Goal: Task Accomplishment & Management: Use online tool/utility

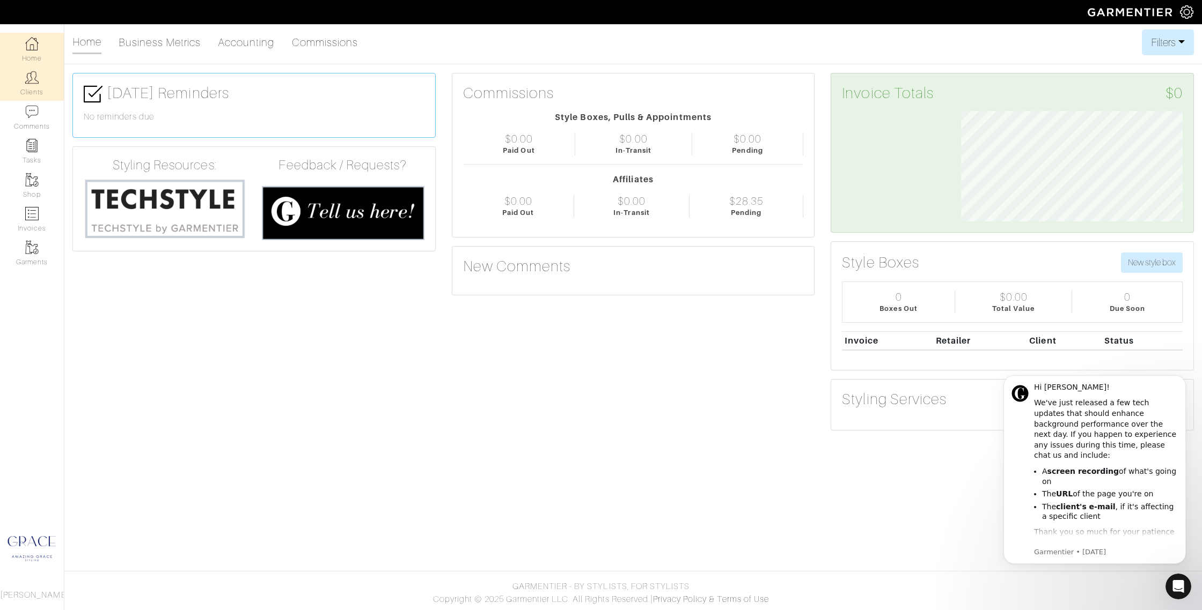
click at [36, 93] on link "Clients" at bounding box center [32, 84] width 64 height 34
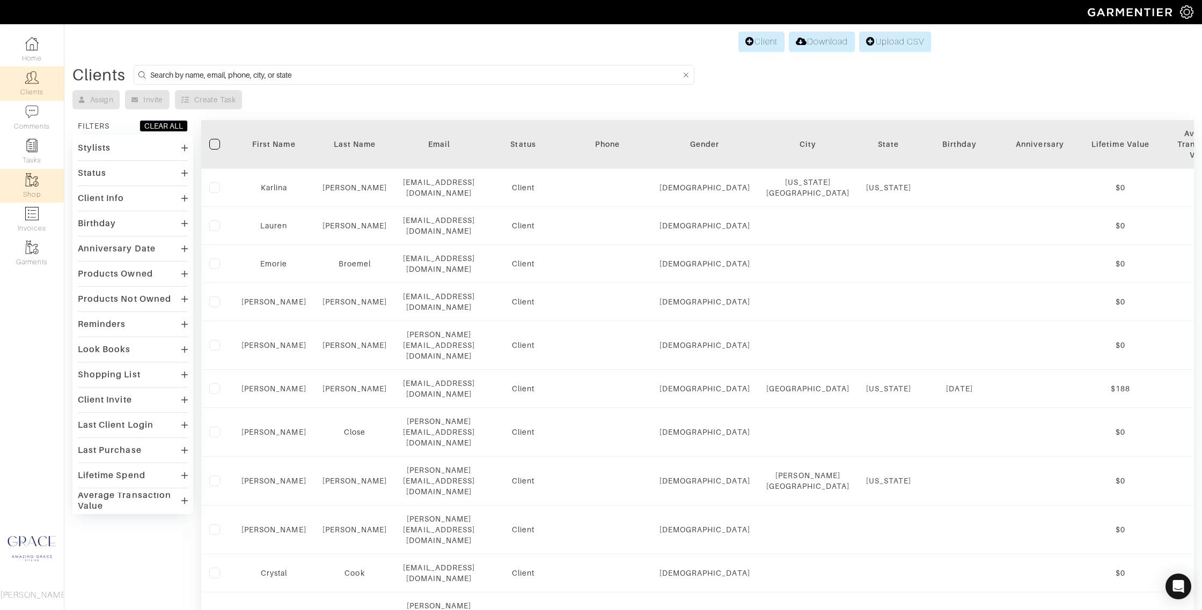
click at [38, 196] on link "Shop" at bounding box center [32, 186] width 64 height 34
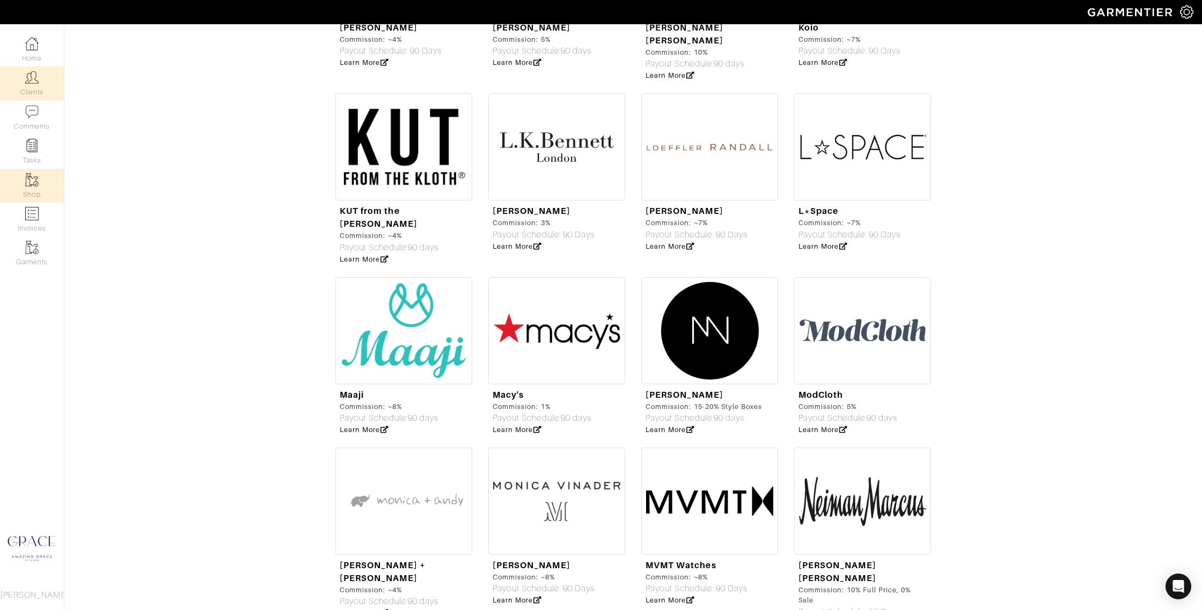
scroll to position [2300, 0]
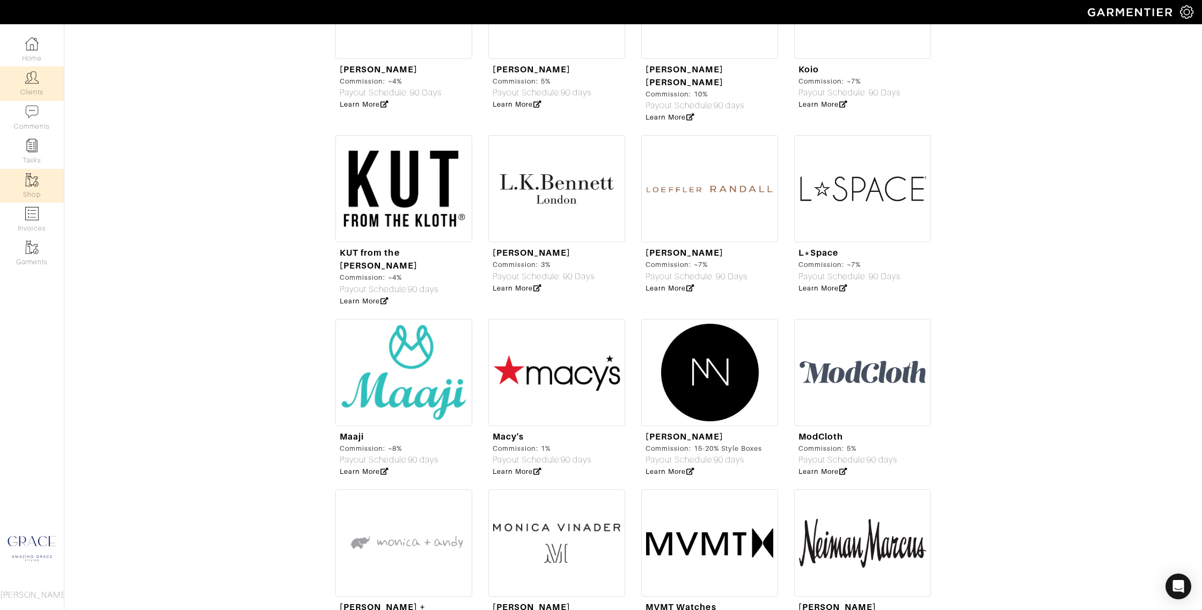
click at [28, 83] on img at bounding box center [31, 77] width 13 height 13
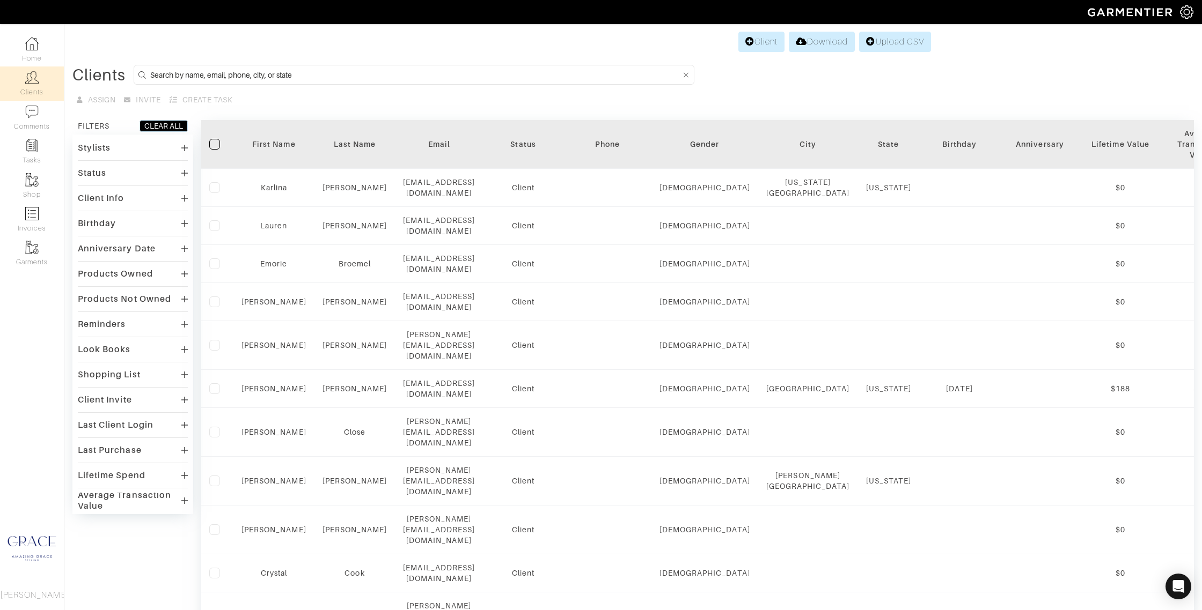
click at [289, 71] on input at bounding box center [415, 74] width 531 height 13
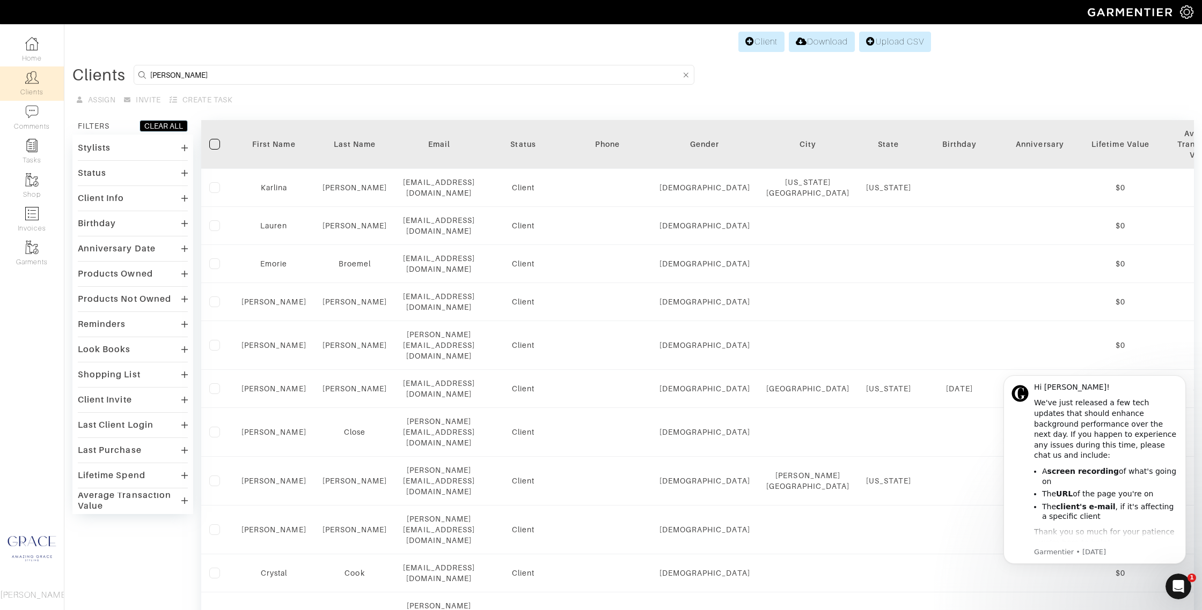
type input "ashley"
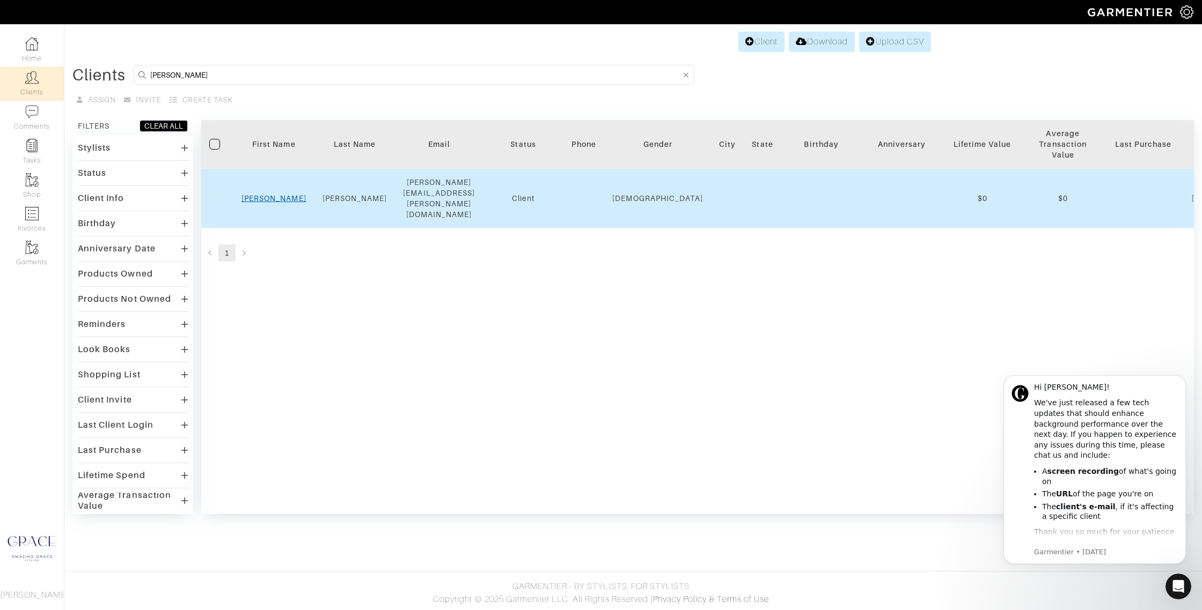
click at [278, 194] on link "Ashley" at bounding box center [273, 198] width 65 height 9
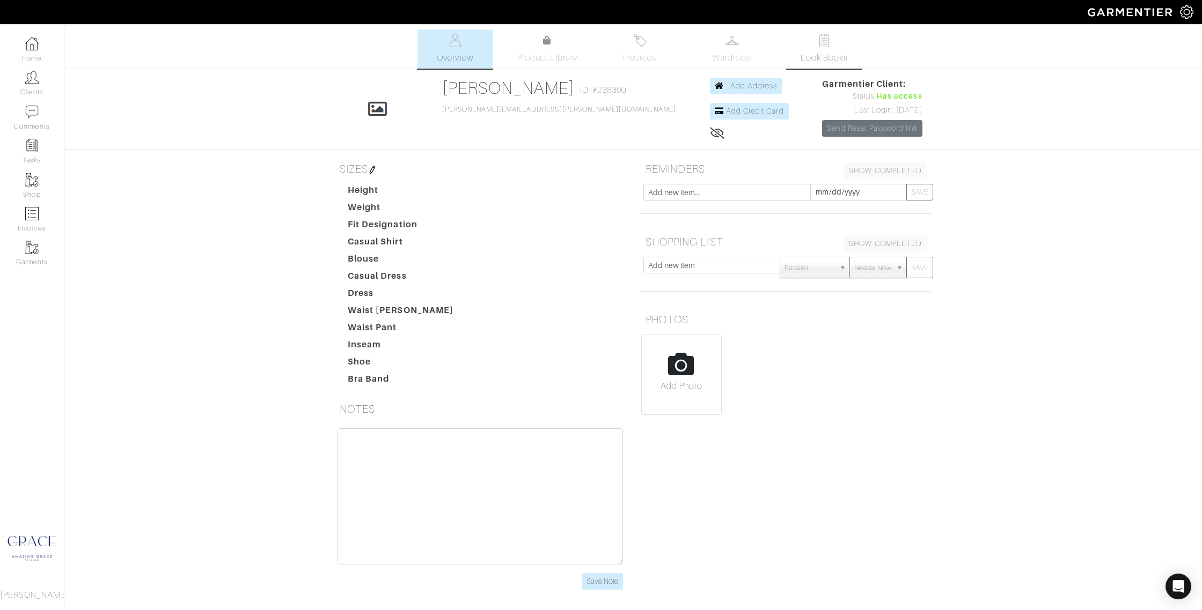
click at [818, 43] on img at bounding box center [824, 40] width 13 height 13
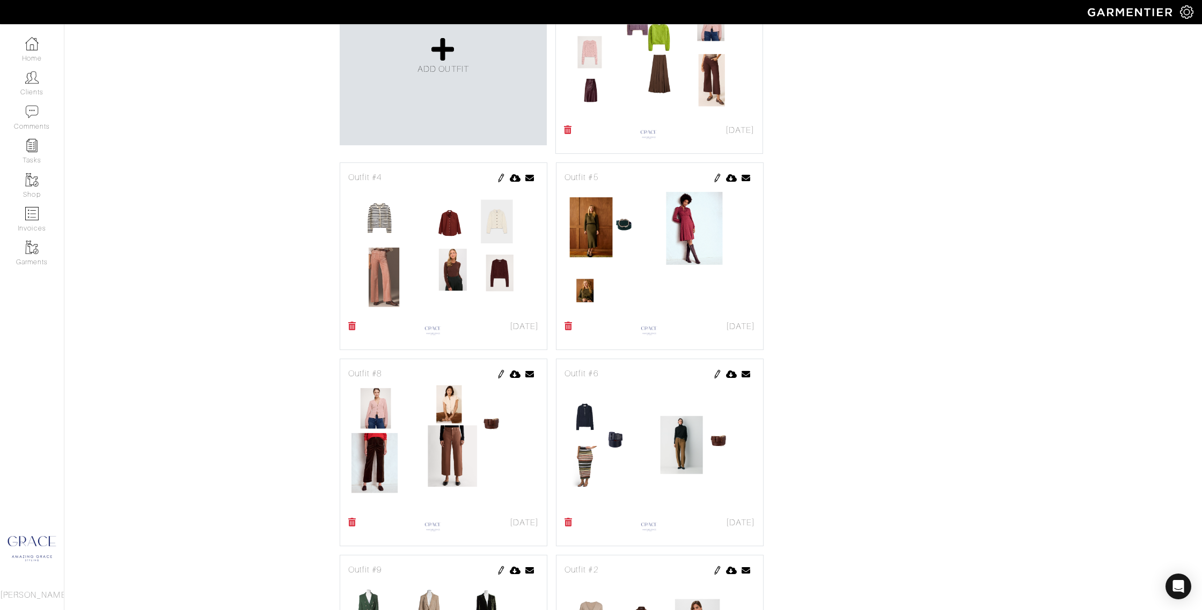
scroll to position [787, 0]
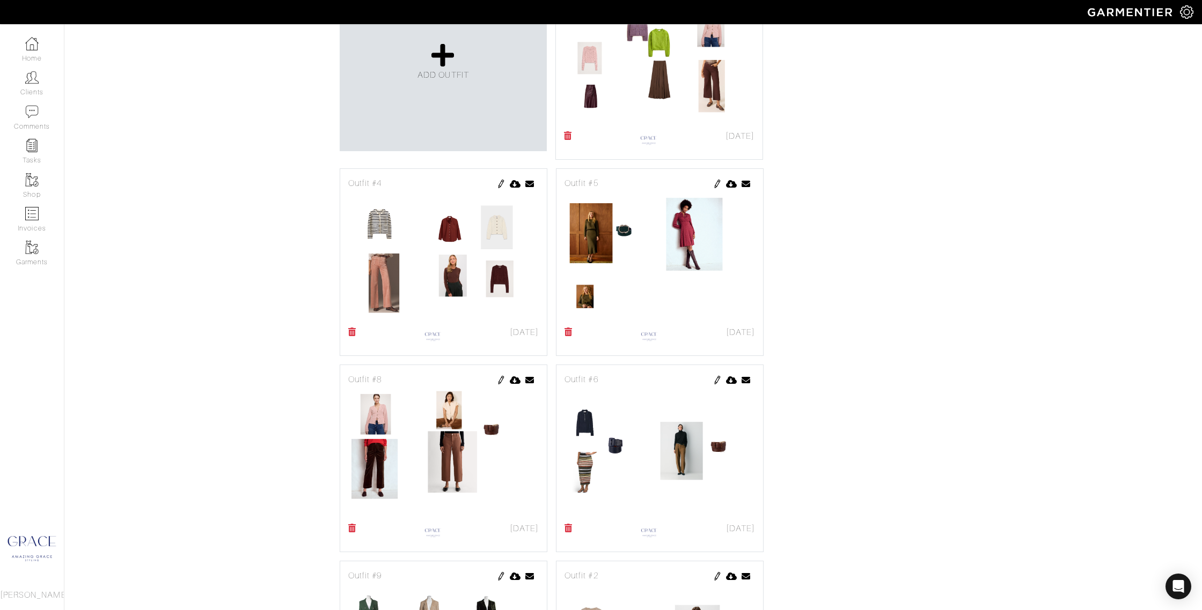
click at [718, 183] on img at bounding box center [717, 184] width 9 height 9
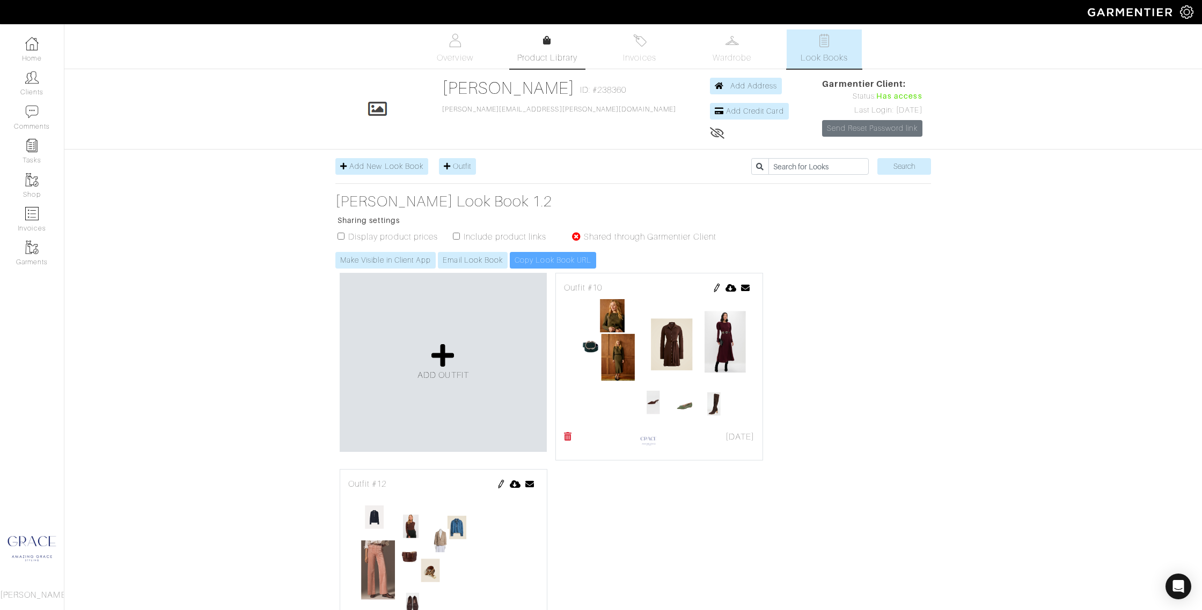
click at [536, 48] on link "Product Library" at bounding box center [547, 49] width 75 height 30
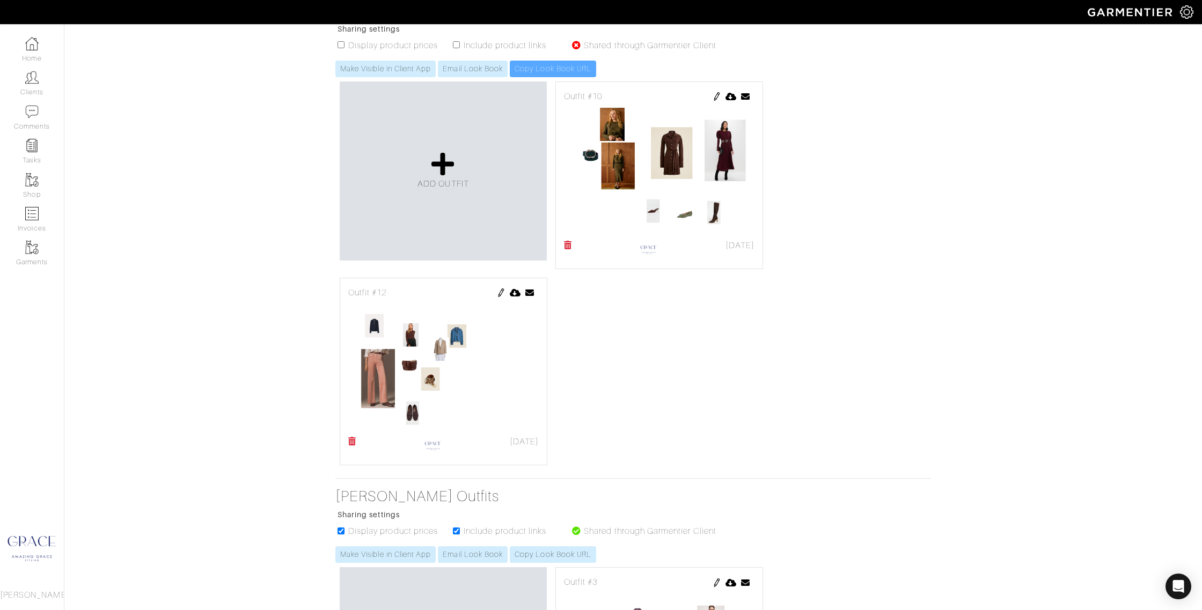
scroll to position [198, 0]
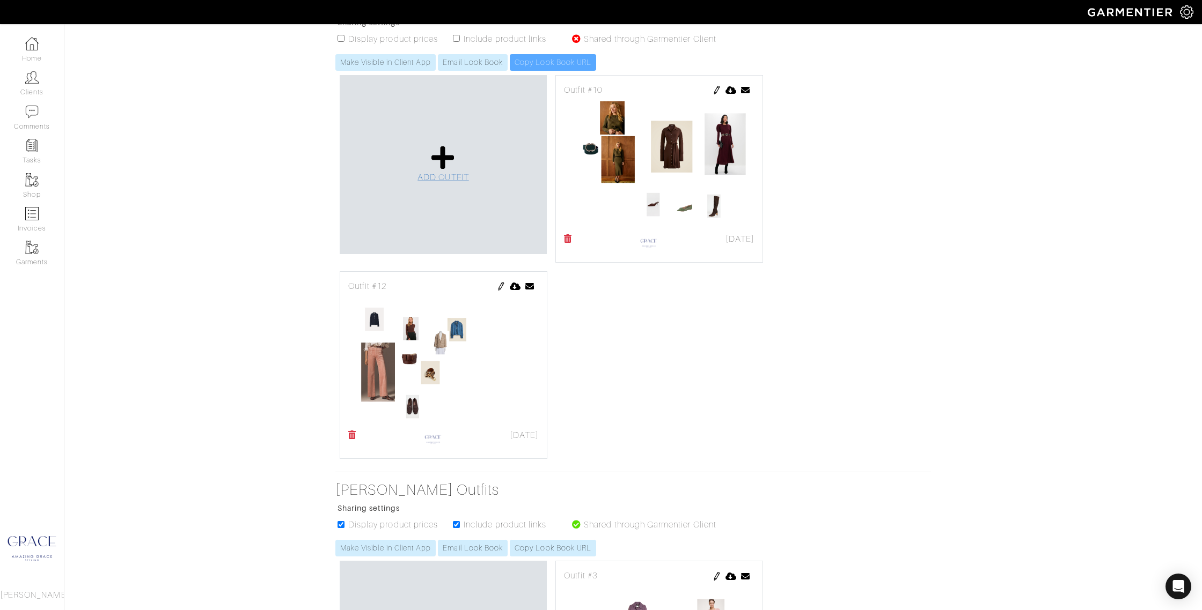
click at [445, 180] on span "ADD OUTFIT" at bounding box center [442, 178] width 51 height 10
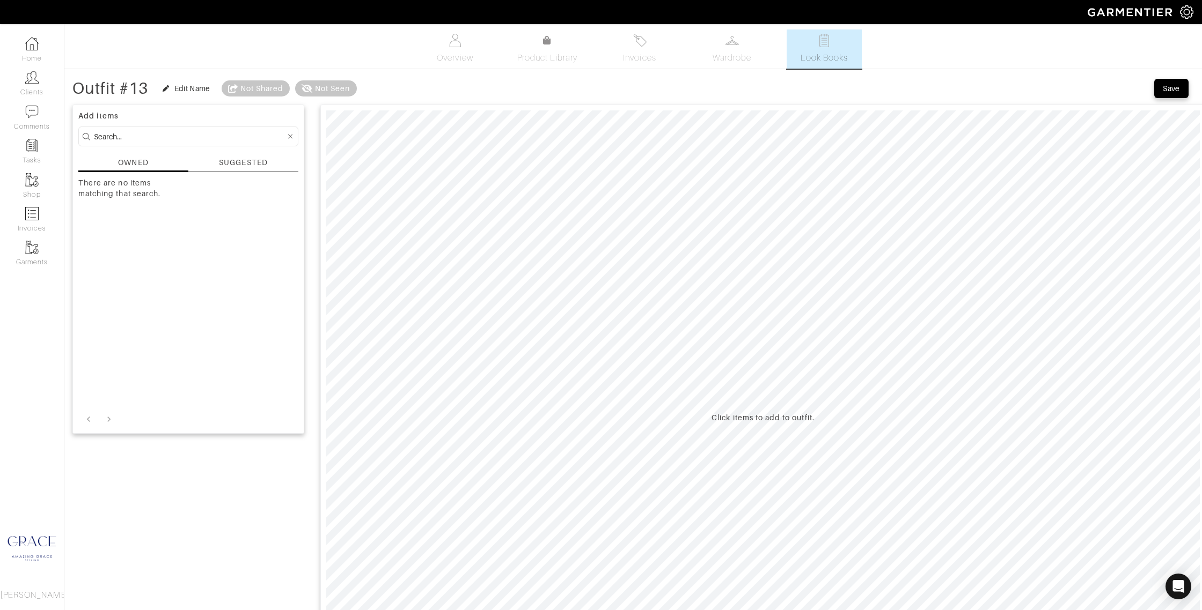
click at [248, 169] on div "SUGGESTED" at bounding box center [243, 164] width 110 height 15
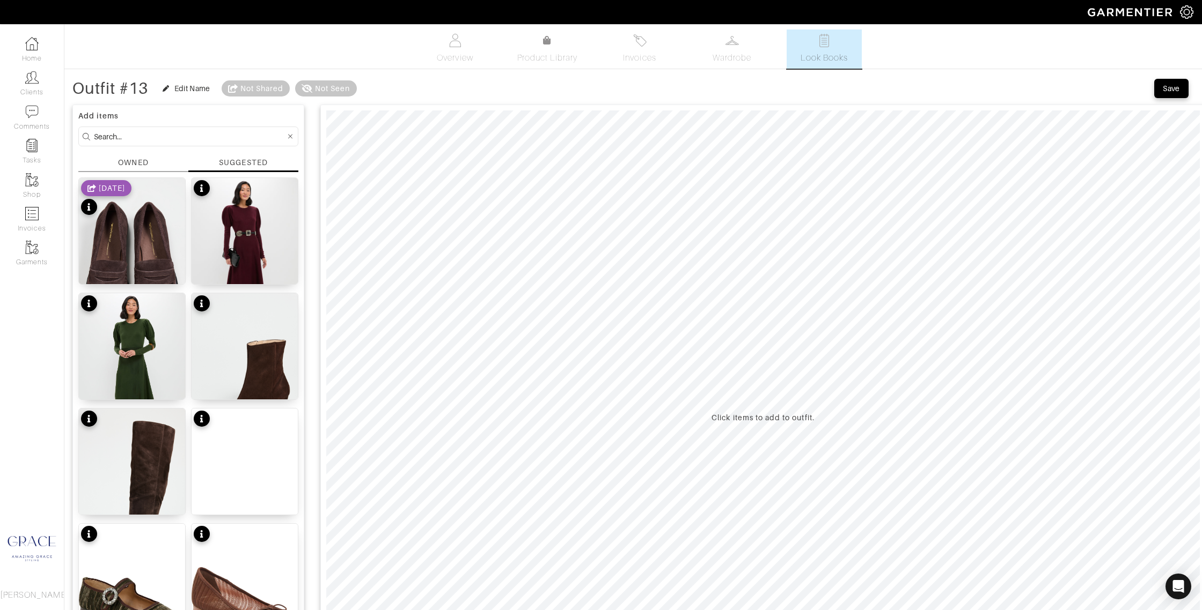
click at [186, 133] on input at bounding box center [190, 136] width 192 height 13
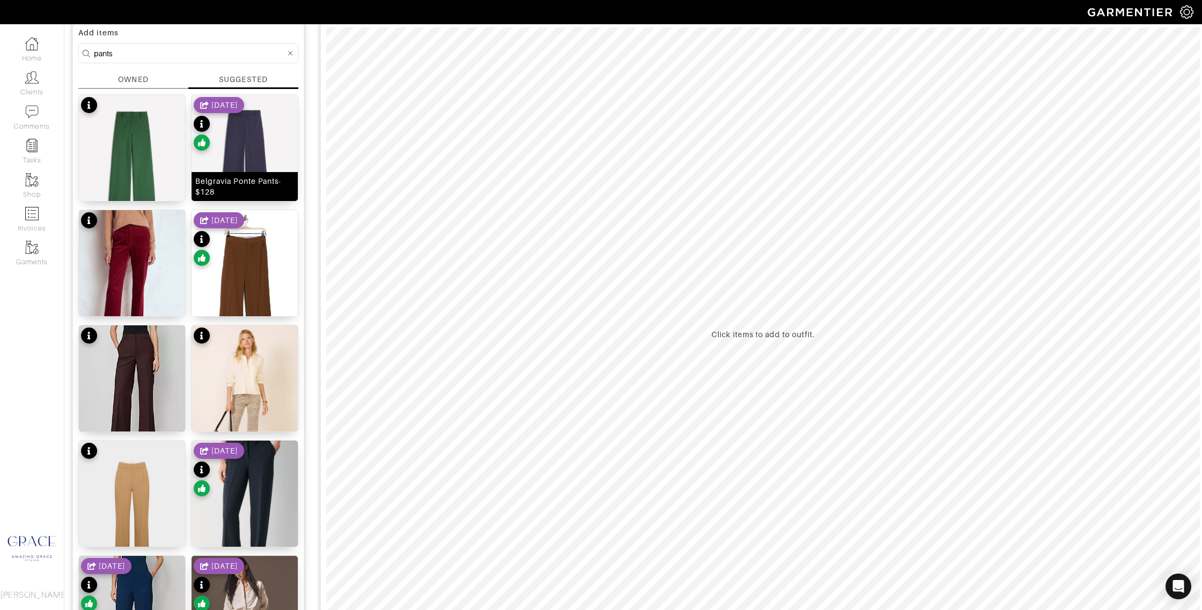
scroll to position [88, 0]
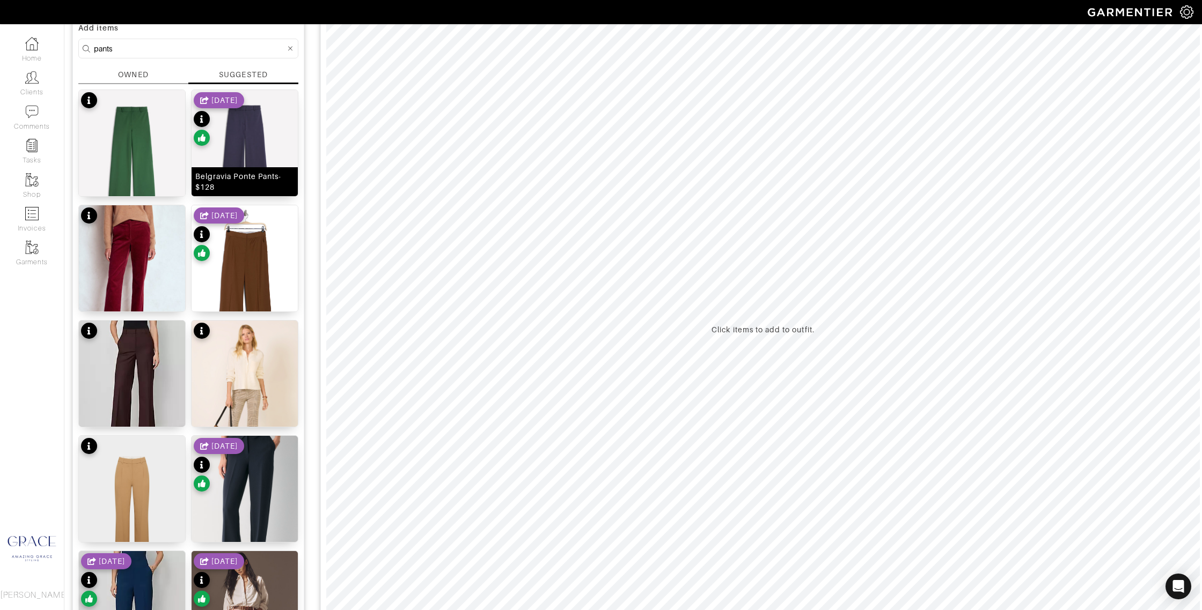
click at [247, 178] on div "Belgravia Ponte Pants- $128" at bounding box center [244, 181] width 99 height 21
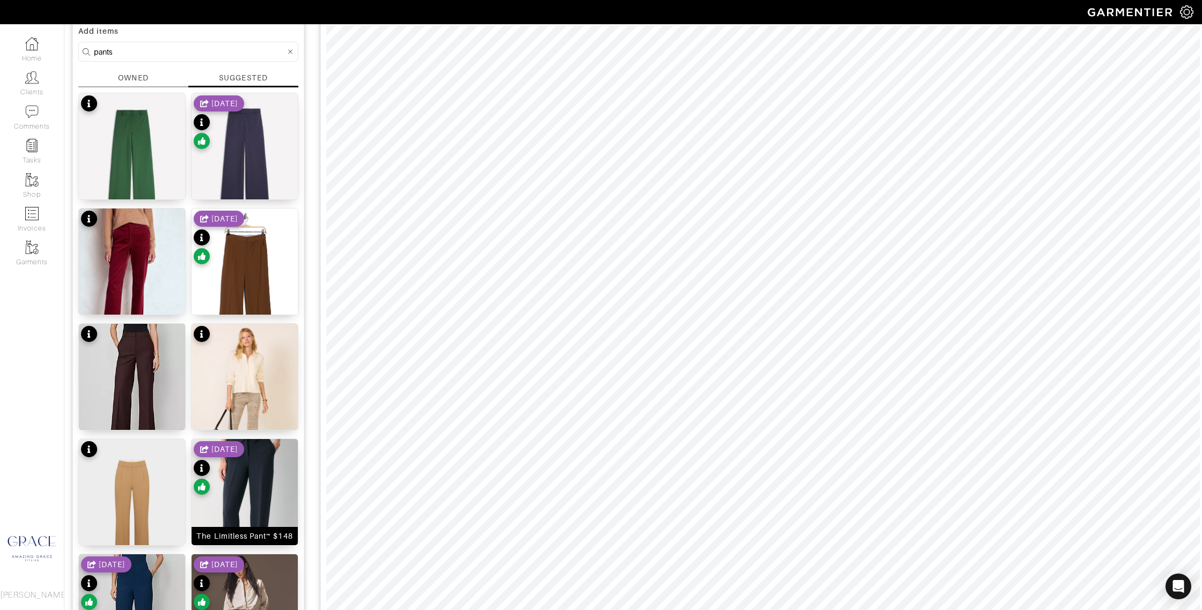
click at [274, 533] on div "The Limitless Pant™ $148" at bounding box center [244, 536] width 96 height 11
click at [279, 303] on div "[PERSON_NAME] Wool Blend Pants $179" at bounding box center [244, 299] width 99 height 21
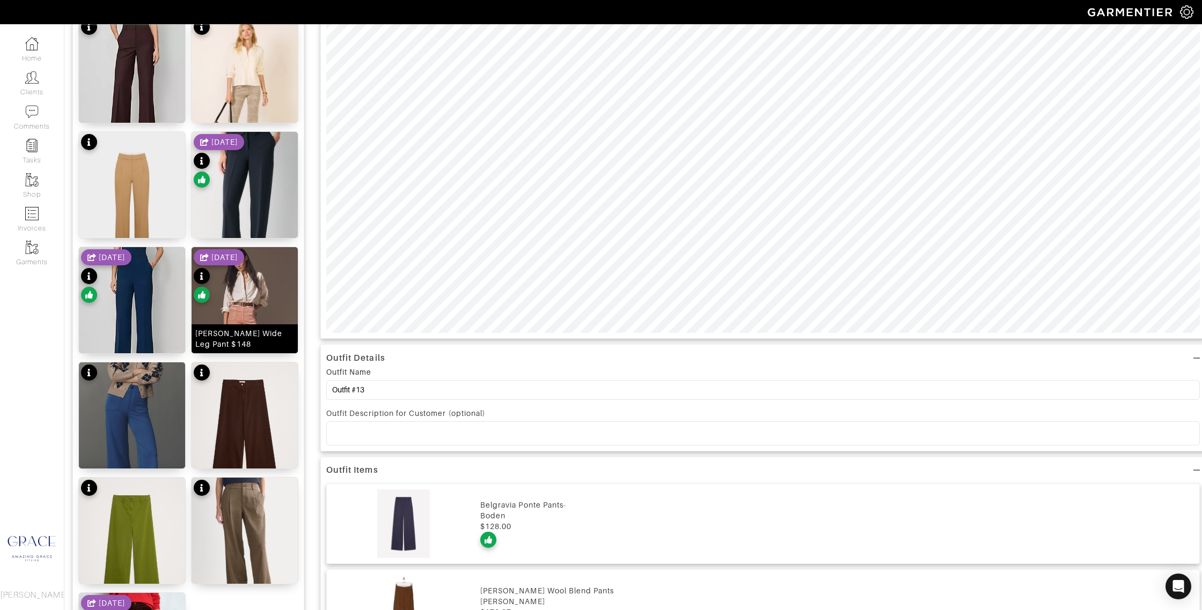
scroll to position [396, 0]
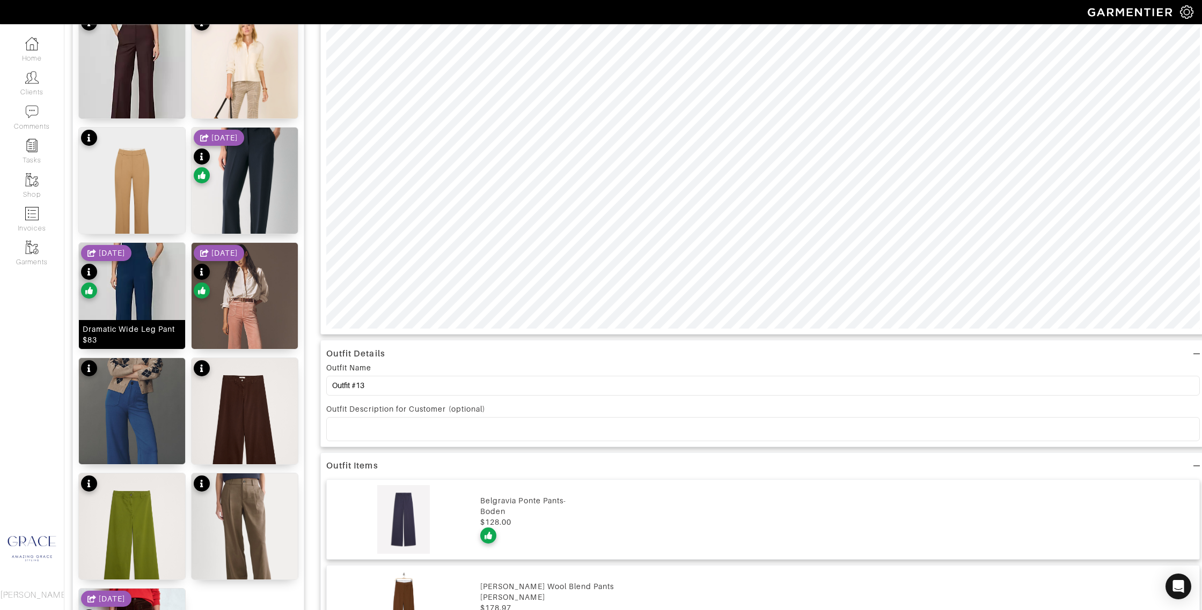
click at [145, 334] on div "Dramatic Wide Leg Pant $83" at bounding box center [132, 334] width 99 height 21
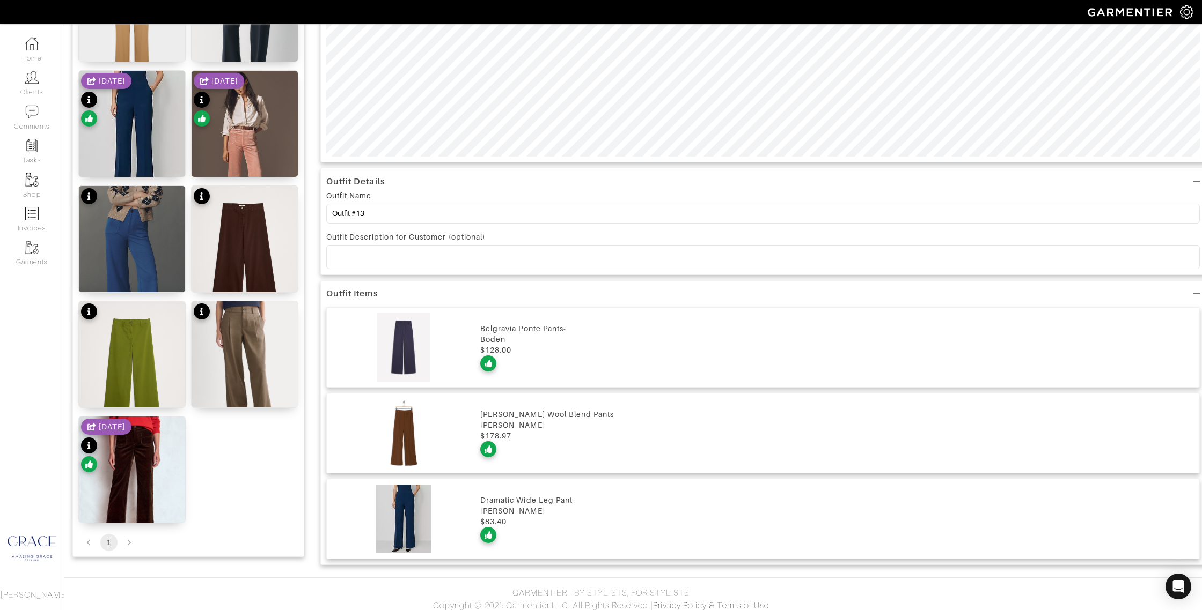
scroll to position [574, 0]
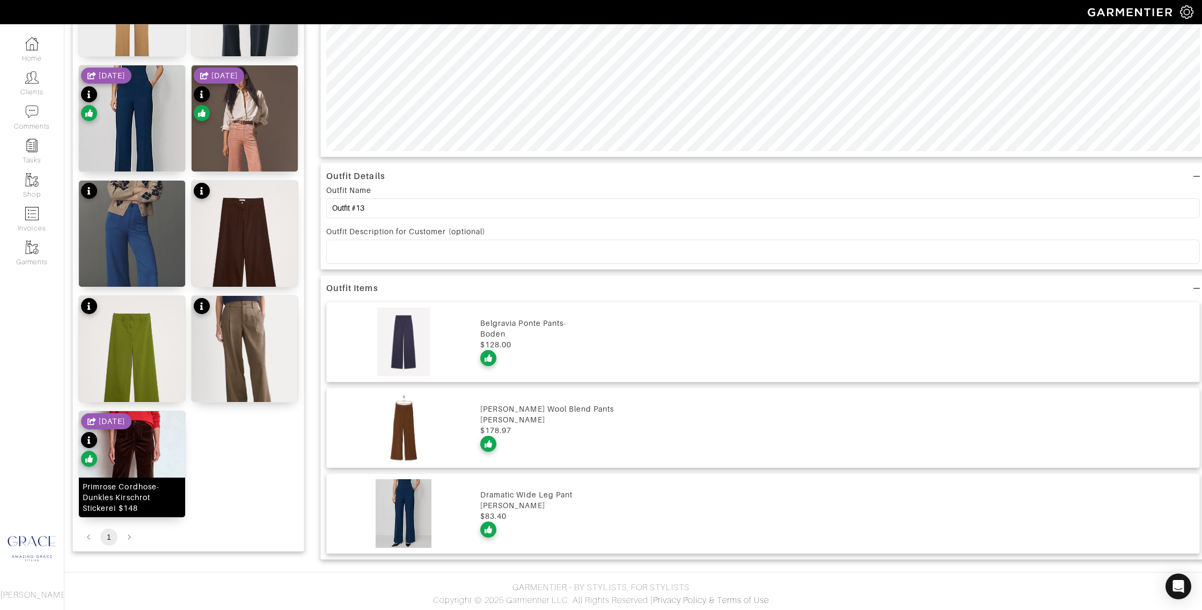
click at [145, 492] on div "Primrose Cordhose-Dunkles Kirschrot Stickerei $148" at bounding box center [132, 498] width 99 height 32
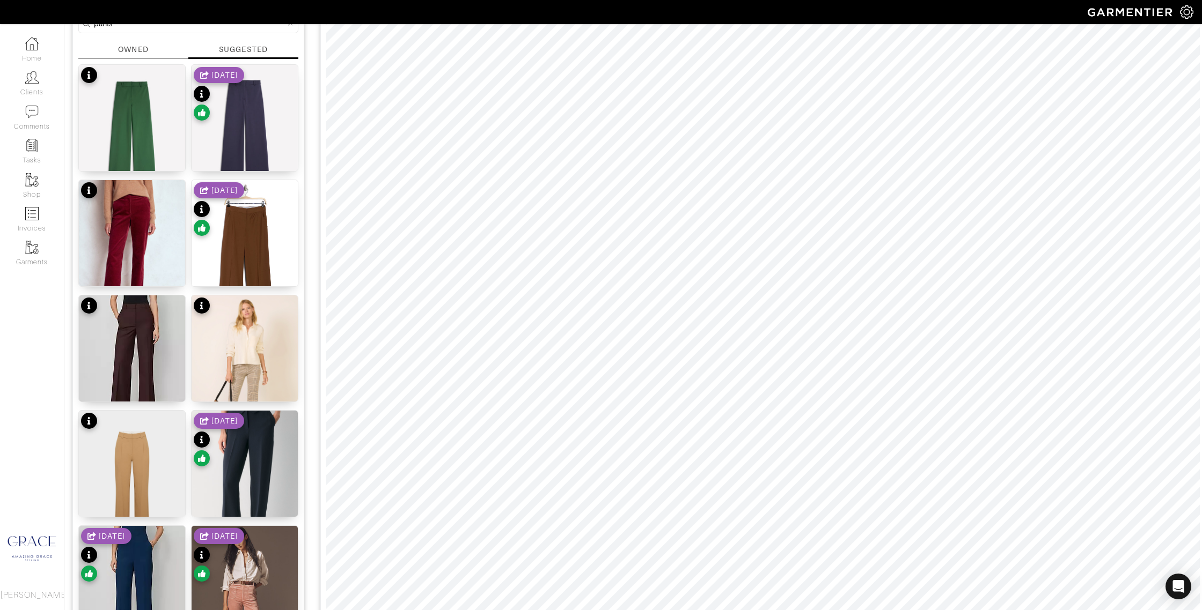
scroll to position [150, 0]
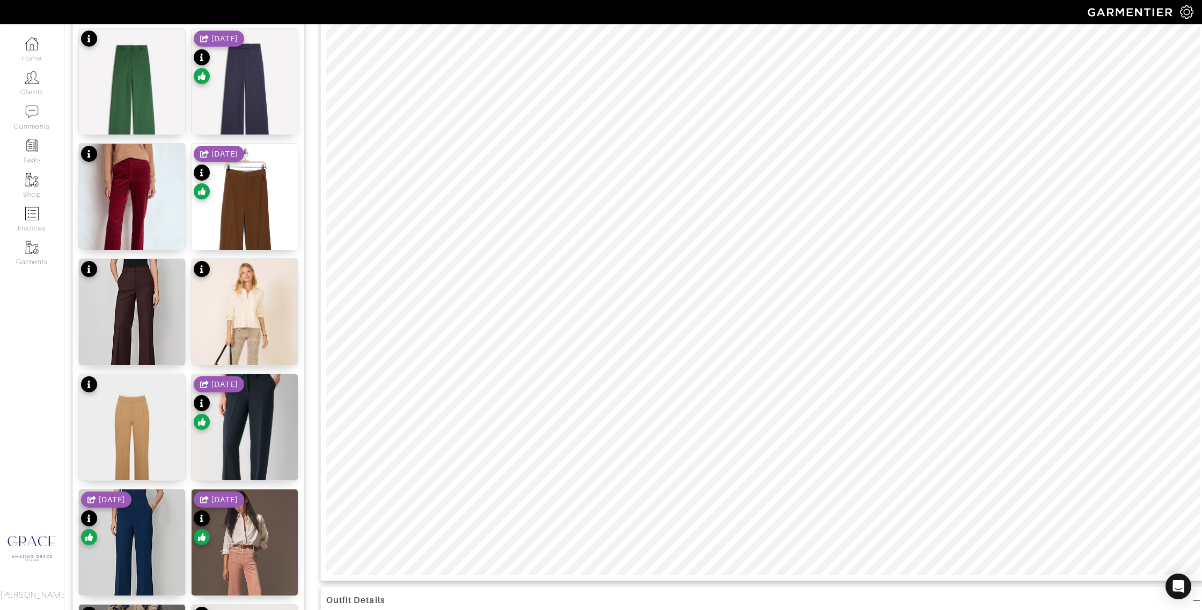
click at [324, 511] on div at bounding box center [762, 268] width 885 height 627
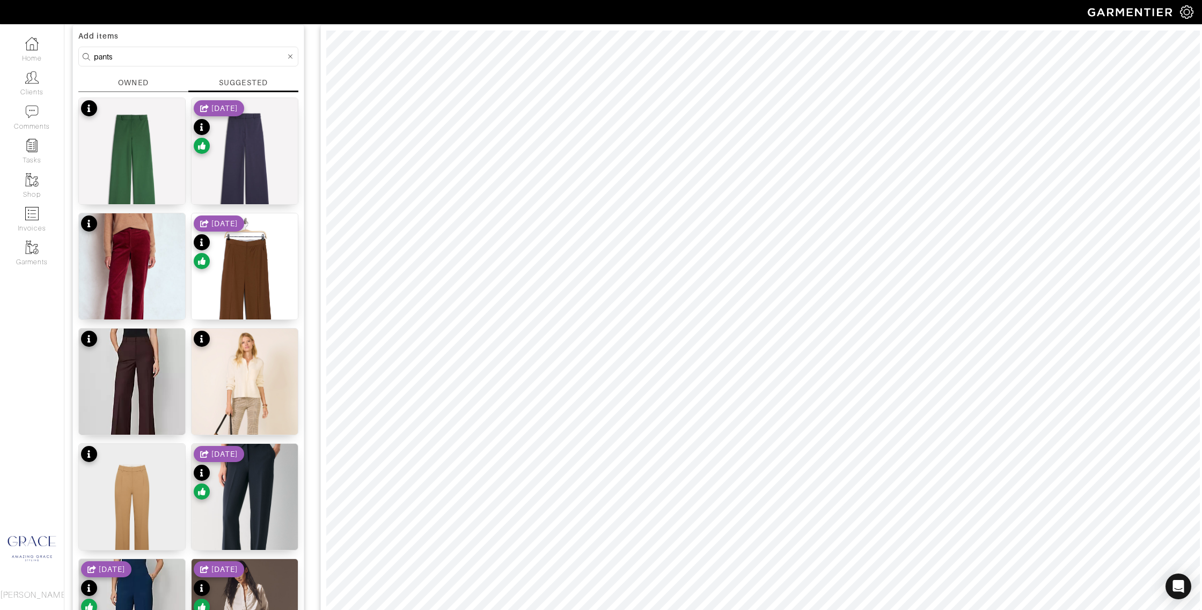
scroll to position [0, 0]
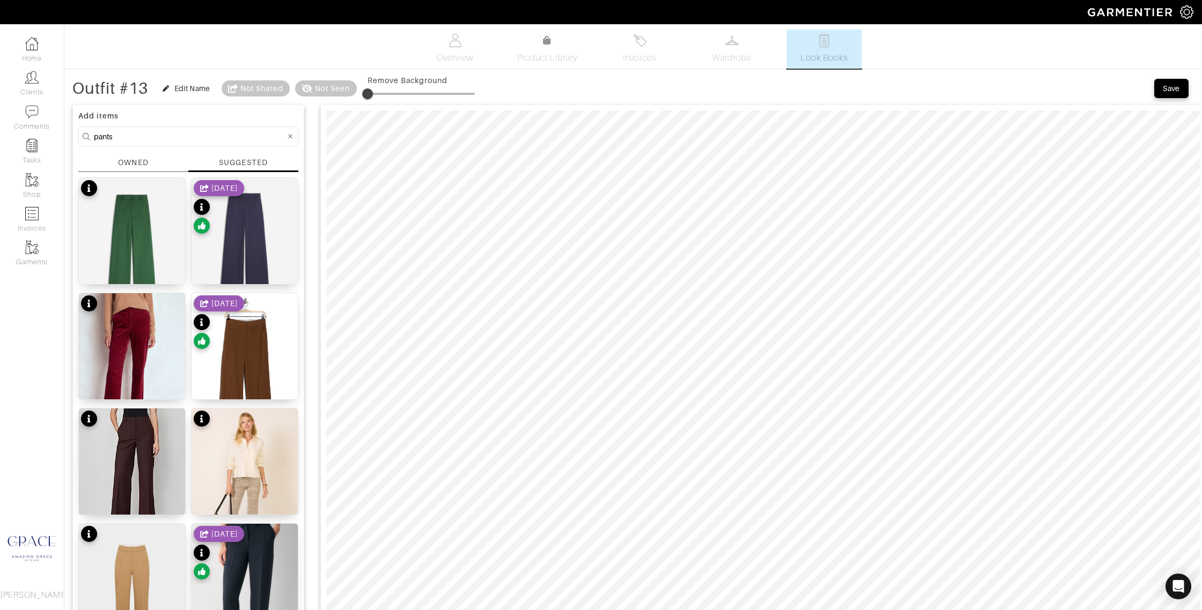
drag, startPoint x: 150, startPoint y: 141, endPoint x: 93, endPoint y: 136, distance: 57.6
click at [92, 136] on form "pants" at bounding box center [188, 137] width 220 height 20
type input "tops"
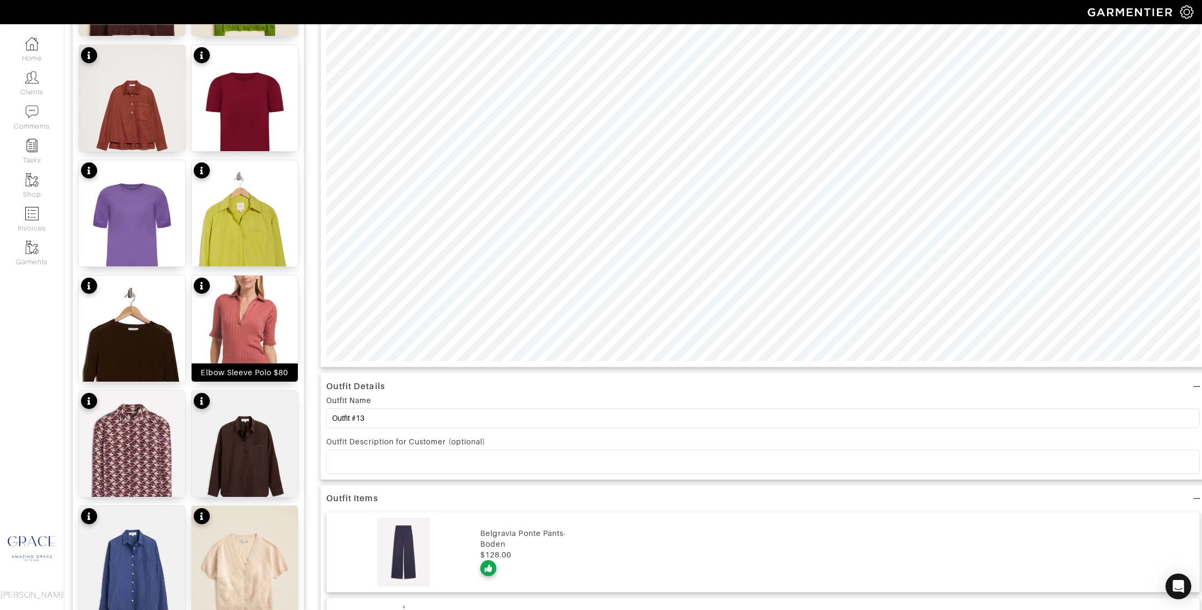
scroll to position [365, 0]
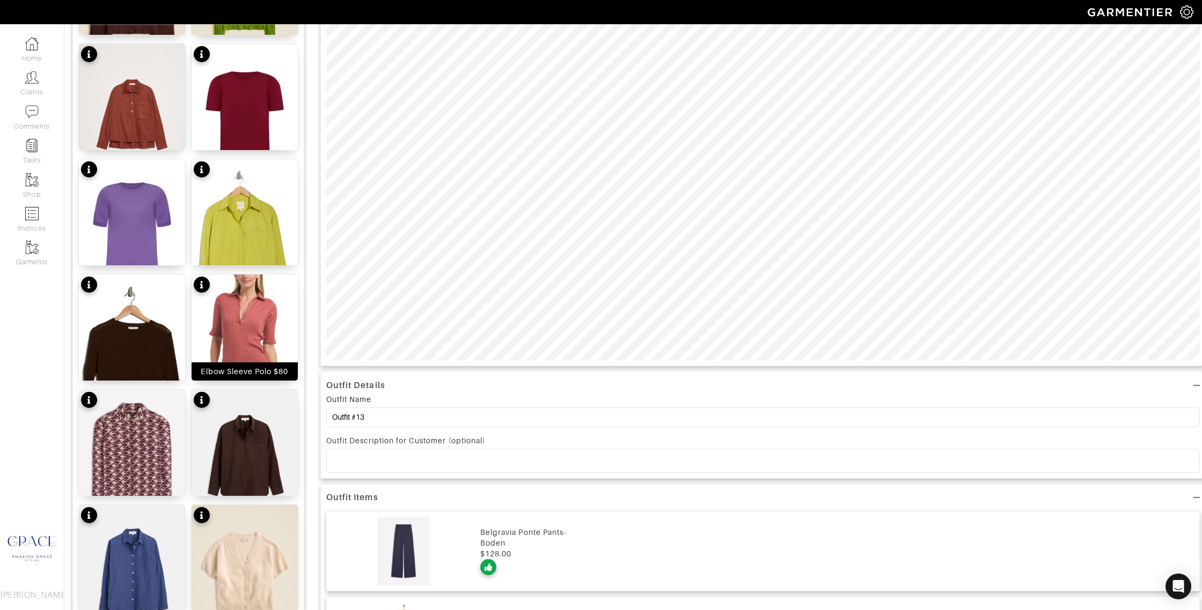
click at [281, 369] on div "Elbow Sleeve Polo $80" at bounding box center [244, 371] width 87 height 11
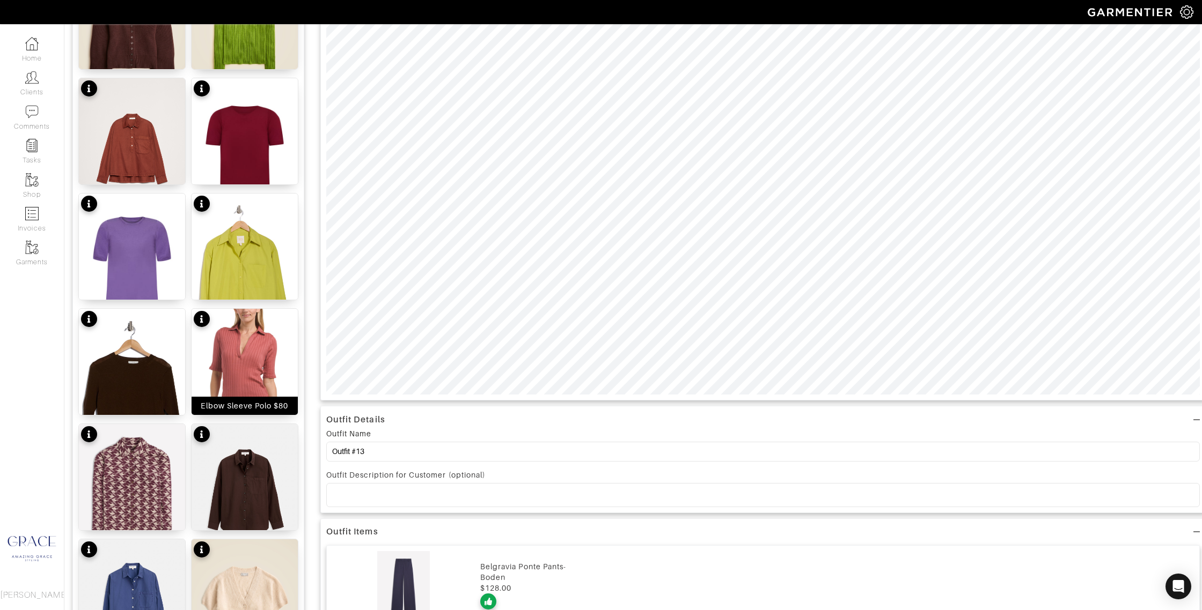
scroll to position [347, 0]
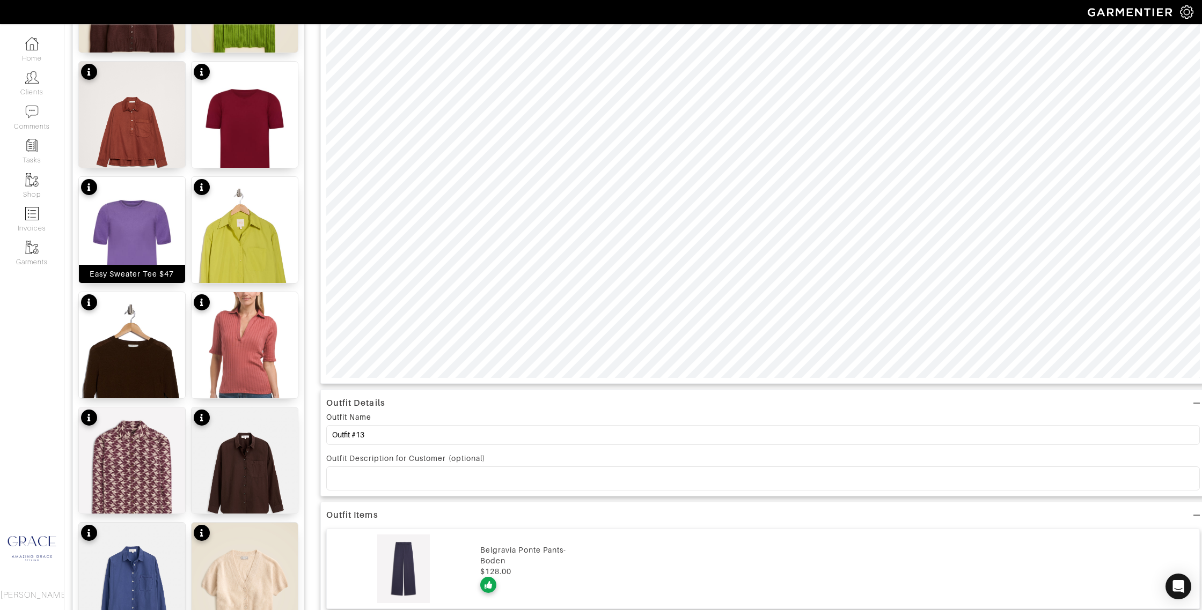
click at [113, 270] on div "Easy Sweater Tee $47" at bounding box center [132, 274] width 84 height 11
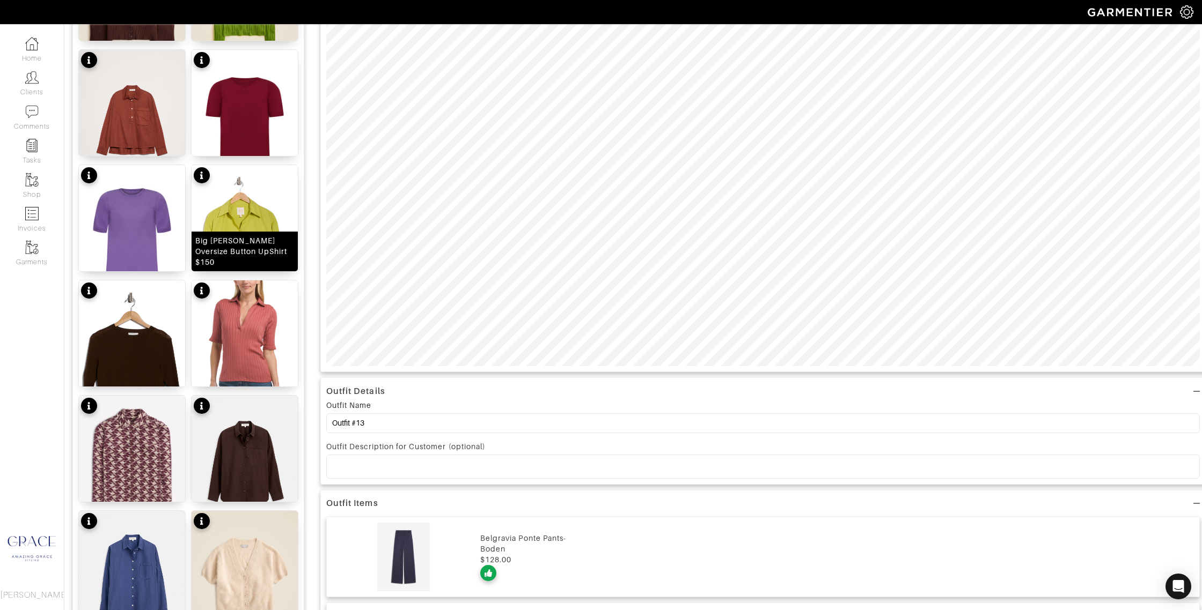
scroll to position [370, 0]
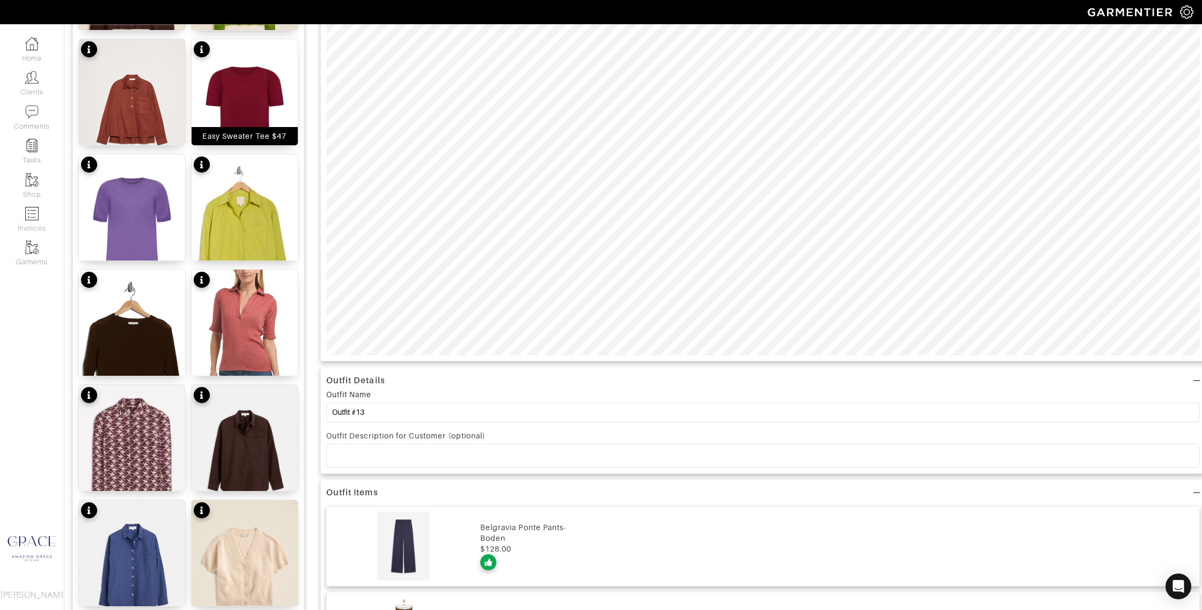
click at [259, 140] on div "Easy Sweater Tee $47" at bounding box center [244, 136] width 84 height 11
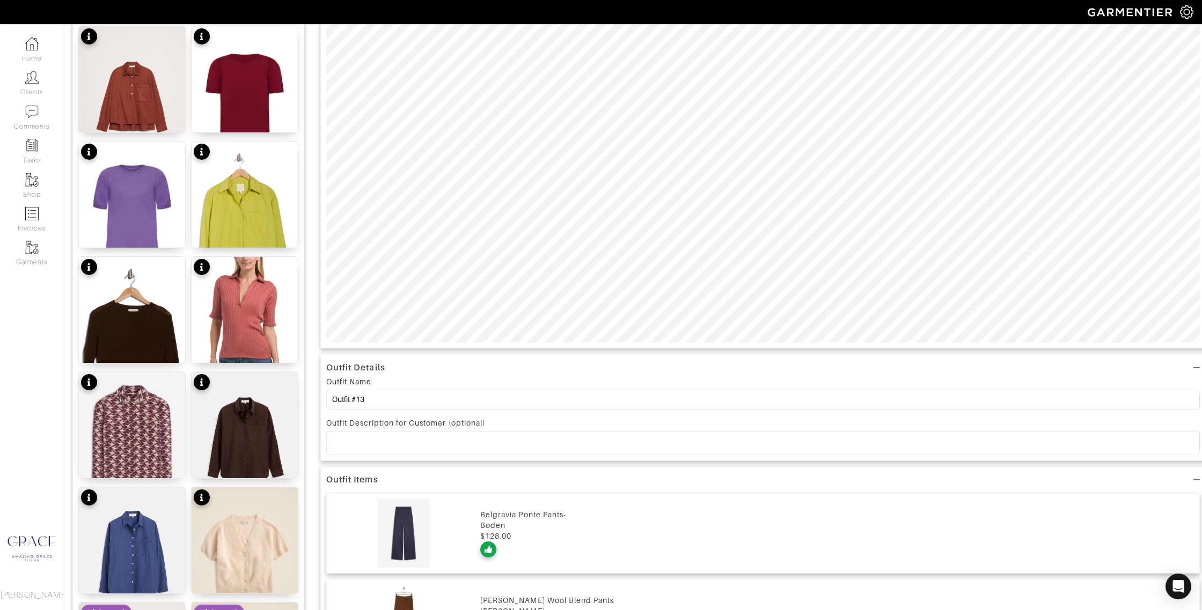
scroll to position [417, 0]
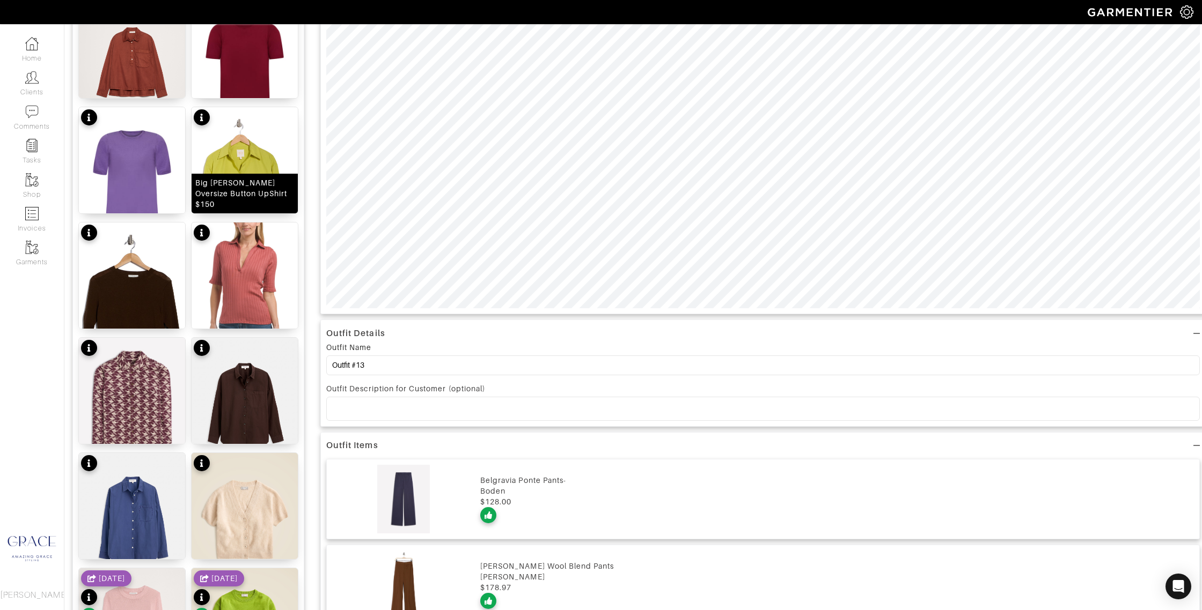
click at [255, 194] on div "Big Joe Oversize Button UpShirt $150" at bounding box center [244, 194] width 99 height 32
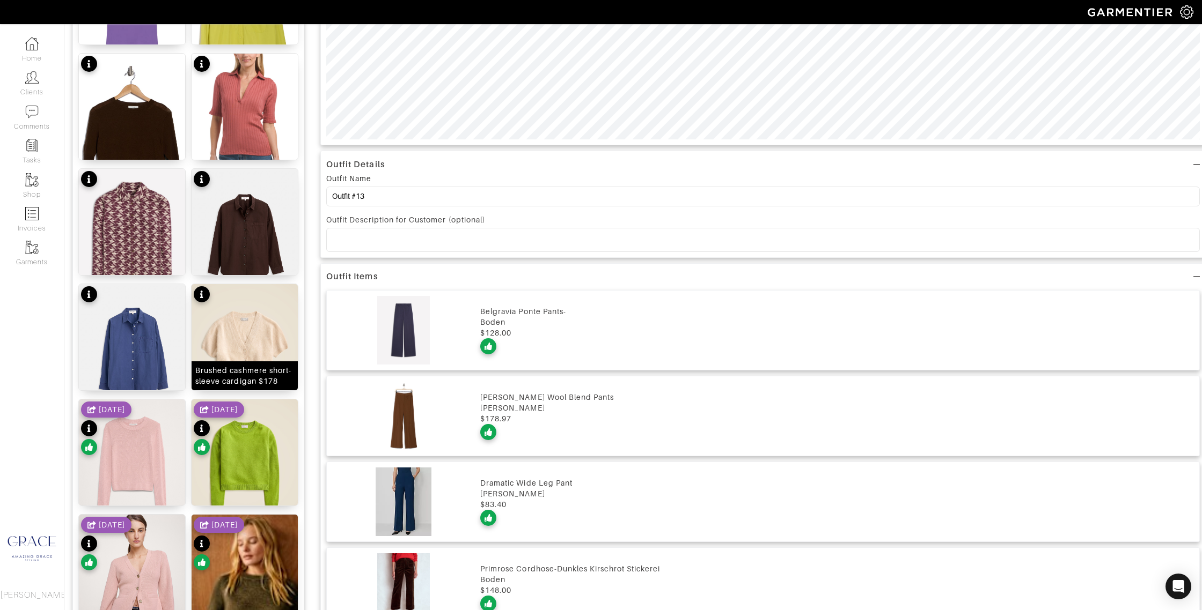
scroll to position [607, 0]
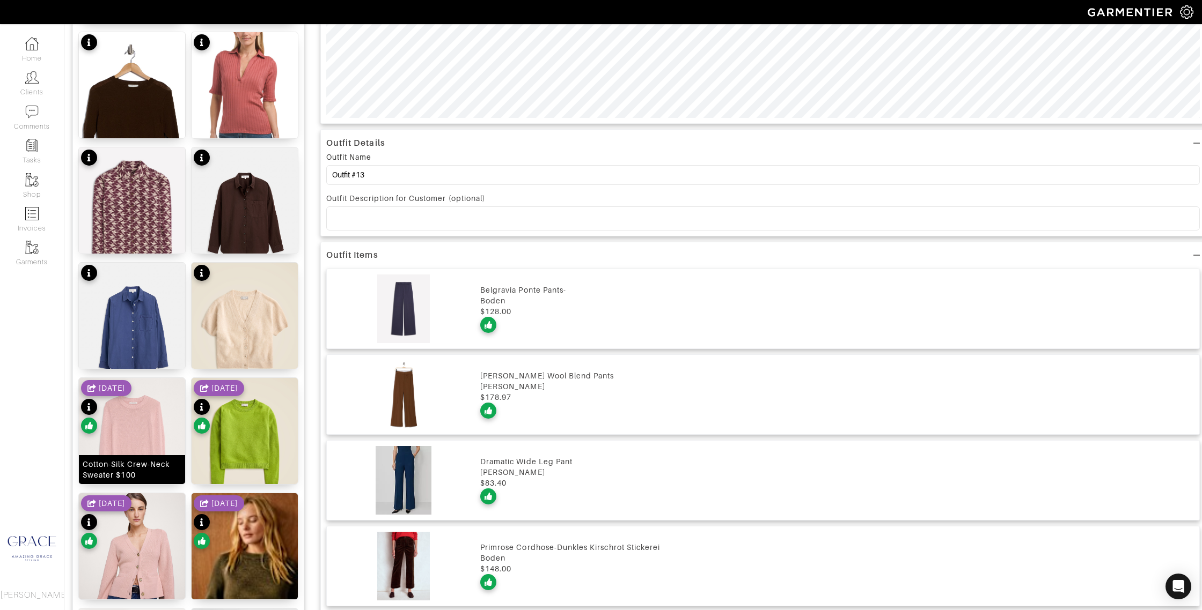
click at [145, 472] on div "Cotton-Silk Crew-Neck Sweater $100" at bounding box center [132, 469] width 99 height 21
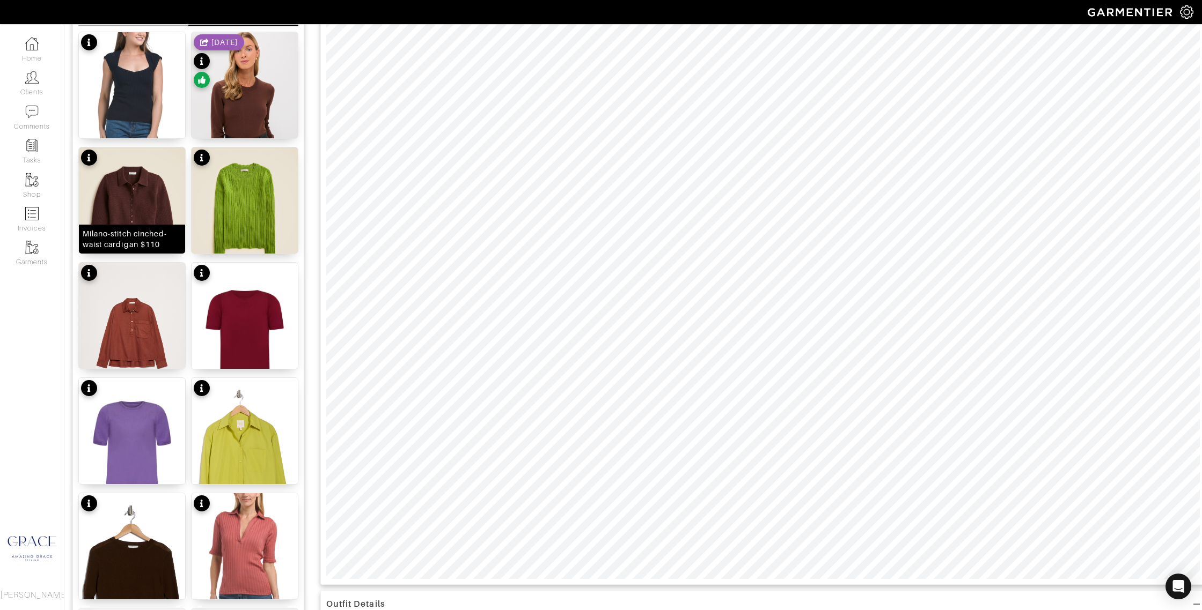
scroll to position [133, 0]
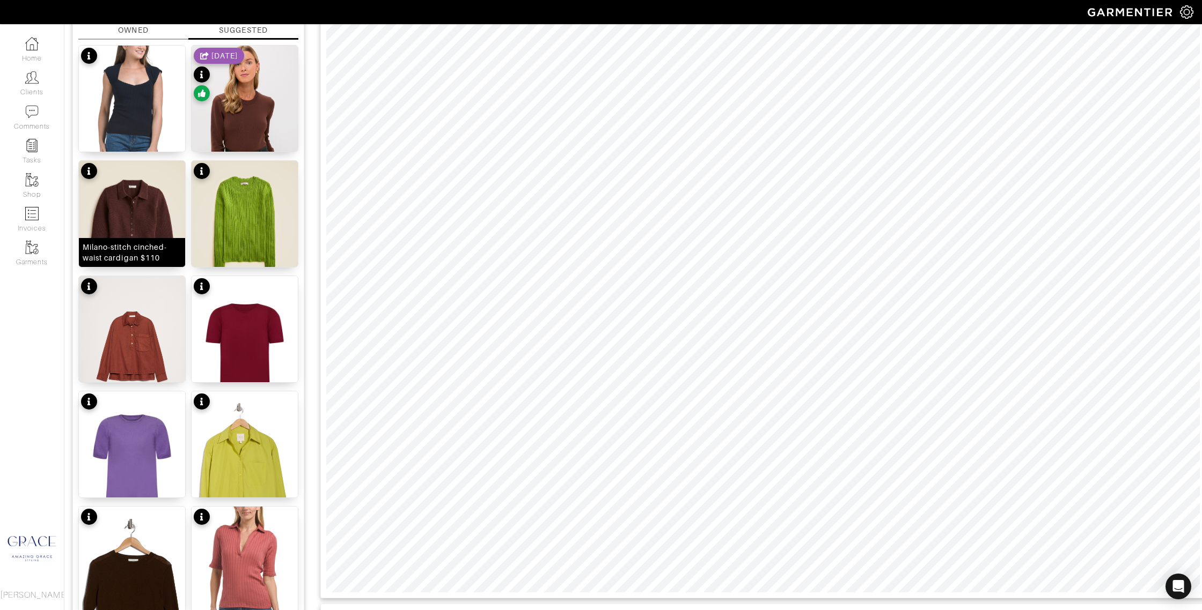
click at [143, 247] on div "Milano-stitch cinched-waist cardigan $110" at bounding box center [132, 252] width 99 height 21
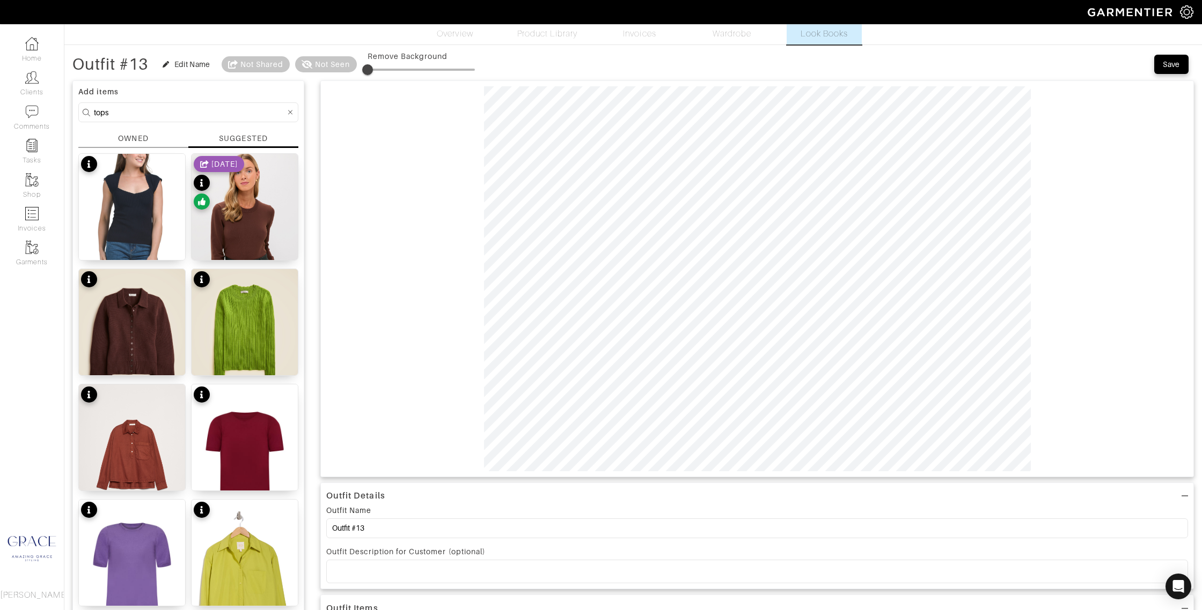
scroll to position [0, 0]
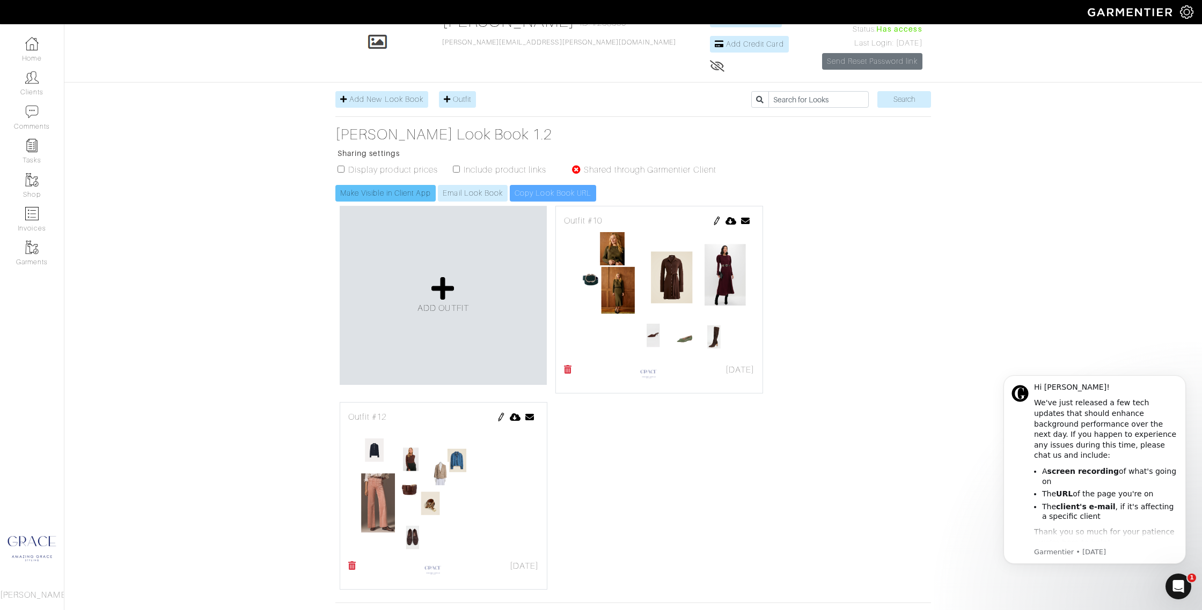
scroll to position [71, 0]
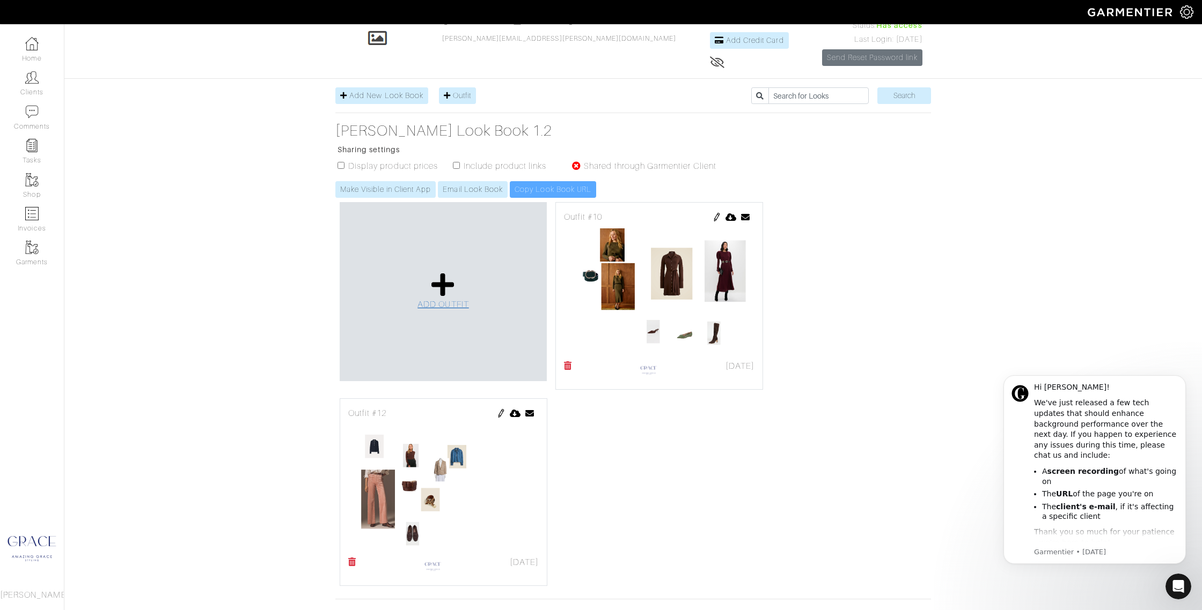
click at [459, 304] on span "ADD OUTFIT" at bounding box center [442, 305] width 51 height 10
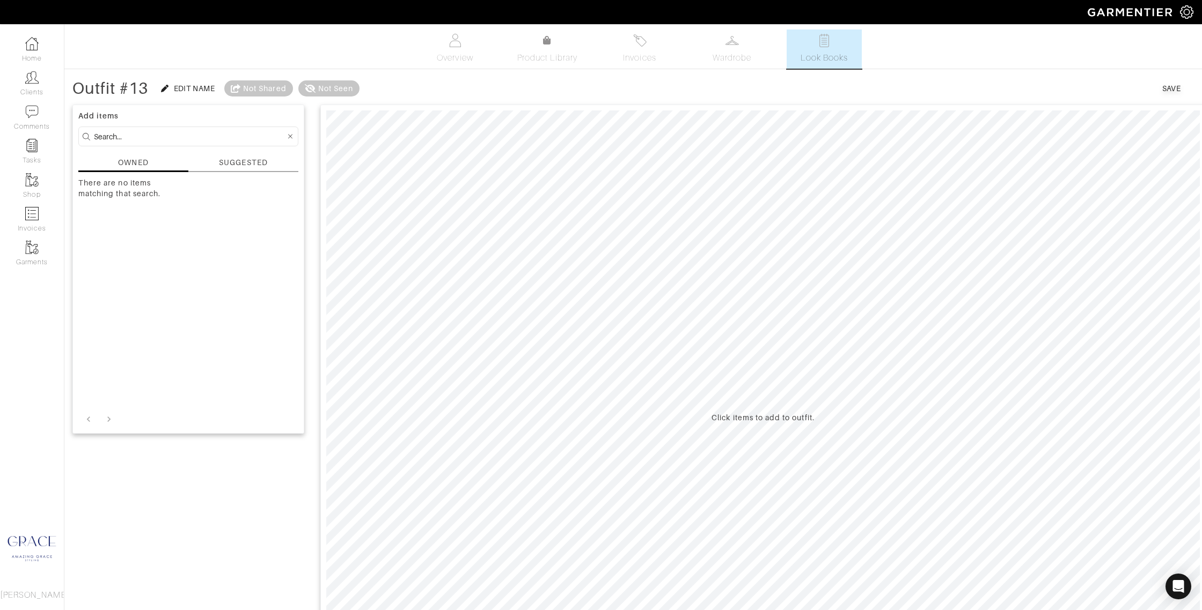
click at [218, 161] on div "SUGGESTED" at bounding box center [243, 164] width 110 height 15
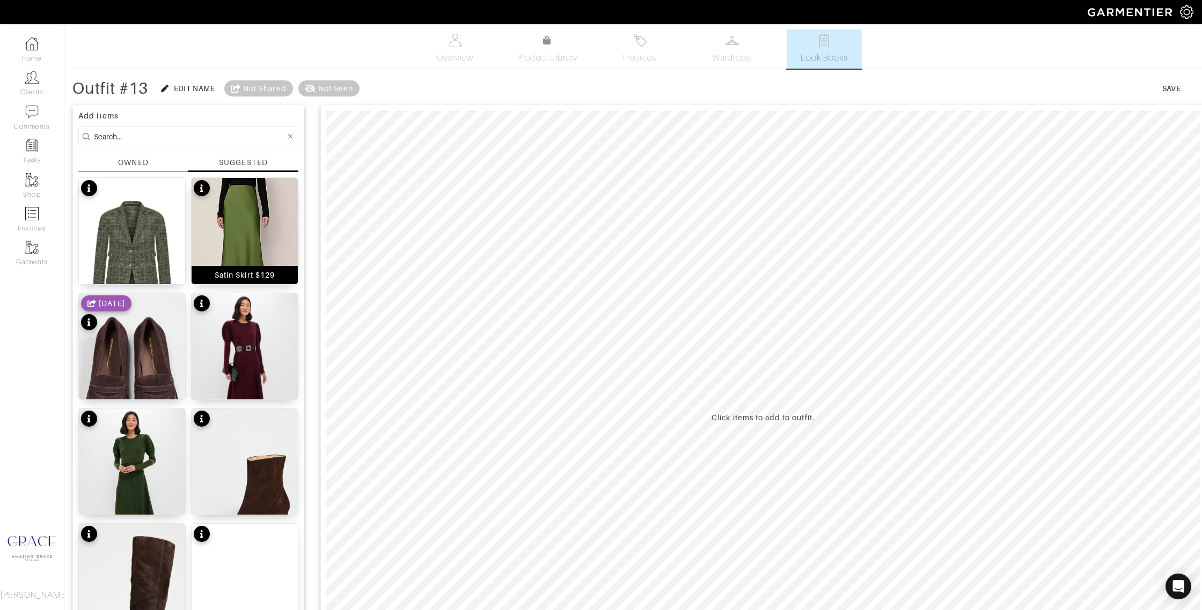
click at [259, 273] on div "Satin Skirt $129" at bounding box center [245, 275] width 60 height 11
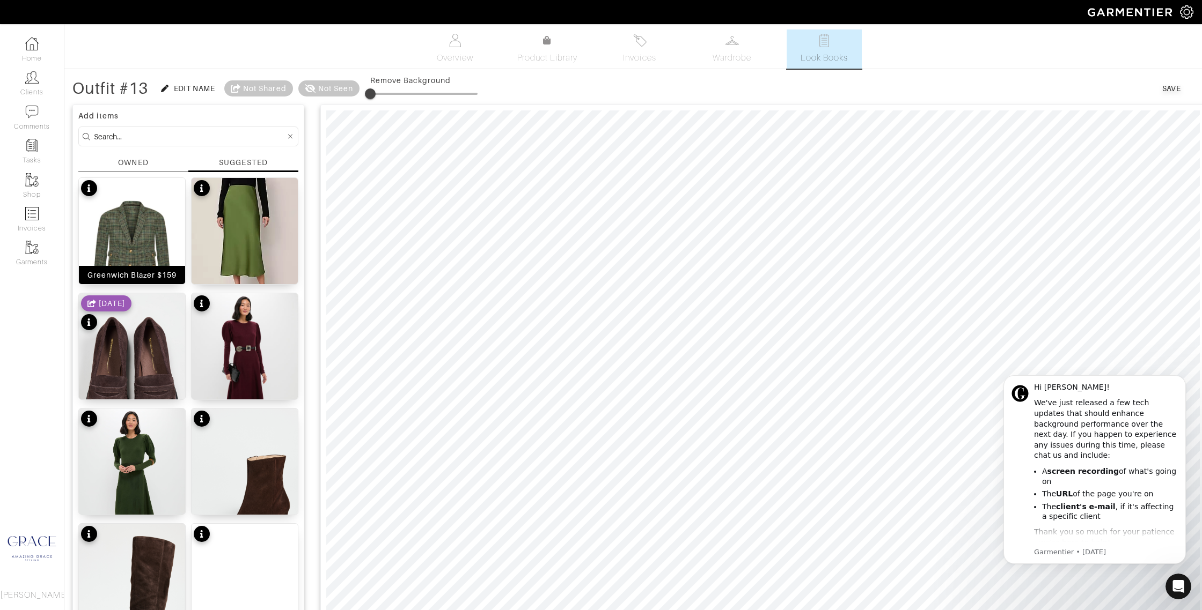
click at [142, 244] on img at bounding box center [132, 249] width 106 height 142
drag, startPoint x: 134, startPoint y: 136, endPoint x: 60, endPoint y: 125, distance: 74.9
type input "sweater"
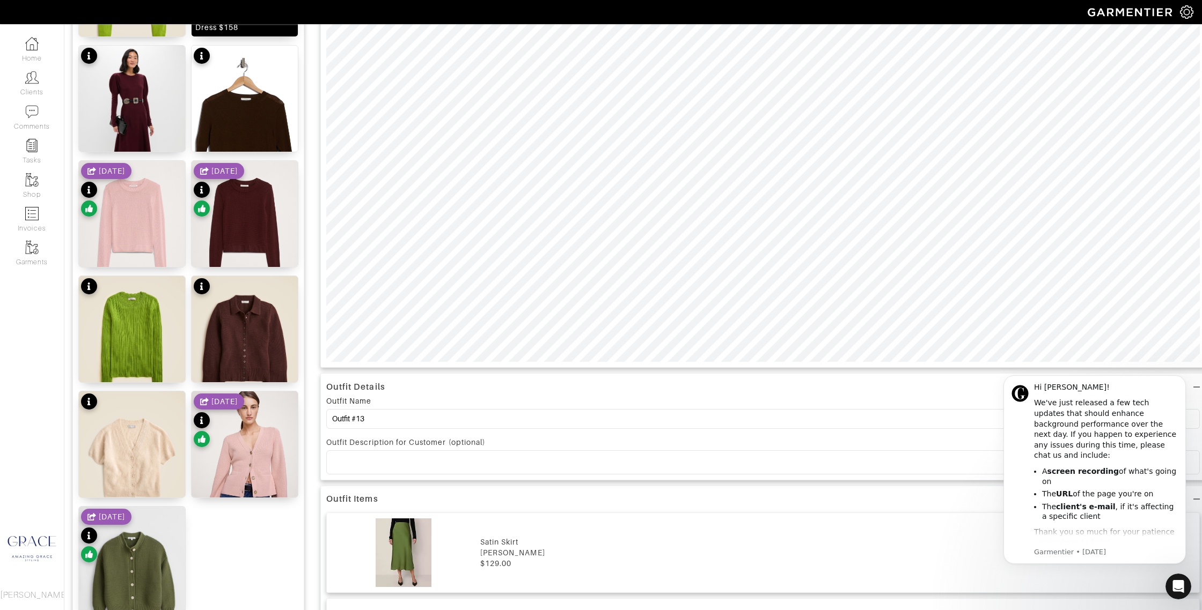
scroll to position [366, 0]
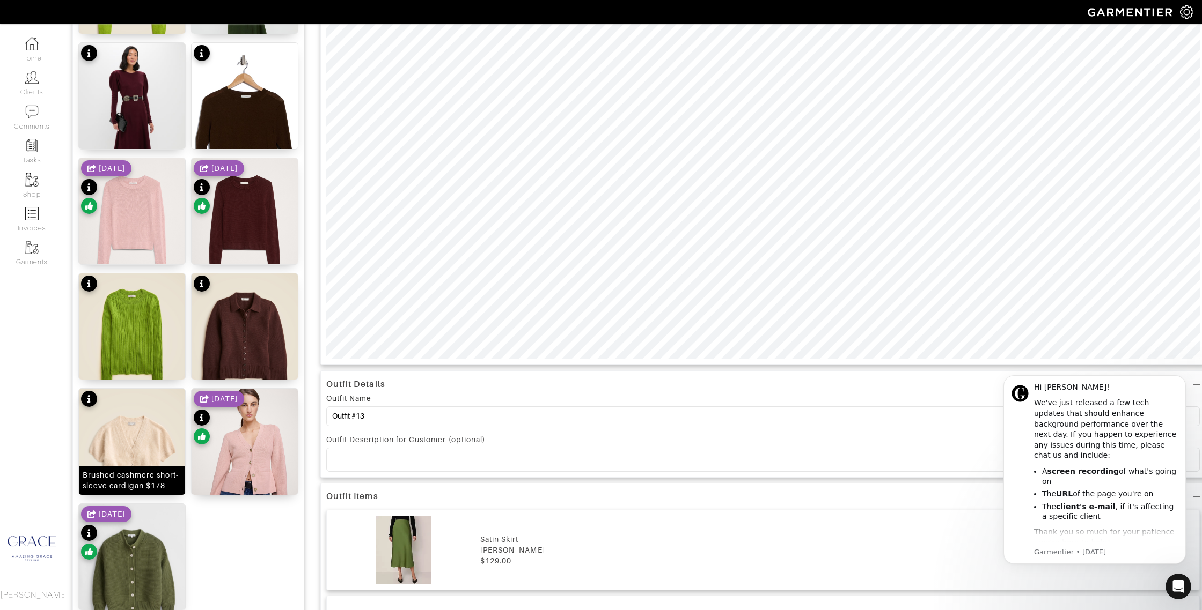
click at [172, 485] on div "Brushed cashmere short-sleeve cardigan $178" at bounding box center [132, 480] width 99 height 21
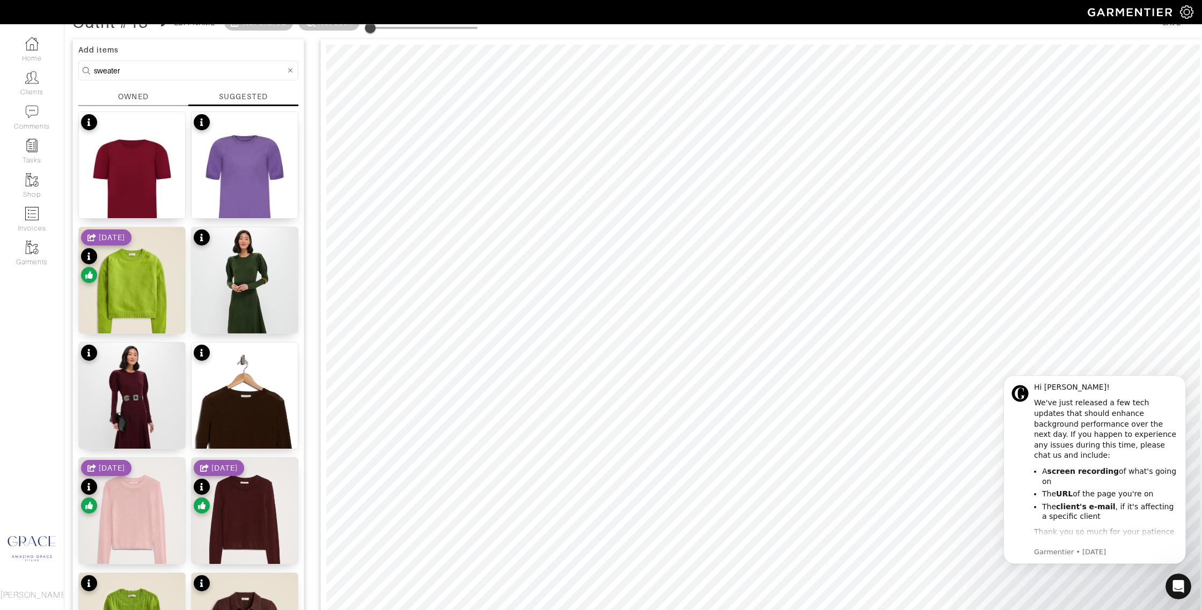
scroll to position [20, 0]
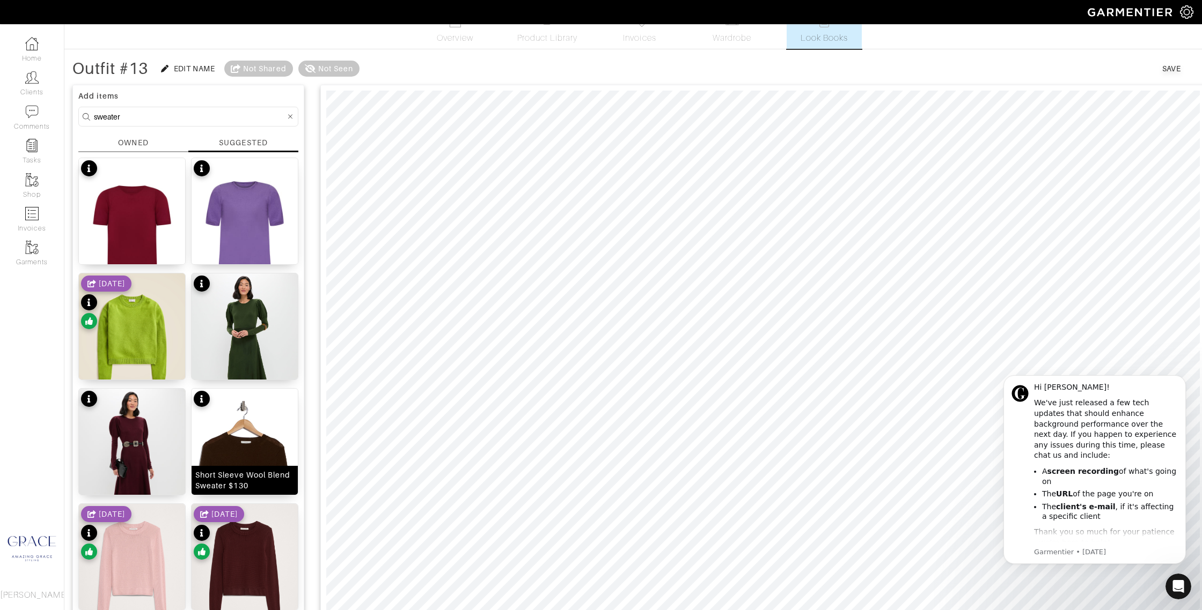
drag, startPoint x: 267, startPoint y: 484, endPoint x: 288, endPoint y: 470, distance: 25.6
click at [267, 484] on div "Short Sleeve Wool Blend Sweater $130" at bounding box center [244, 480] width 99 height 21
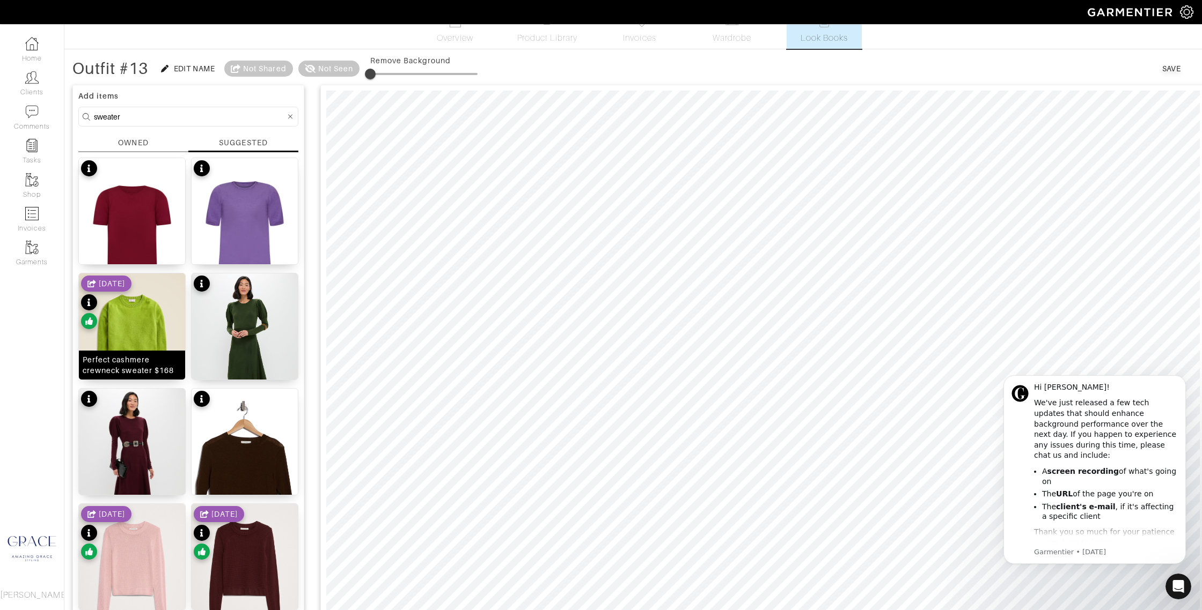
drag, startPoint x: 148, startPoint y: 362, endPoint x: 157, endPoint y: 362, distance: 9.1
click at [148, 362] on div "Perfect cashmere crewneck sweater $168" at bounding box center [132, 365] width 99 height 21
drag, startPoint x: 372, startPoint y: 71, endPoint x: 406, endPoint y: 77, distance: 34.9
click at [407, 72] on span at bounding box center [405, 74] width 11 height 11
click at [407, 74] on span at bounding box center [405, 74] width 11 height 11
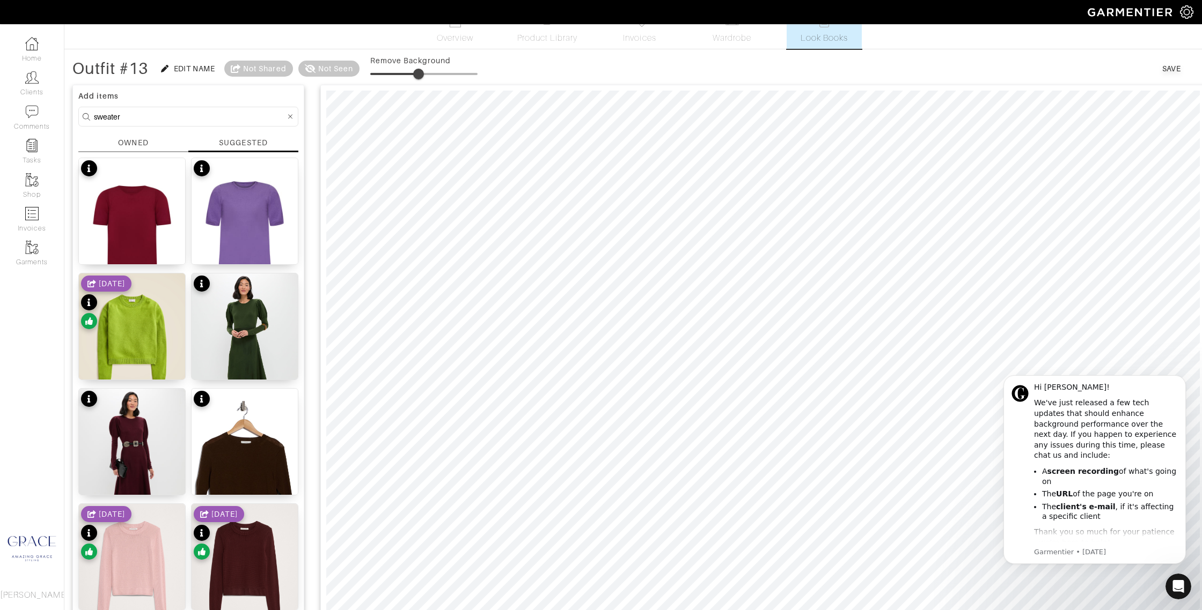
drag, startPoint x: 407, startPoint y: 74, endPoint x: 421, endPoint y: 76, distance: 14.6
click at [420, 73] on span at bounding box center [418, 74] width 11 height 11
drag, startPoint x: 420, startPoint y: 74, endPoint x: 423, endPoint y: 84, distance: 10.2
click at [418, 72] on span at bounding box center [417, 74] width 11 height 11
type input "33"
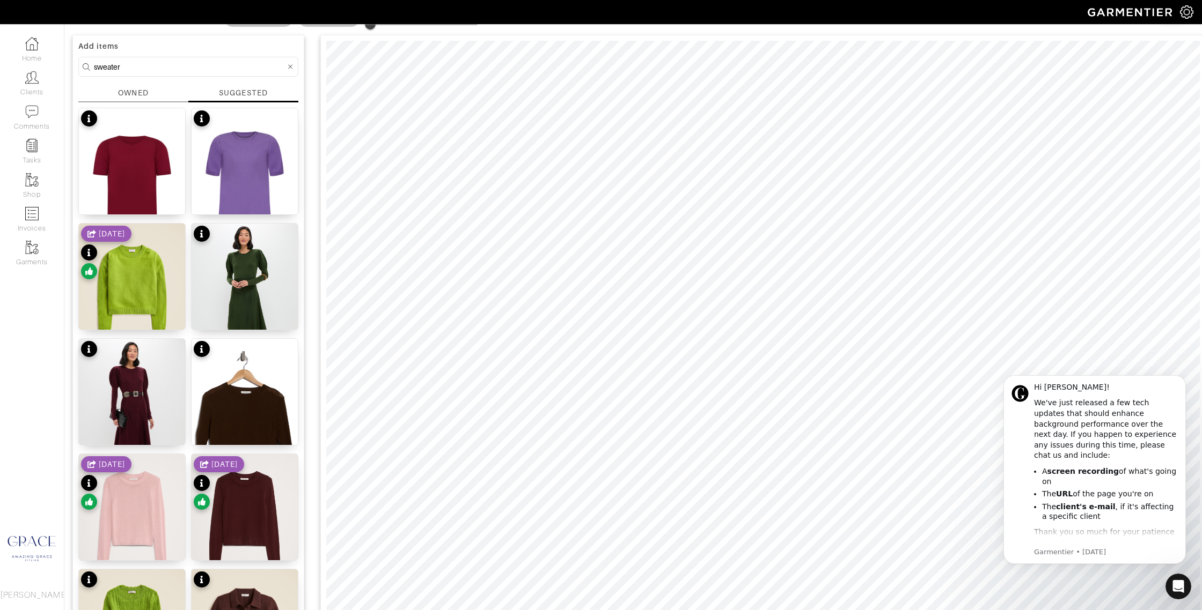
scroll to position [2, 0]
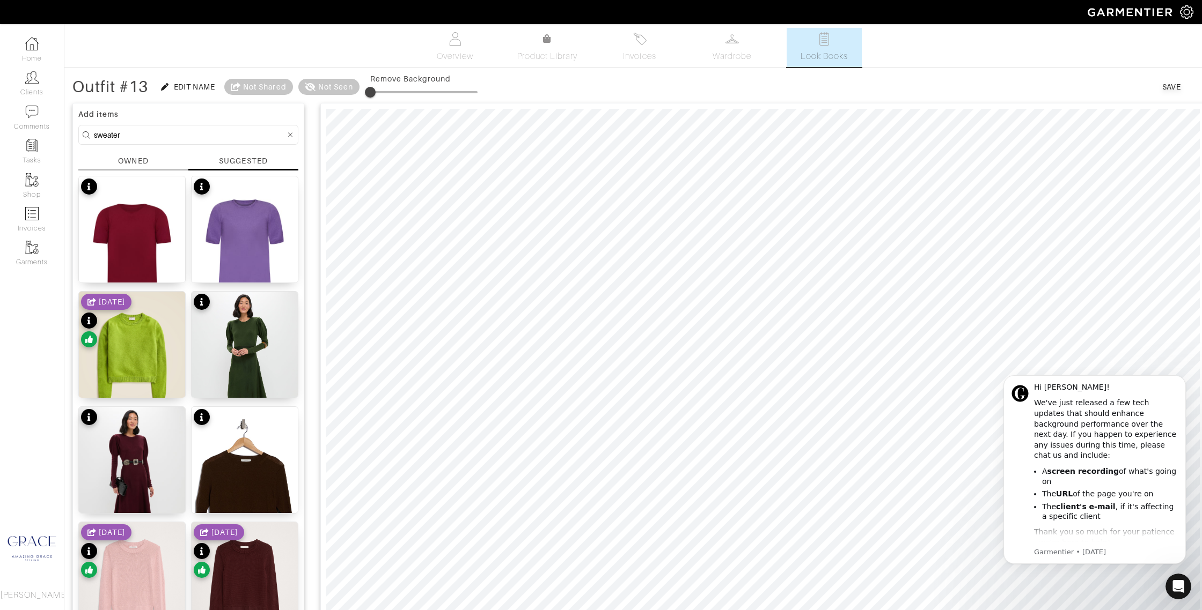
drag, startPoint x: 124, startPoint y: 133, endPoint x: 68, endPoint y: 131, distance: 55.8
click at [68, 133] on div "Outfit #13 Edit Name Not Shared Not Seen Remove Background Save Add items sweat…" at bounding box center [632, 604] width 1137 height 1056
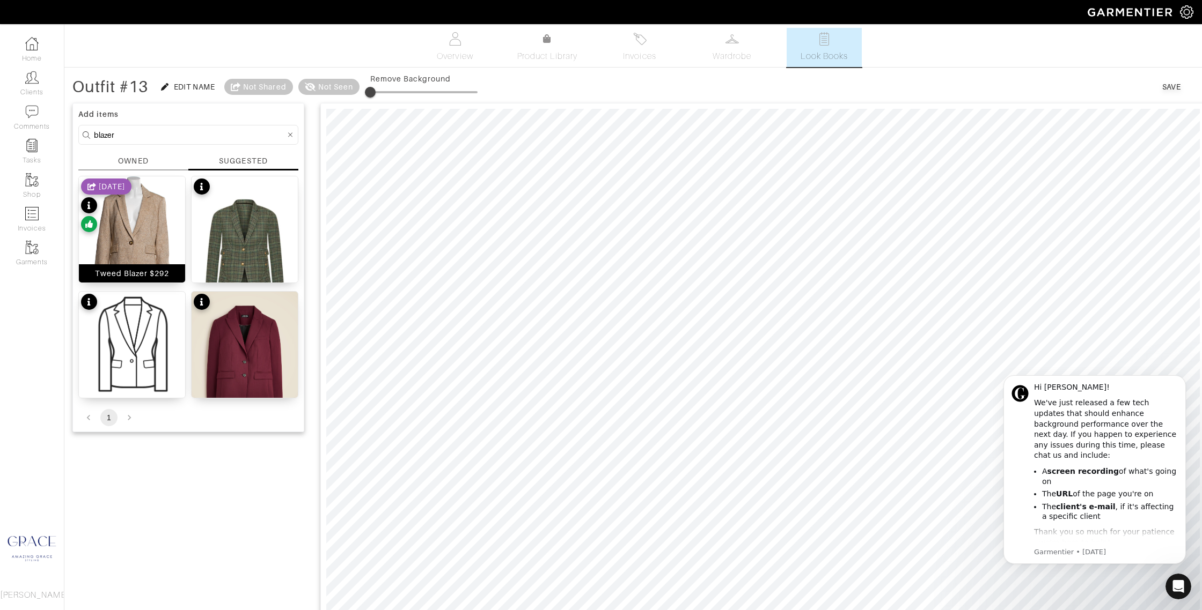
click at [153, 270] on div "Tweed Blazer $292" at bounding box center [132, 273] width 75 height 11
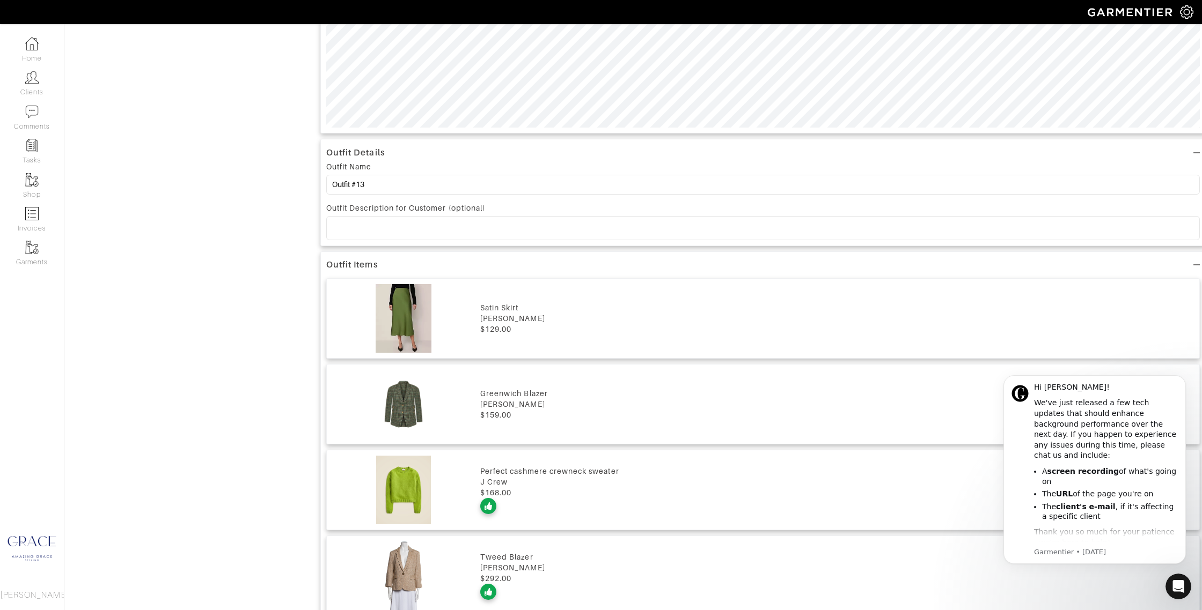
scroll to position [661, 0]
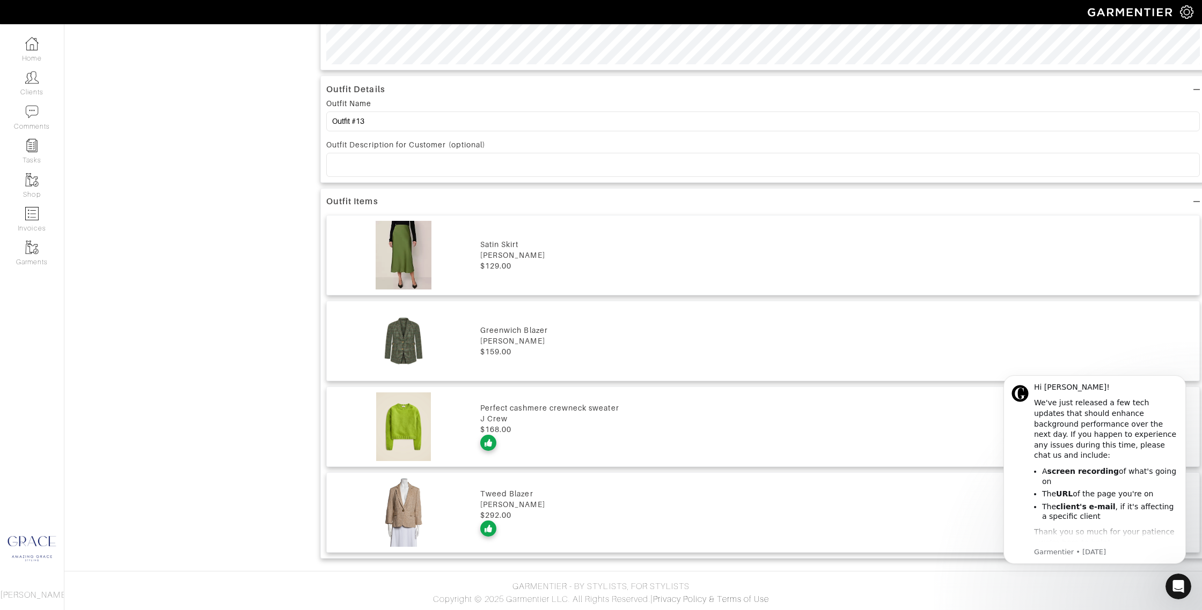
click at [523, 504] on div "[PERSON_NAME]" at bounding box center [836, 504] width 713 height 11
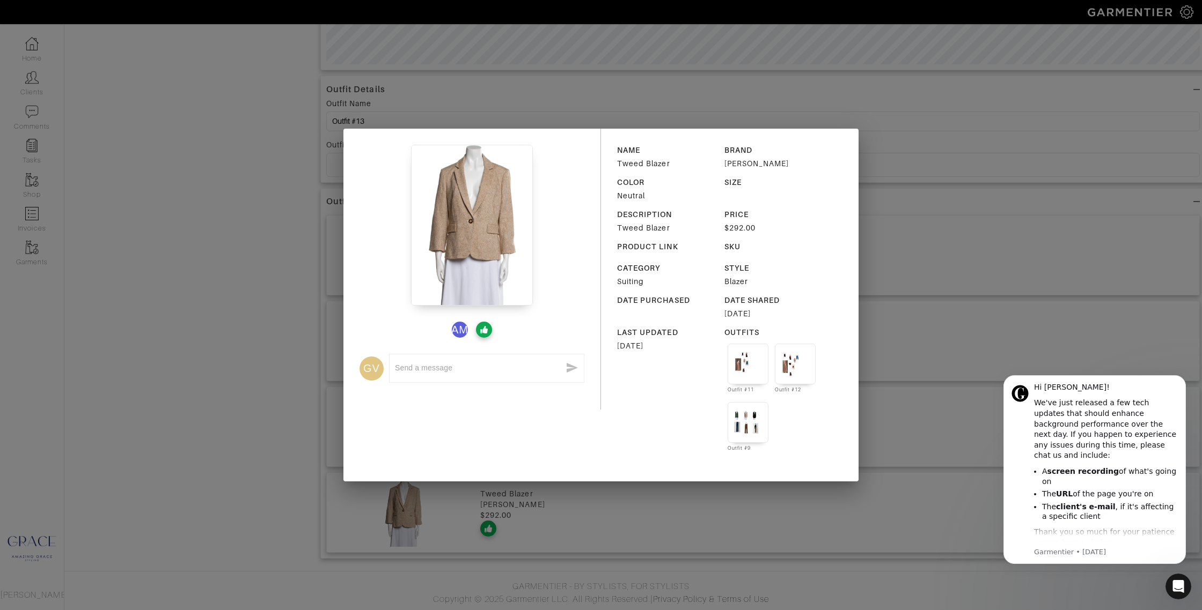
click at [885, 139] on div "AM GV x NAME Tweed Blazer BRAND Veronica Beard COLOR Neutral SIZE DESCRIPTION T…" at bounding box center [601, 305] width 1202 height 610
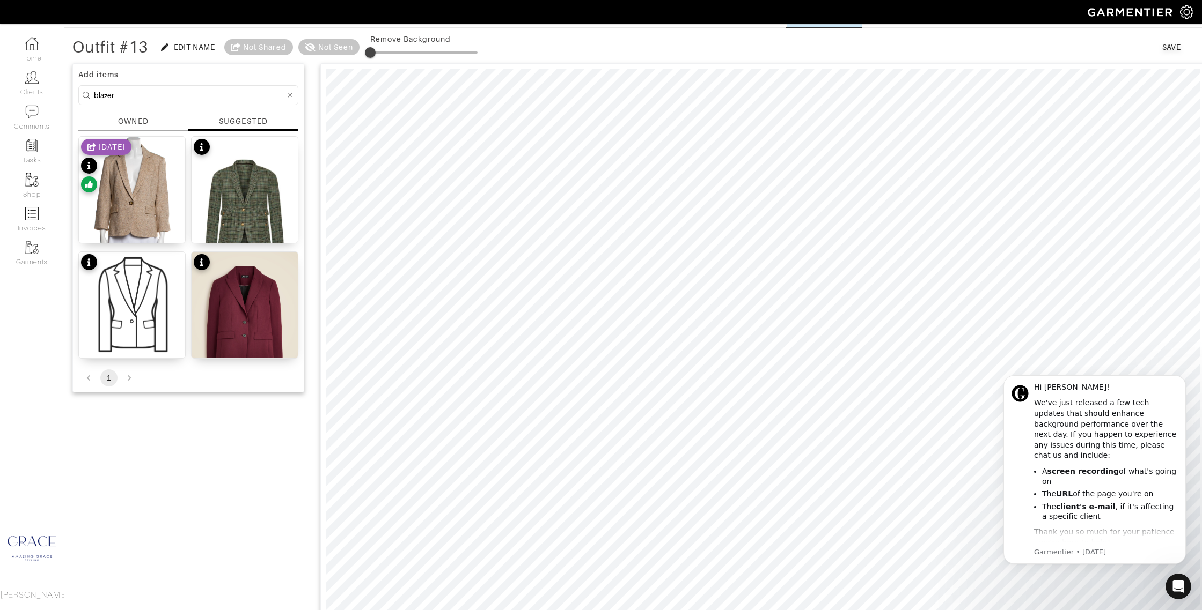
scroll to position [0, 0]
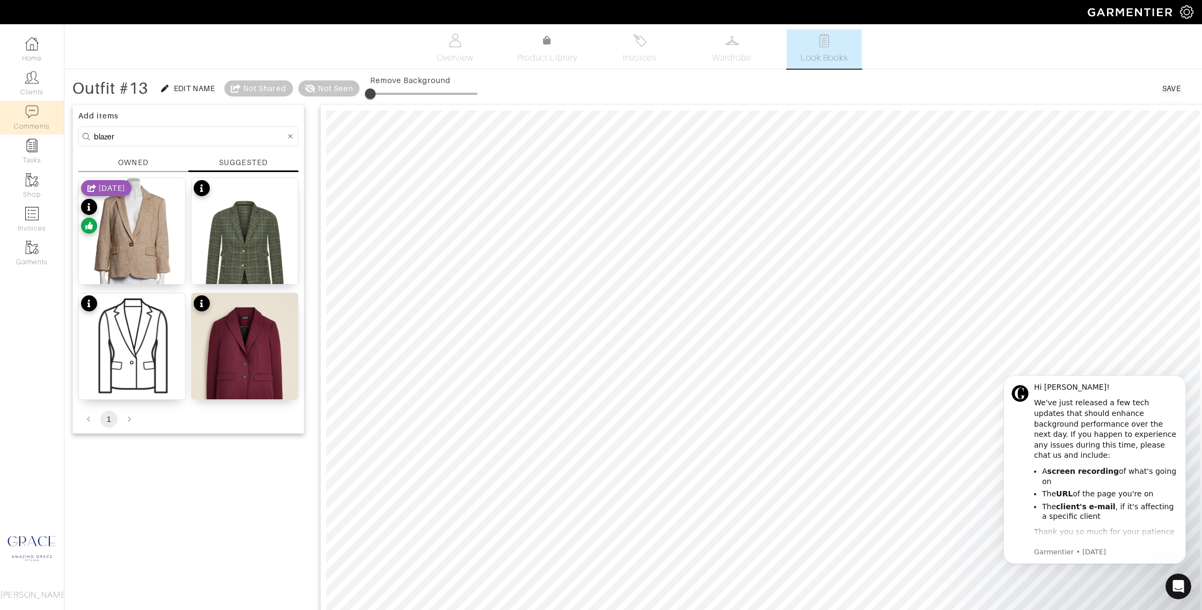
drag, startPoint x: 121, startPoint y: 138, endPoint x: 55, endPoint y: 132, distance: 66.2
click at [55, 133] on div "Company Settings Manage Subscription My Profile Stylists Sign Out Home Clients …" at bounding box center [601, 610] width 1202 height 1220
type input "shoes"
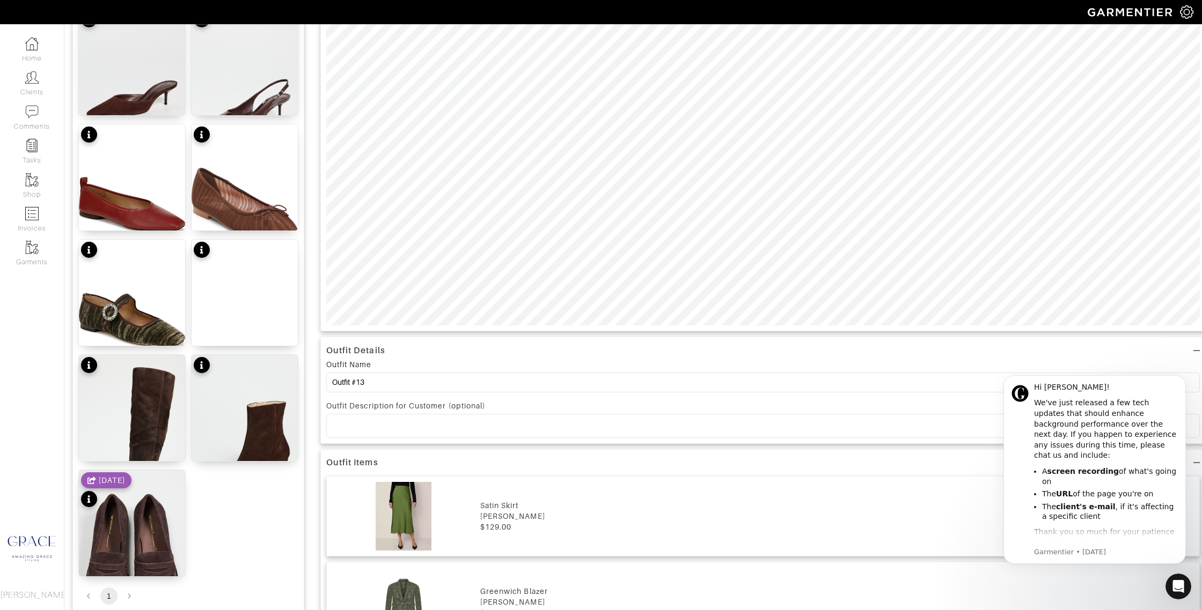
scroll to position [406, 0]
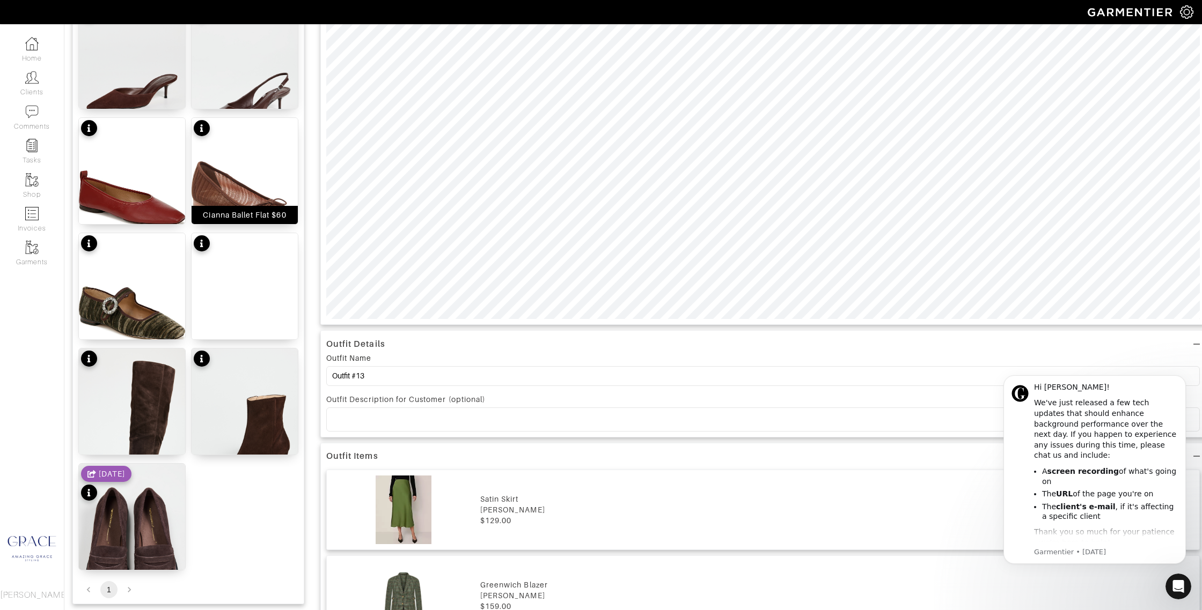
click at [278, 217] on div "Cianna Ballet Flat $60" at bounding box center [244, 215] width 83 height 11
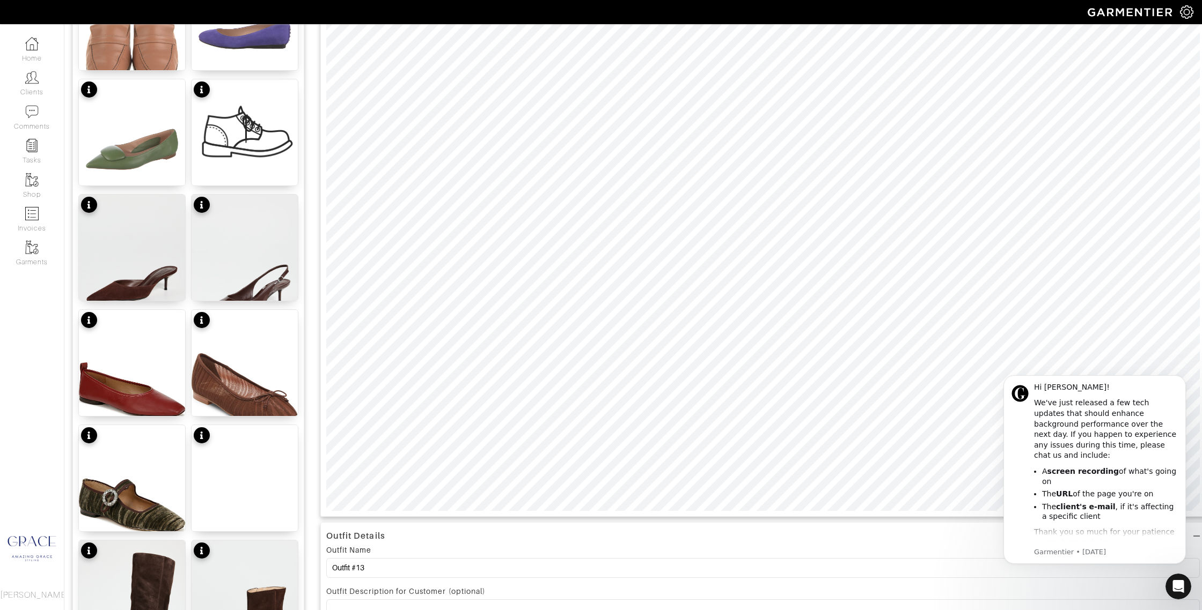
scroll to position [215, 0]
click at [118, 173] on div "Leather Flats $84" at bounding box center [132, 176] width 67 height 11
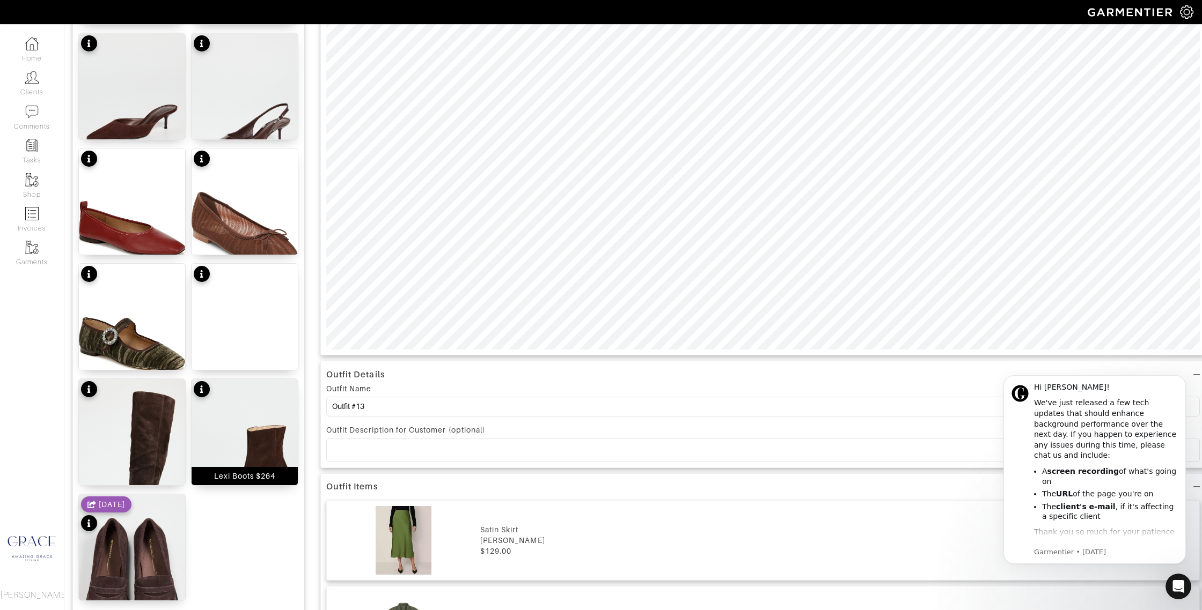
scroll to position [380, 0]
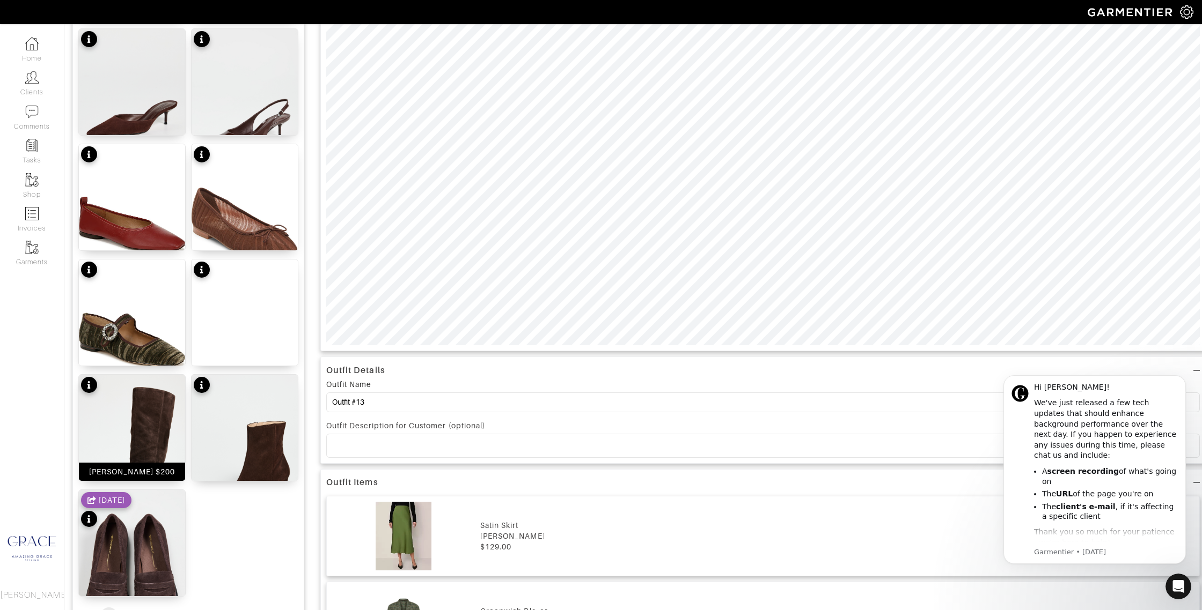
drag, startPoint x: 158, startPoint y: 468, endPoint x: 164, endPoint y: 468, distance: 5.9
click at [158, 468] on div "Sylvia Boots $200" at bounding box center [132, 472] width 86 height 11
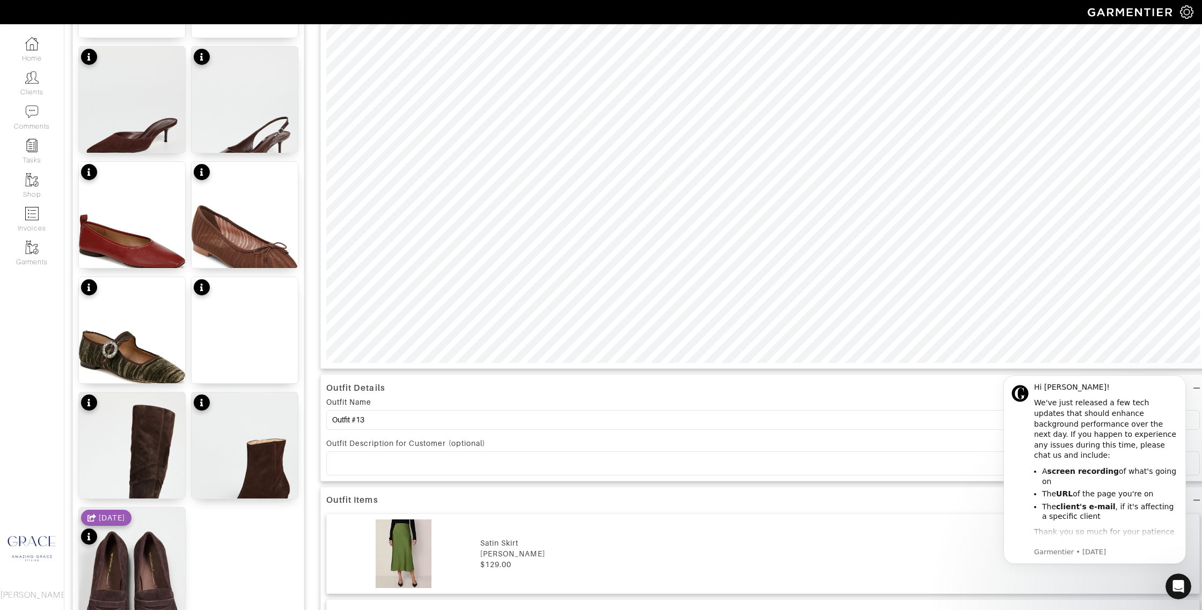
scroll to position [413, 0]
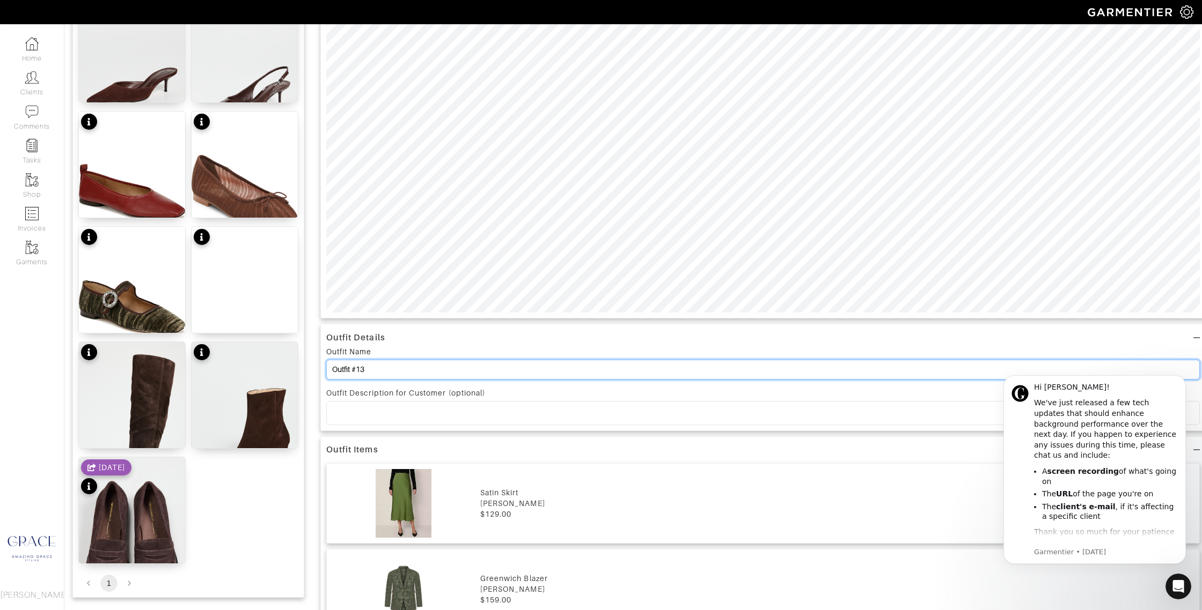
drag, startPoint x: 378, startPoint y: 371, endPoint x: 305, endPoint y: 367, distance: 73.1
click at [303, 367] on div "Add items shoes OWNED SUGGESTED Leather Loafers $81 Suede Ballet Flats $137 Lea…" at bounding box center [632, 376] width 1121 height 1378
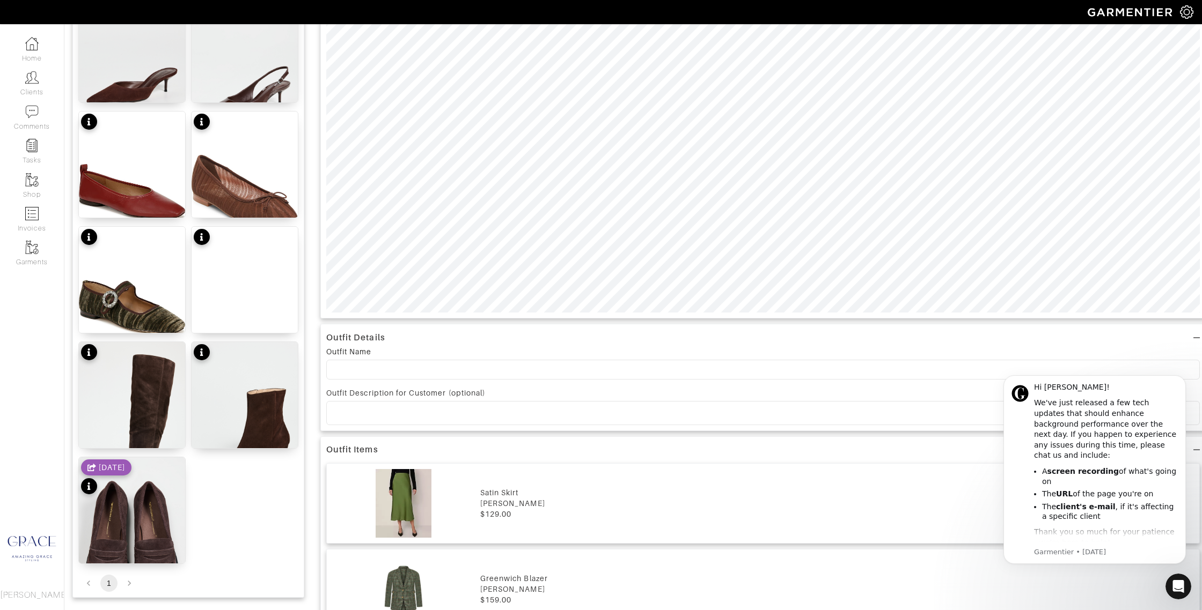
click at [357, 411] on p at bounding box center [763, 413] width 856 height 10
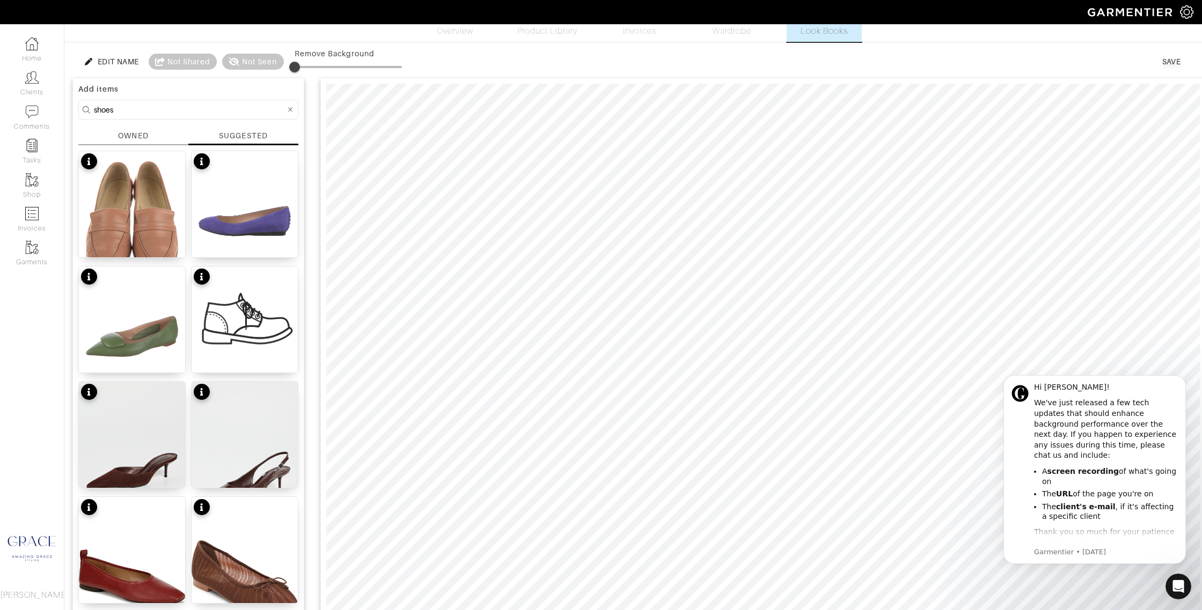
scroll to position [0, 0]
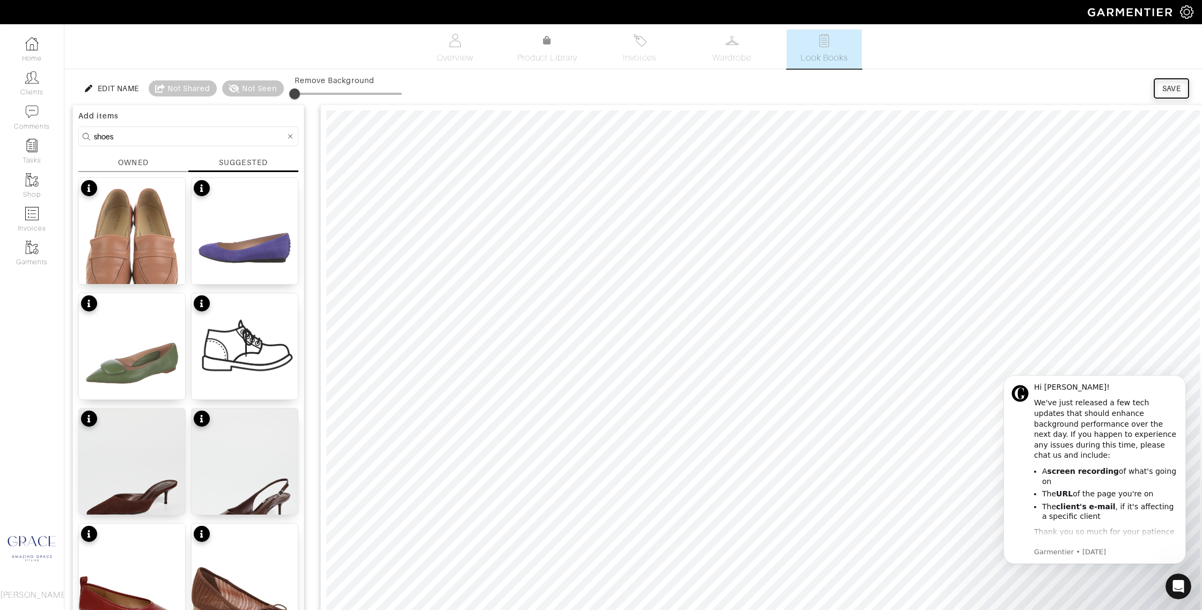
drag, startPoint x: 1174, startPoint y: 87, endPoint x: 1132, endPoint y: 96, distance: 42.2
click at [1174, 87] on div "Save" at bounding box center [1171, 88] width 19 height 11
click at [1169, 90] on div "Save" at bounding box center [1171, 88] width 19 height 11
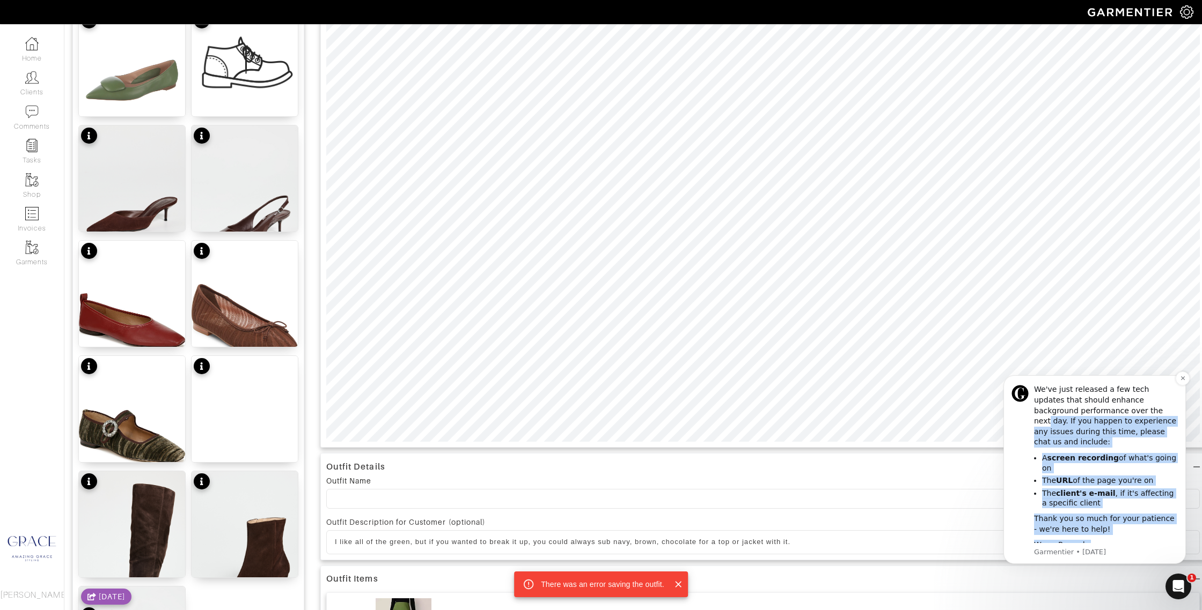
scroll to position [11, 0]
drag, startPoint x: 1115, startPoint y: 522, endPoint x: 1126, endPoint y: 407, distance: 115.8
click at [1126, 407] on div "Hi Grace! We've just released a few tech updates that should enhance background…" at bounding box center [1106, 470] width 144 height 198
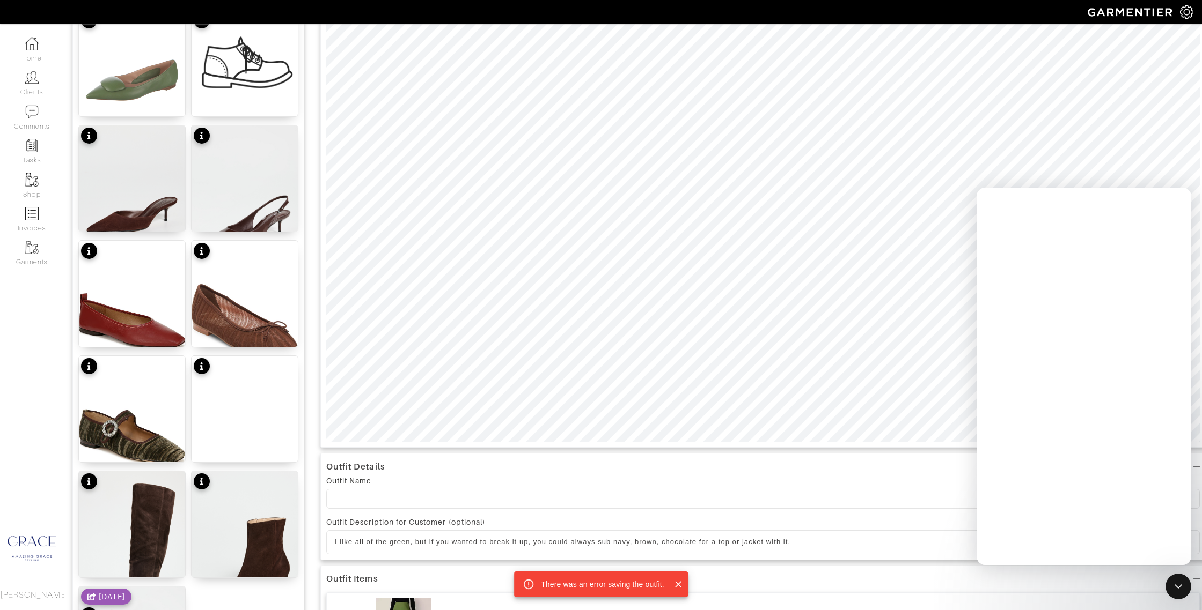
scroll to position [0, 0]
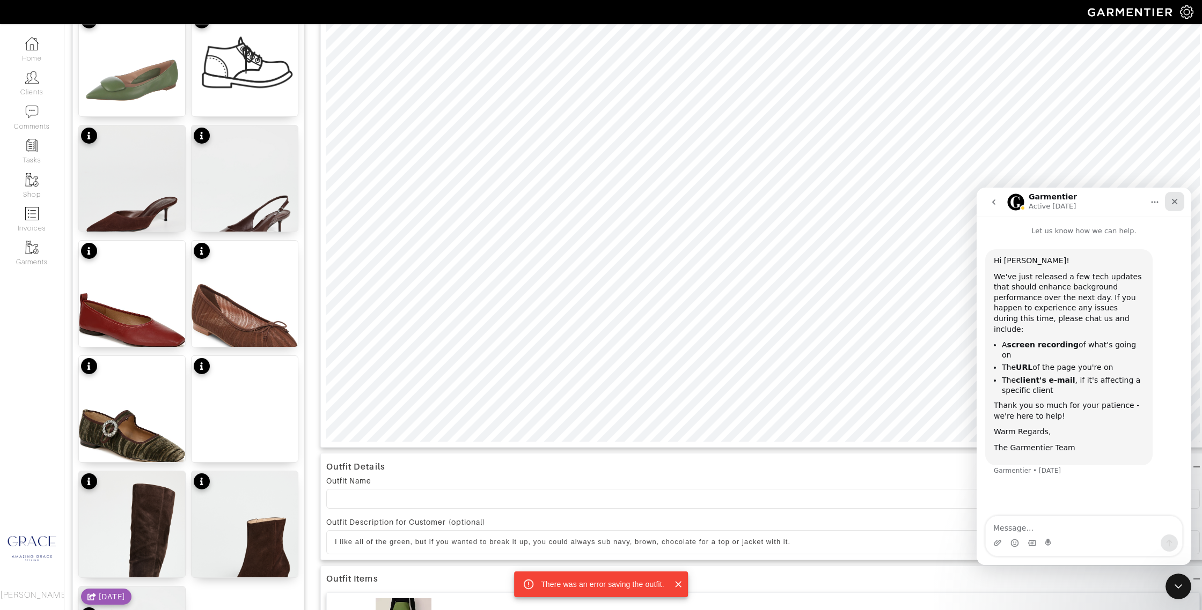
click at [1178, 195] on div "Close" at bounding box center [1174, 201] width 19 height 19
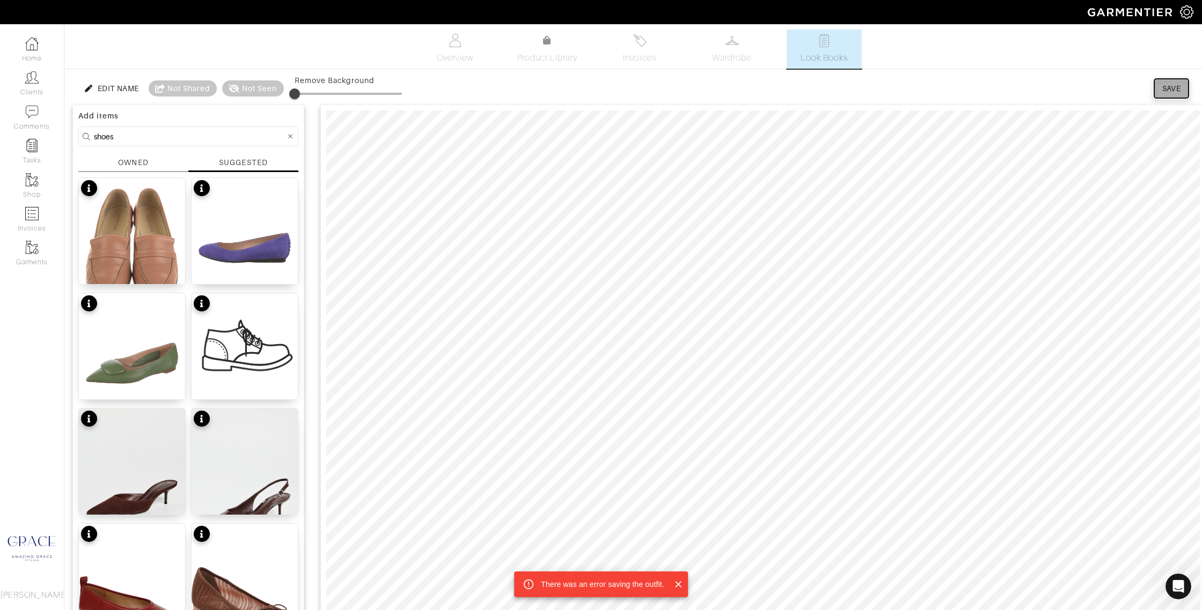
click at [1164, 86] on div "Save" at bounding box center [1171, 88] width 19 height 11
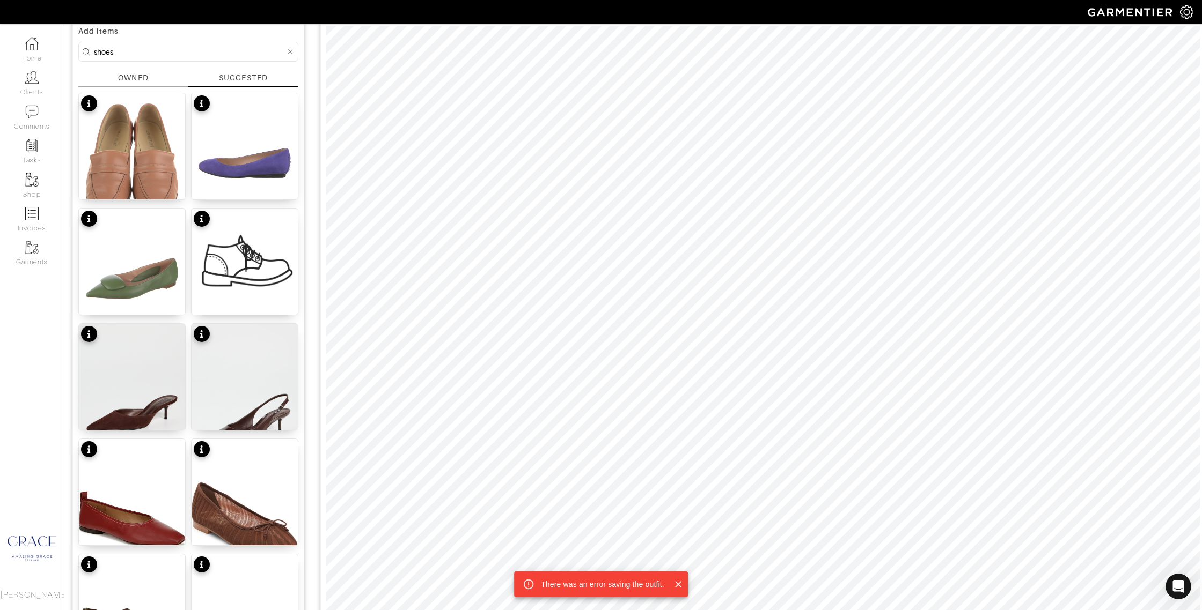
scroll to position [70, 0]
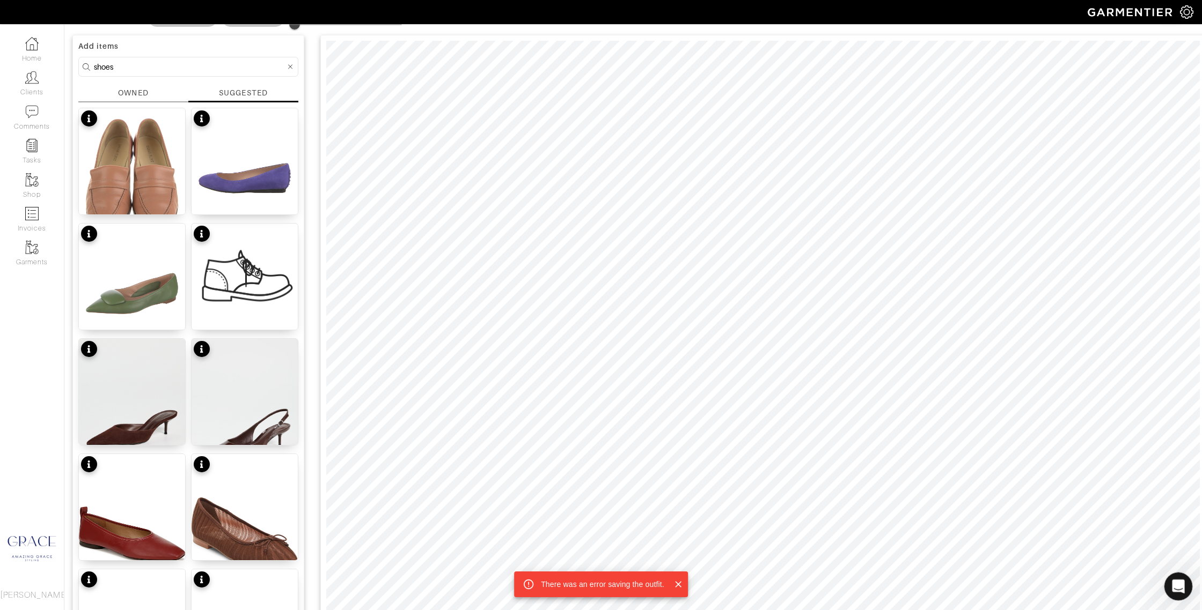
click at [1173, 590] on icon "Open Intercom Messenger" at bounding box center [1177, 586] width 18 height 18
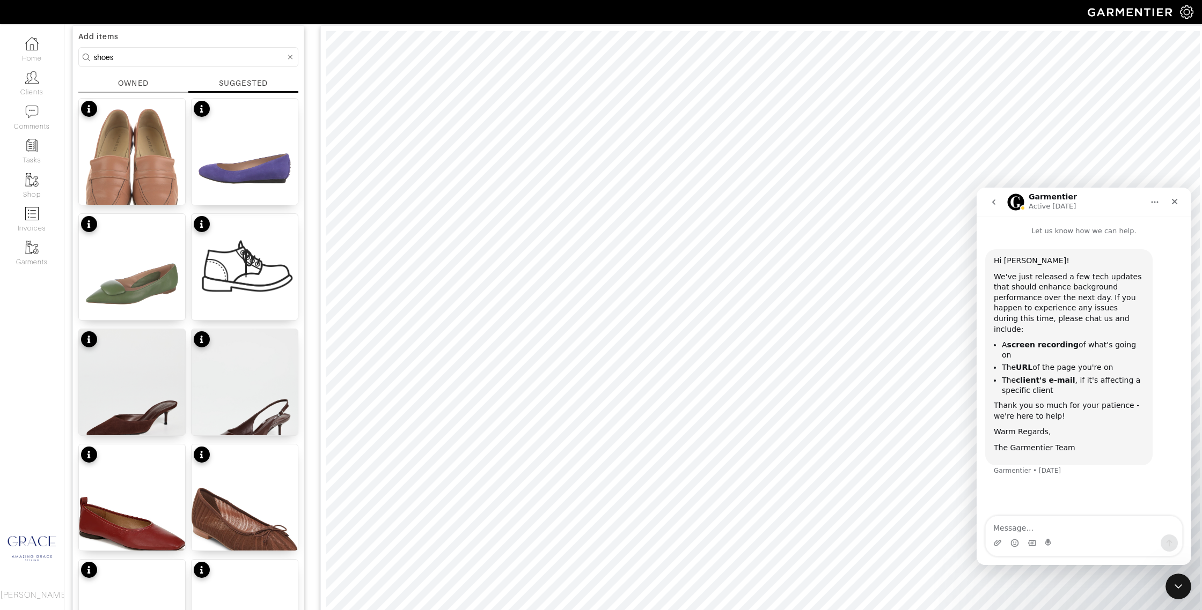
scroll to position [0, 0]
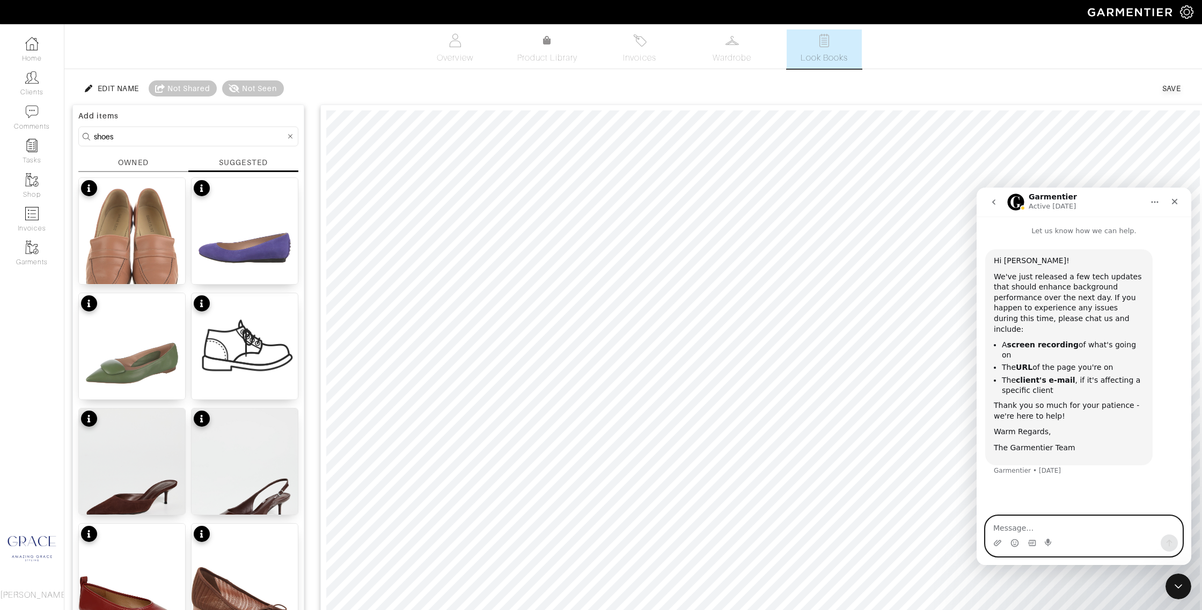
click at [1019, 525] on textarea "Message…" at bounding box center [1083, 526] width 196 height 18
type textarea "Hi there --"
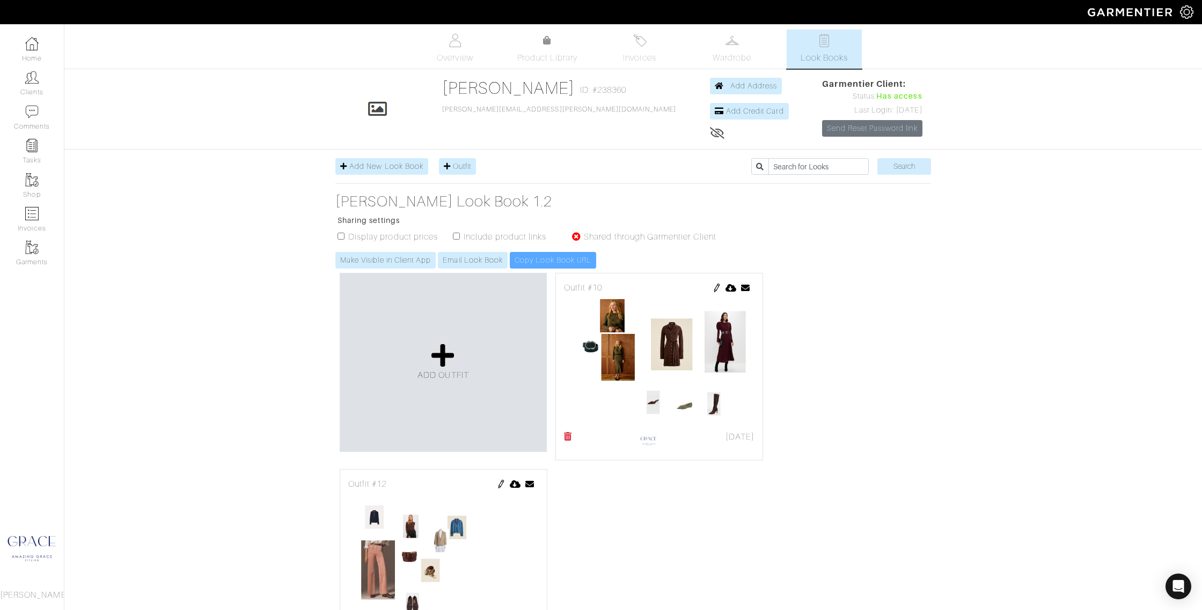
scroll to position [71, 0]
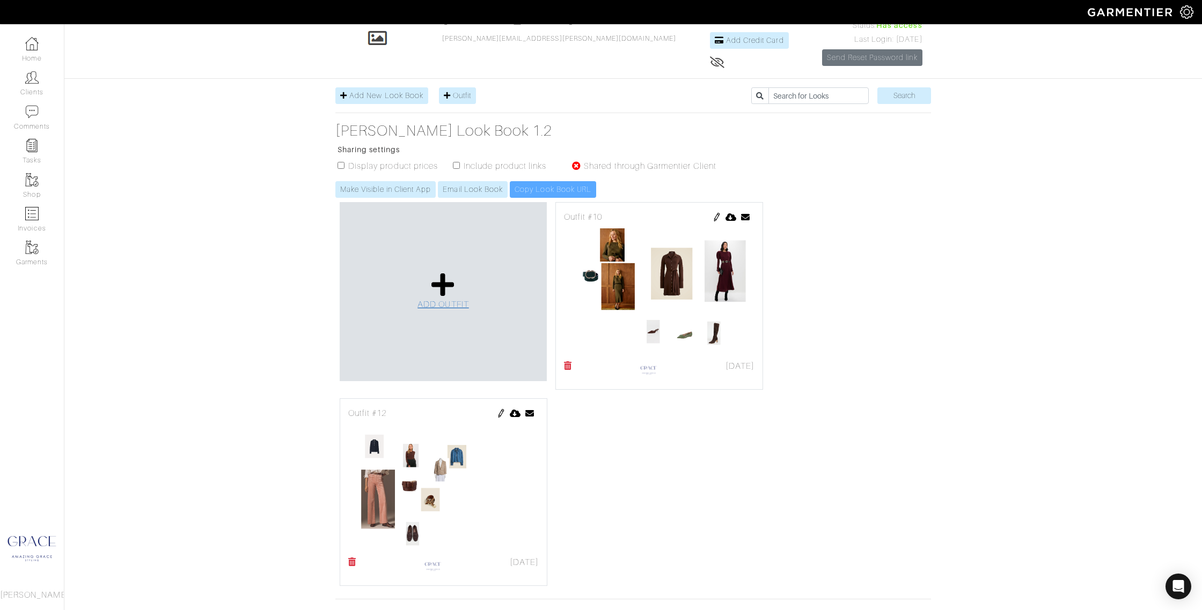
click at [428, 284] on link "ADD OUTFIT" at bounding box center [442, 291] width 51 height 39
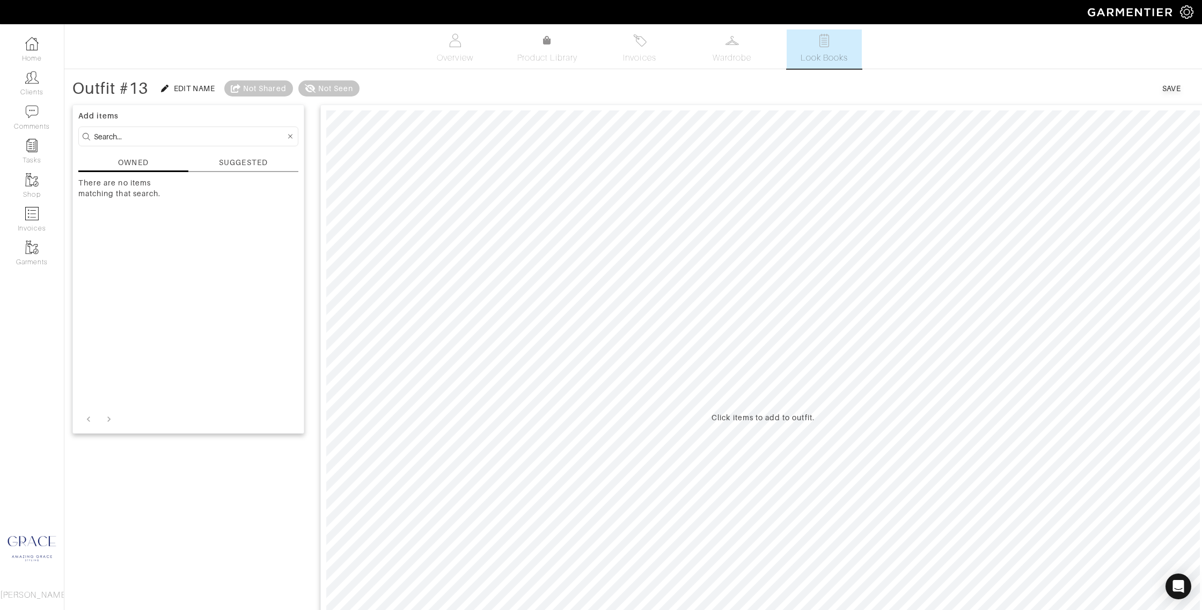
click at [254, 164] on div "SUGGESTED" at bounding box center [243, 162] width 48 height 11
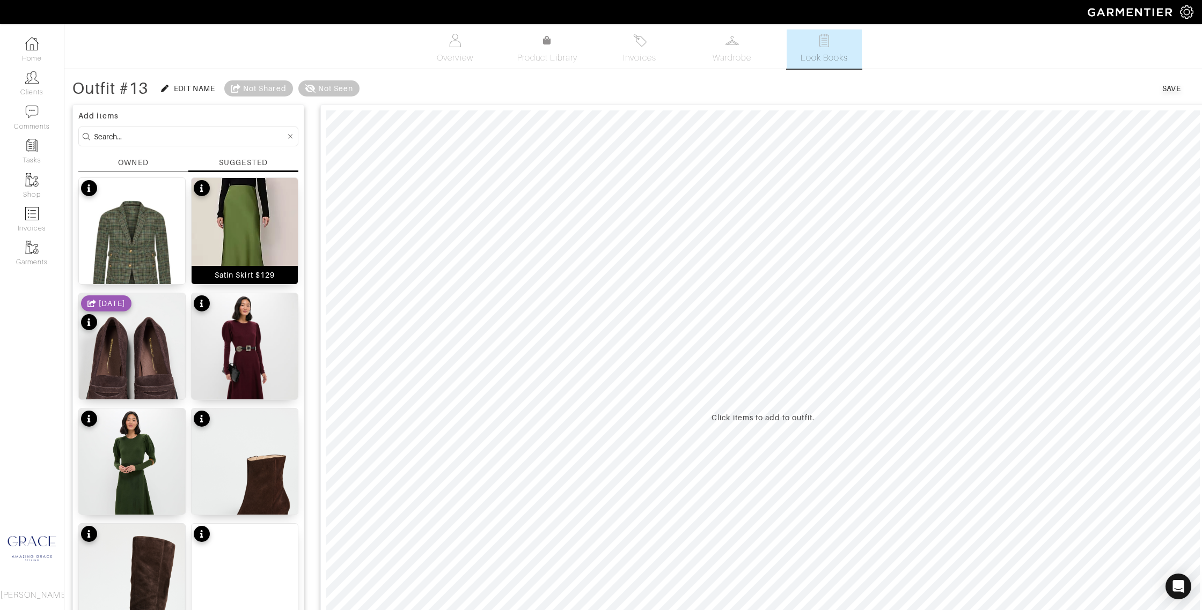
drag, startPoint x: 257, startPoint y: 279, endPoint x: 262, endPoint y: 278, distance: 5.4
click at [257, 279] on div "Satin Skirt $129" at bounding box center [245, 275] width 60 height 11
click at [154, 276] on div "Greenwich Blazer $159" at bounding box center [131, 275] width 89 height 11
click at [120, 137] on input at bounding box center [190, 136] width 192 height 13
type input "sweater'"
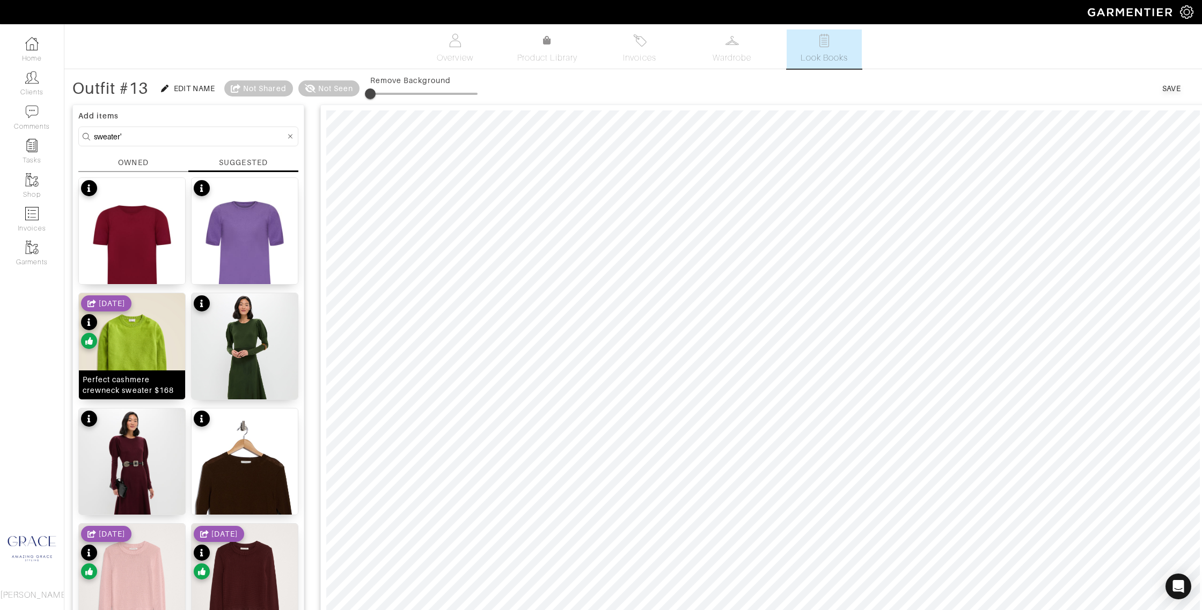
click at [140, 385] on div "Perfect cashmere crewneck sweater $168" at bounding box center [132, 384] width 99 height 21
type input "40"
drag, startPoint x: 374, startPoint y: 93, endPoint x: 420, endPoint y: 107, distance: 48.2
click at [414, 99] on span at bounding box center [413, 94] width 11 height 11
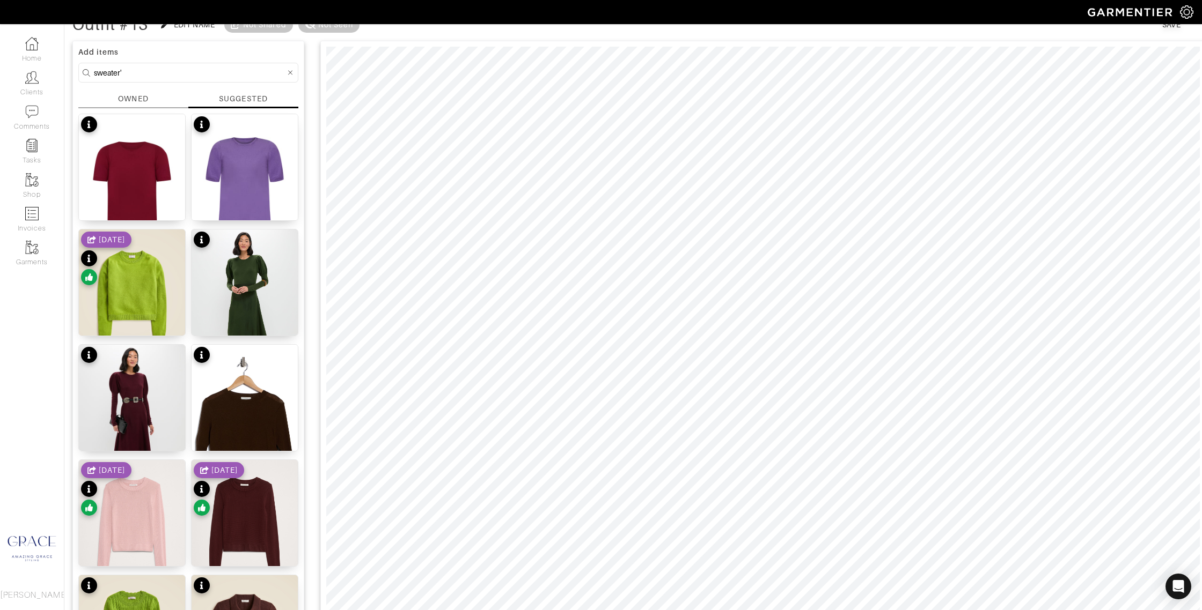
scroll to position [64, 0]
drag, startPoint x: 123, startPoint y: 73, endPoint x: 69, endPoint y: 68, distance: 54.4
click at [69, 68] on div "Outfit #13 Edit Name Not Shared Not Seen Save Add items sweater' OWNED SUGGESTE…" at bounding box center [632, 541] width 1137 height 1056
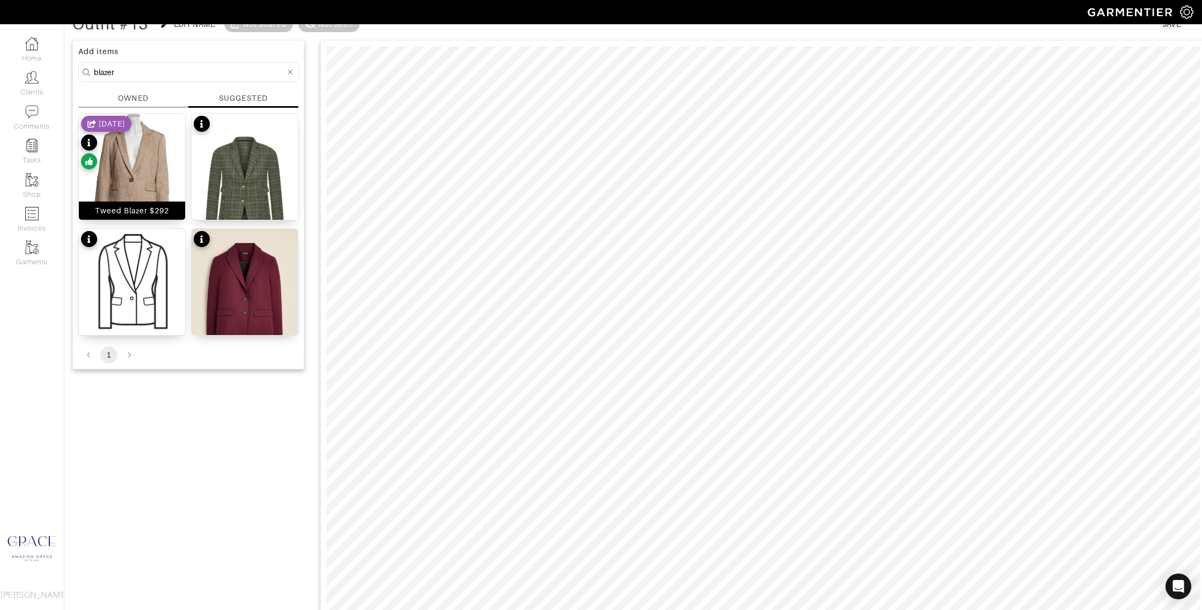
click at [154, 215] on div "Tweed Blazer $292" at bounding box center [132, 210] width 75 height 11
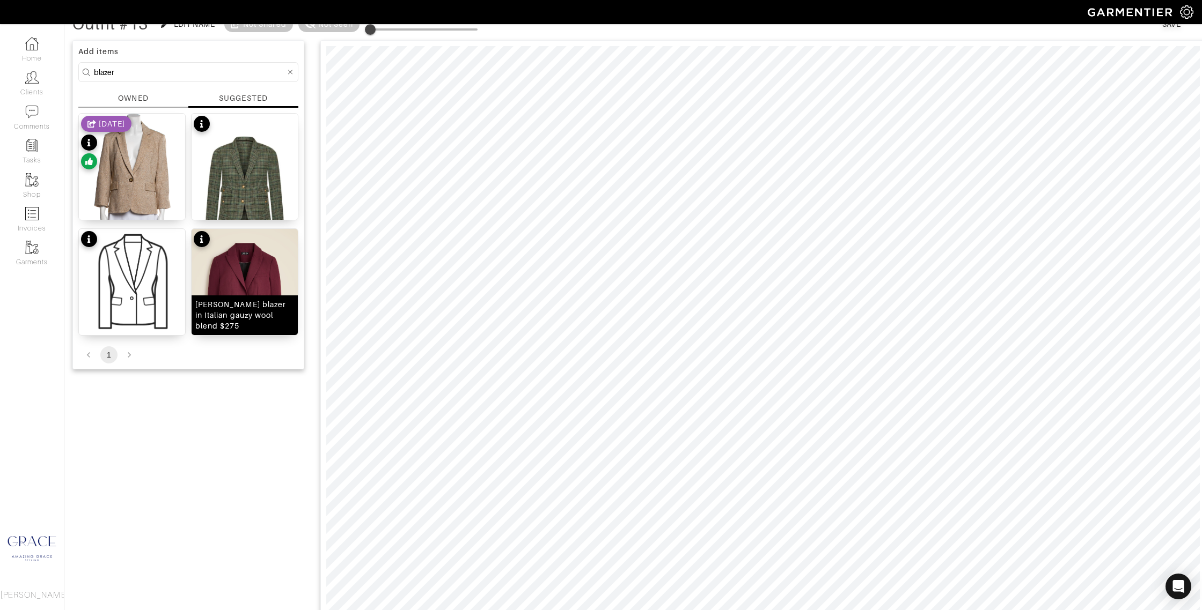
click at [238, 317] on div "cole blazer in Italian gauzy wool blend $275" at bounding box center [244, 315] width 99 height 32
click at [112, 68] on input "blazer" at bounding box center [190, 71] width 192 height 13
drag, startPoint x: 123, startPoint y: 68, endPoint x: 70, endPoint y: 65, distance: 53.2
click at [71, 65] on div "Outfit #13 Edit Name Not Shared Not Seen Save Add items blazer OWNED SUGGESTED …" at bounding box center [632, 584] width 1137 height 1142
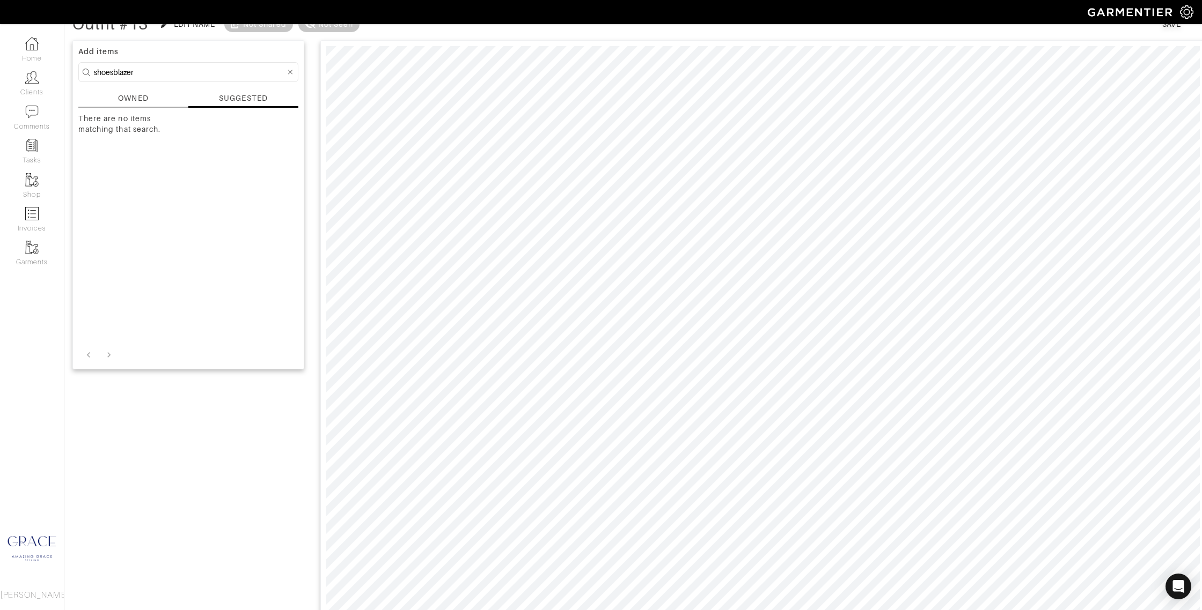
drag, startPoint x: 86, startPoint y: 70, endPoint x: 64, endPoint y: 69, distance: 22.1
click at [64, 69] on div "Company Settings Manage Subscription My Profile Stylists Sign Out Home Clients …" at bounding box center [601, 546] width 1202 height 1220
type input "shoes"
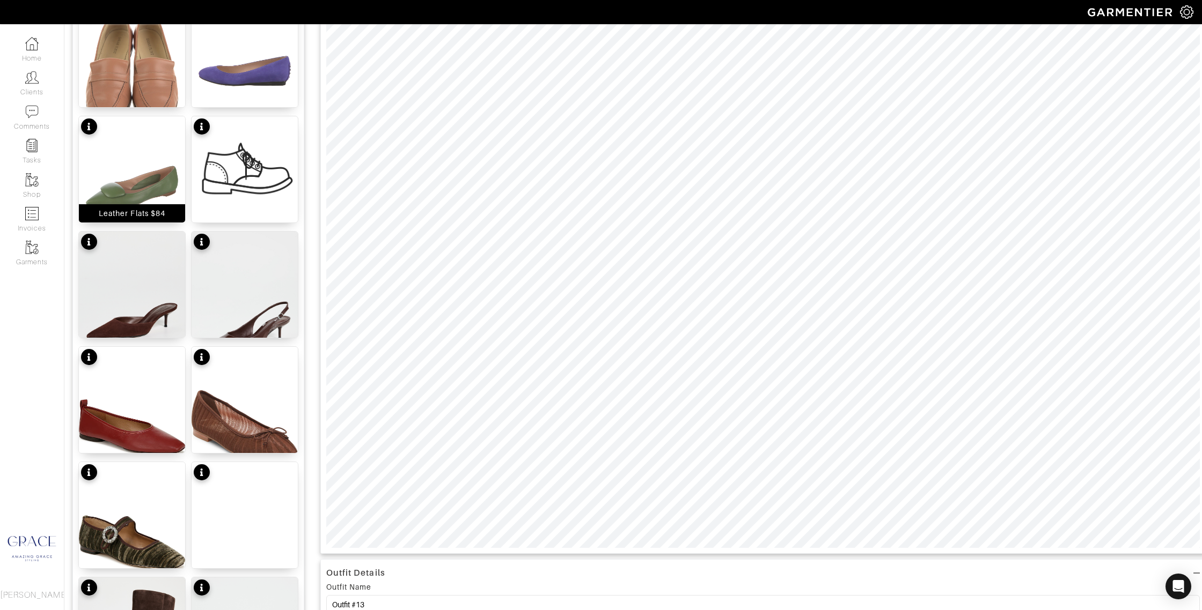
scroll to position [179, 0]
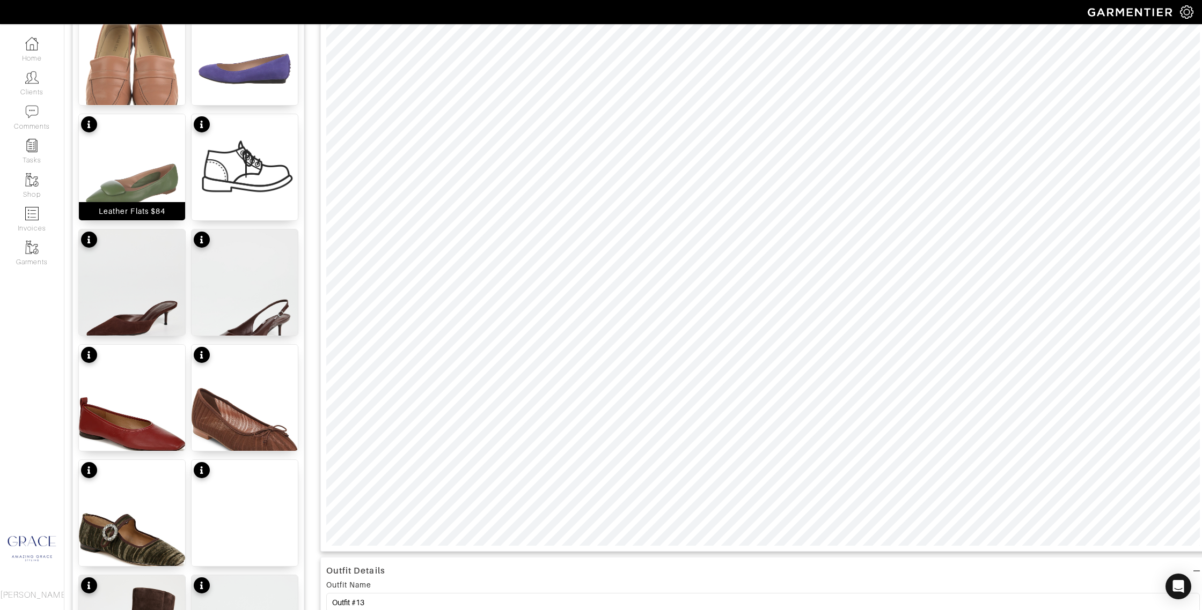
click at [167, 211] on div "Leather Flats $84" at bounding box center [132, 211] width 106 height 18
click at [285, 442] on div "Cianna Ballet Flat $60" at bounding box center [244, 442] width 83 height 11
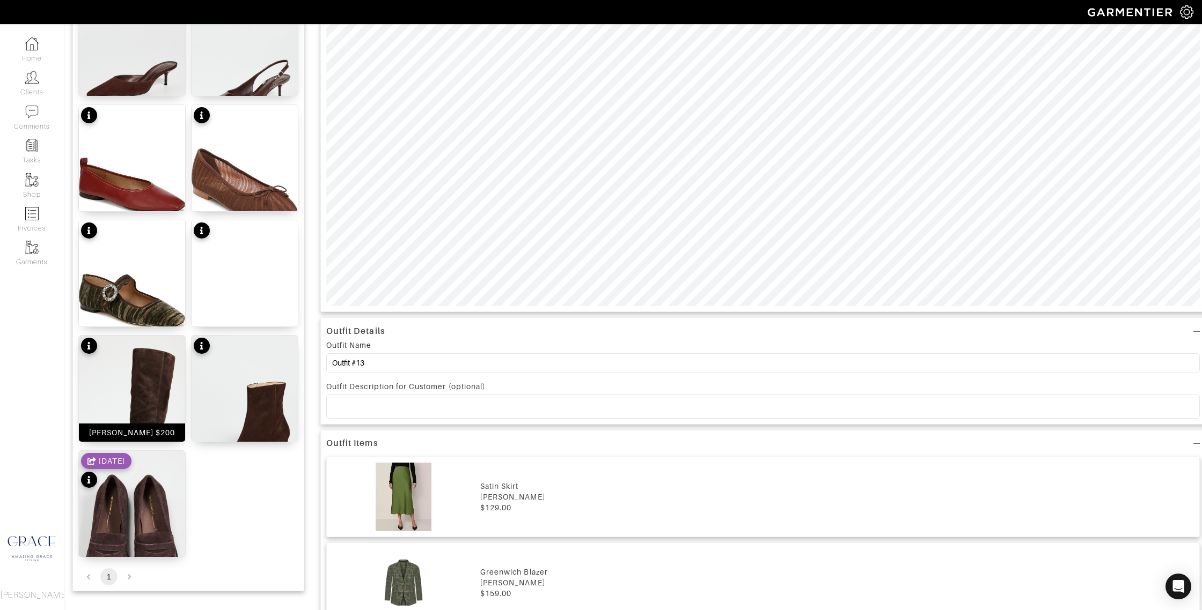
scroll to position [420, 0]
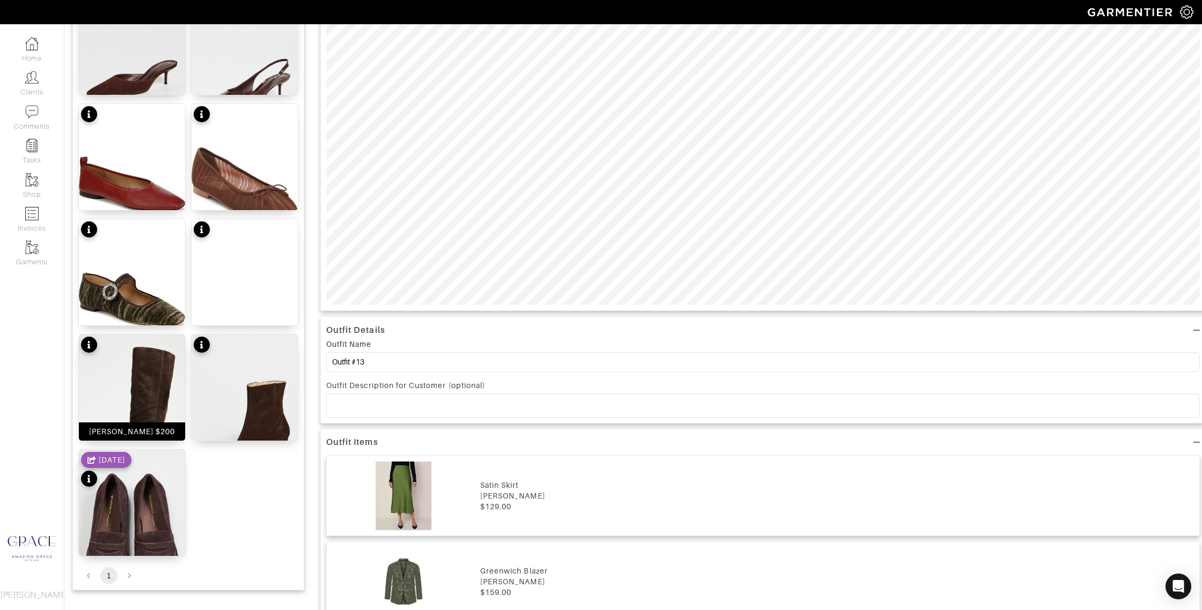
click at [155, 427] on div "Sylvia Boots $200" at bounding box center [132, 431] width 86 height 11
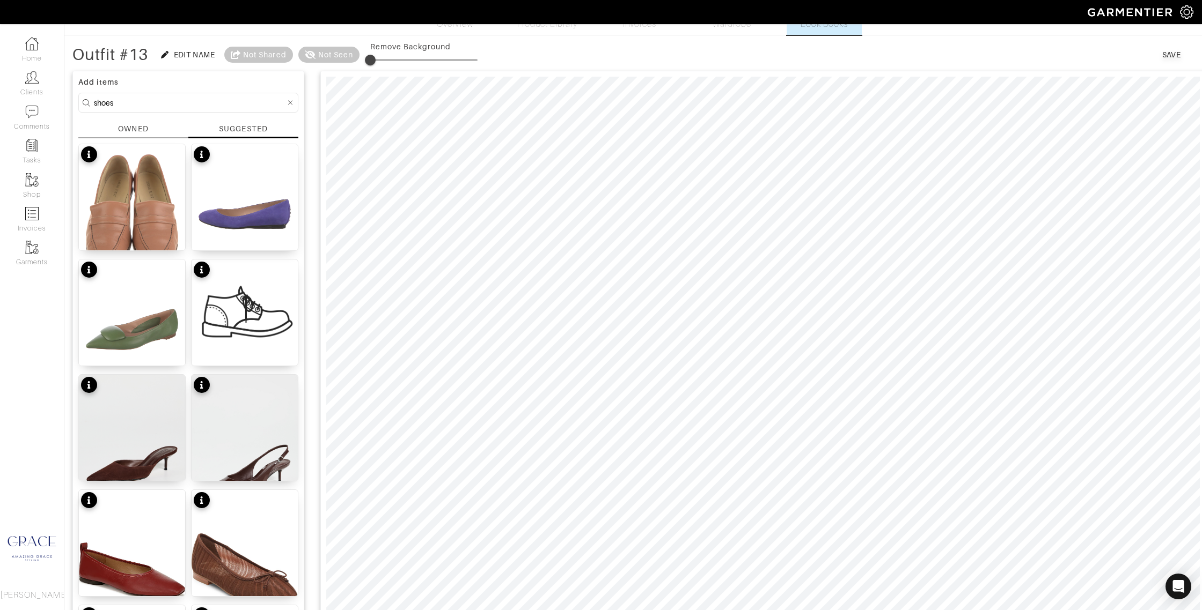
scroll to position [33, 0]
type input "40"
drag, startPoint x: 127, startPoint y: 109, endPoint x: 63, endPoint y: 102, distance: 64.2
type input "e"
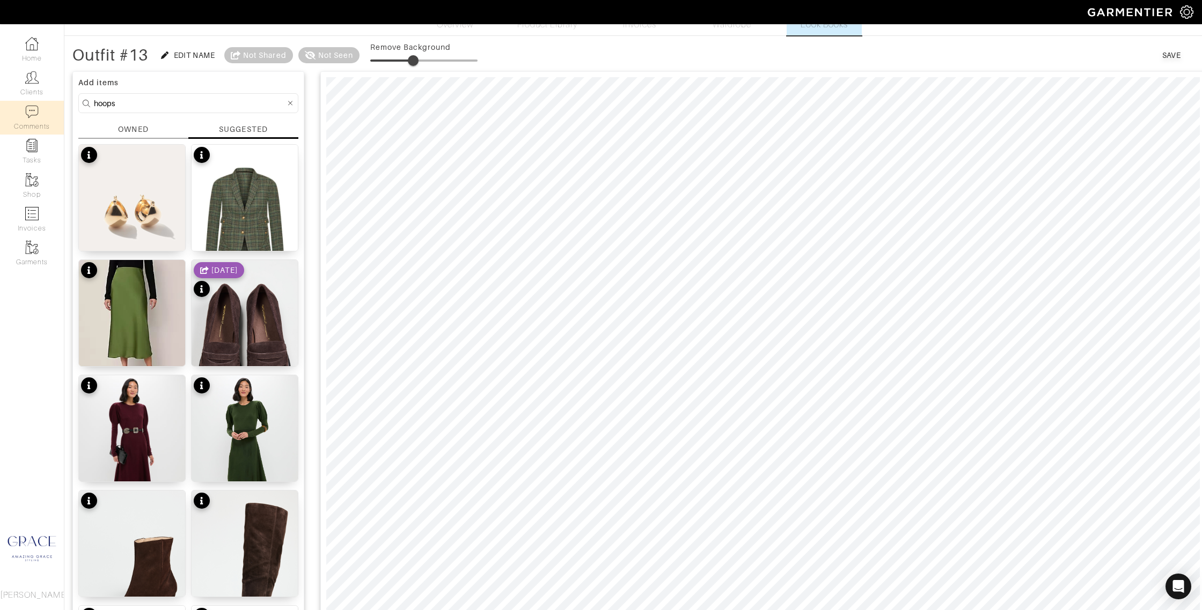
type input "hoops"
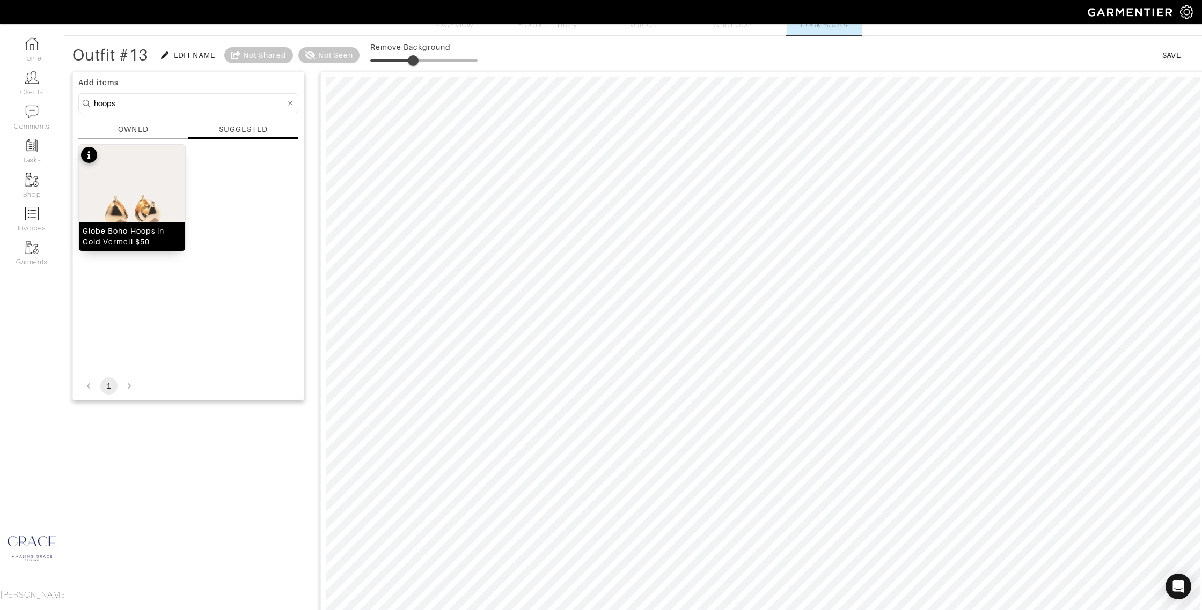
drag, startPoint x: 136, startPoint y: 241, endPoint x: 150, endPoint y: 241, distance: 14.5
click at [137, 241] on div "Globe Boho Hoops in Gold Vermeil $50" at bounding box center [132, 236] width 99 height 21
click at [413, 60] on span at bounding box center [413, 60] width 11 height 11
type input "0"
drag, startPoint x: 413, startPoint y: 60, endPoint x: 307, endPoint y: 60, distance: 105.1
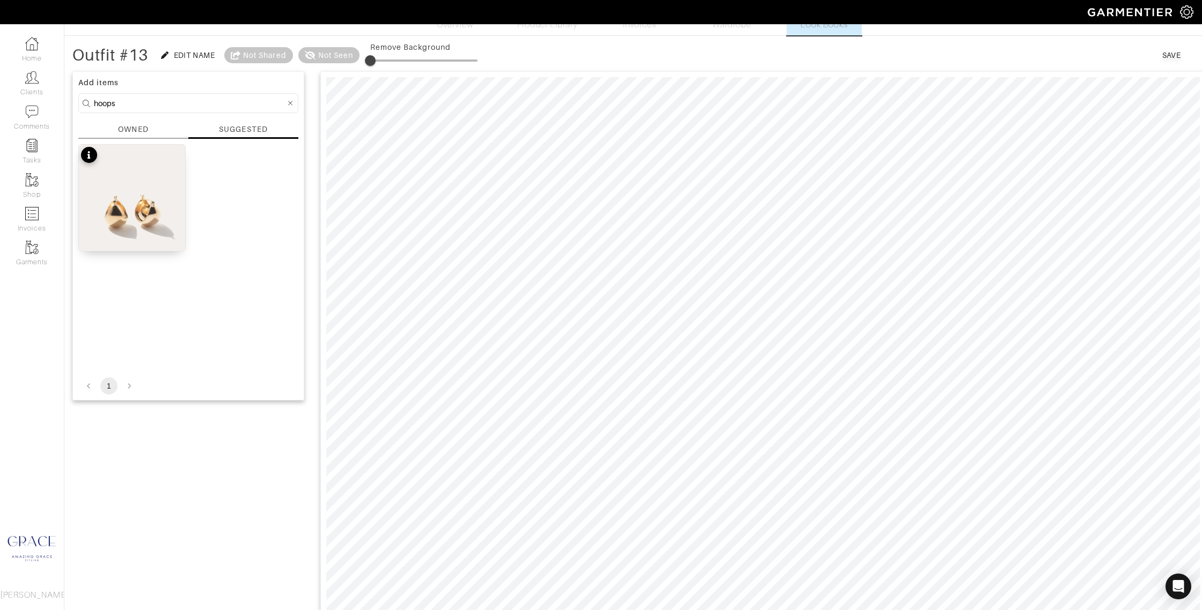
click at [307, 60] on div "Outfit #13 Edit Name Not Shared Not Seen Remove Background" at bounding box center [274, 55] width 405 height 21
drag, startPoint x: 176, startPoint y: 100, endPoint x: 46, endPoint y: 96, distance: 130.4
type input "necklace"
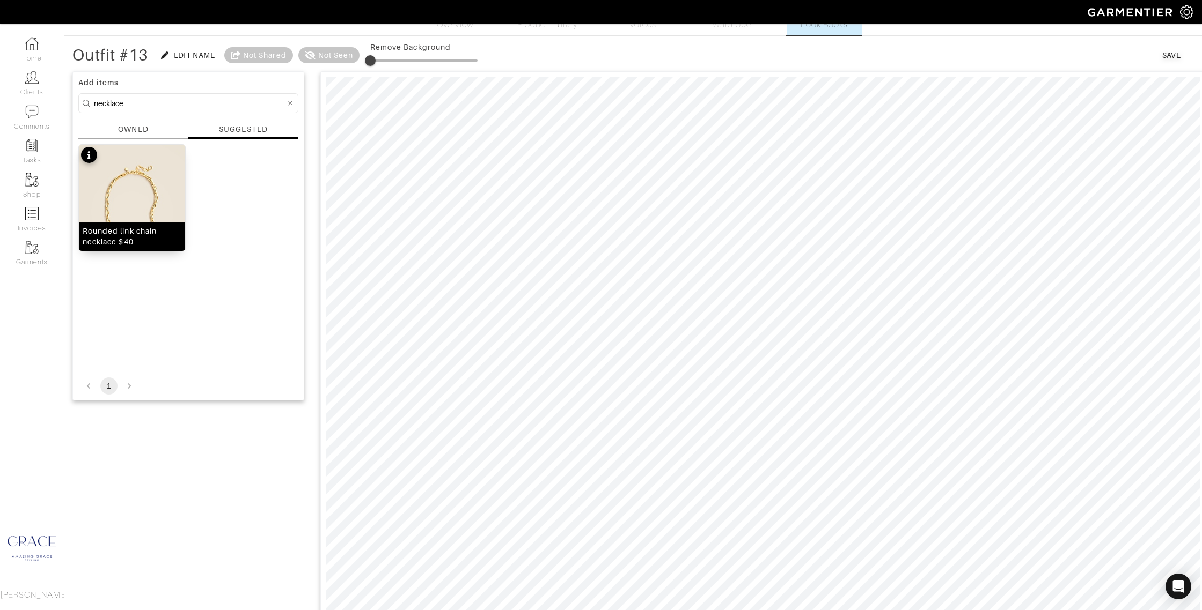
drag, startPoint x: 158, startPoint y: 229, endPoint x: 167, endPoint y: 229, distance: 9.7
click at [158, 229] on div "Rounded link chain necklace $40" at bounding box center [132, 236] width 99 height 21
drag, startPoint x: 372, startPoint y: 58, endPoint x: 398, endPoint y: 64, distance: 26.3
click at [394, 60] on span at bounding box center [392, 60] width 11 height 11
drag, startPoint x: 374, startPoint y: 60, endPoint x: 386, endPoint y: 60, distance: 11.3
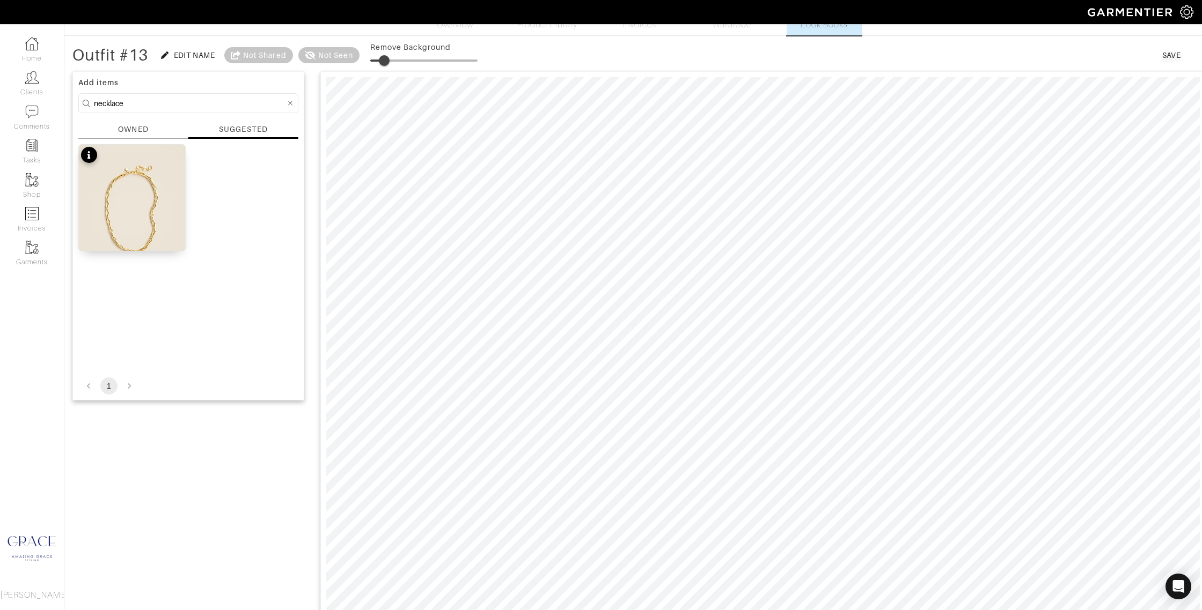
click at [386, 60] on span at bounding box center [384, 60] width 11 height 11
type input "40"
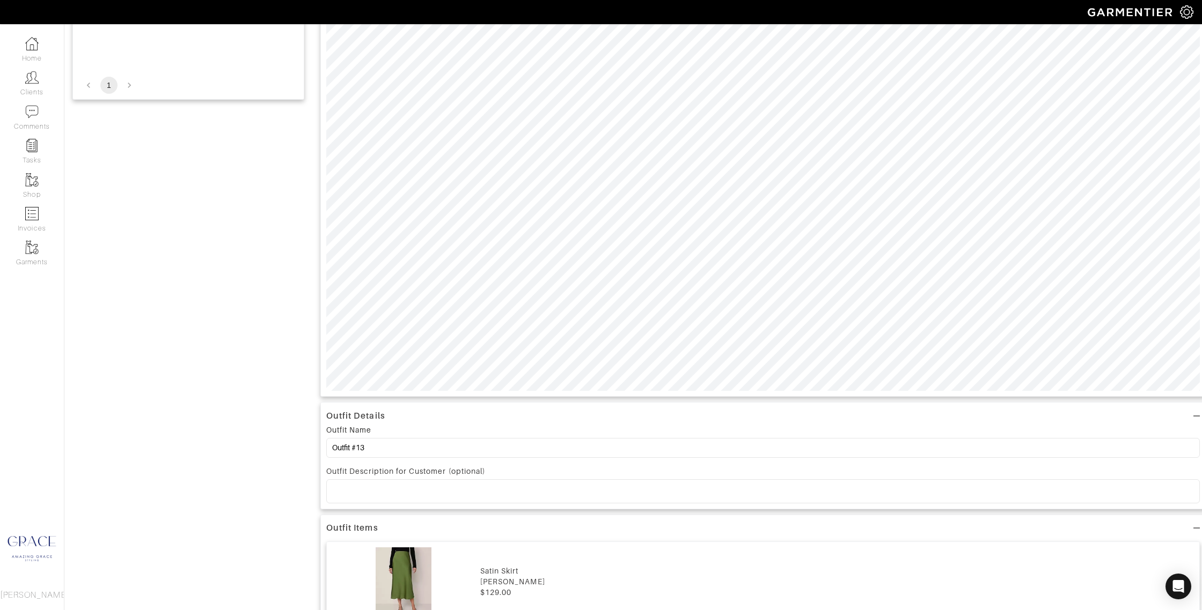
scroll to position [394, 0]
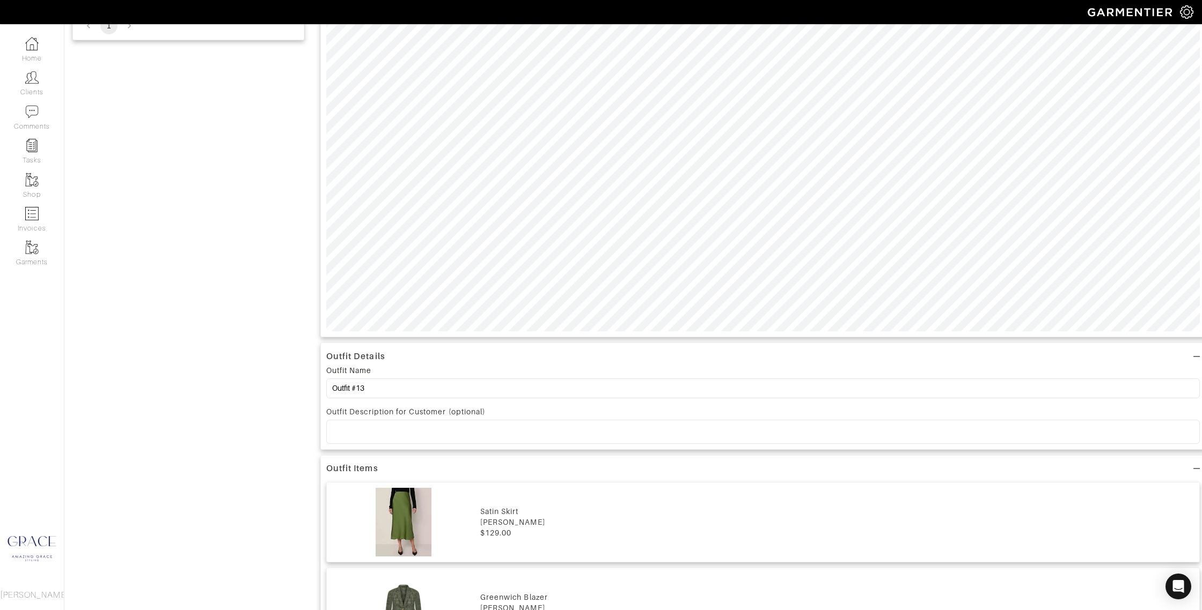
click at [353, 430] on p at bounding box center [763, 432] width 856 height 10
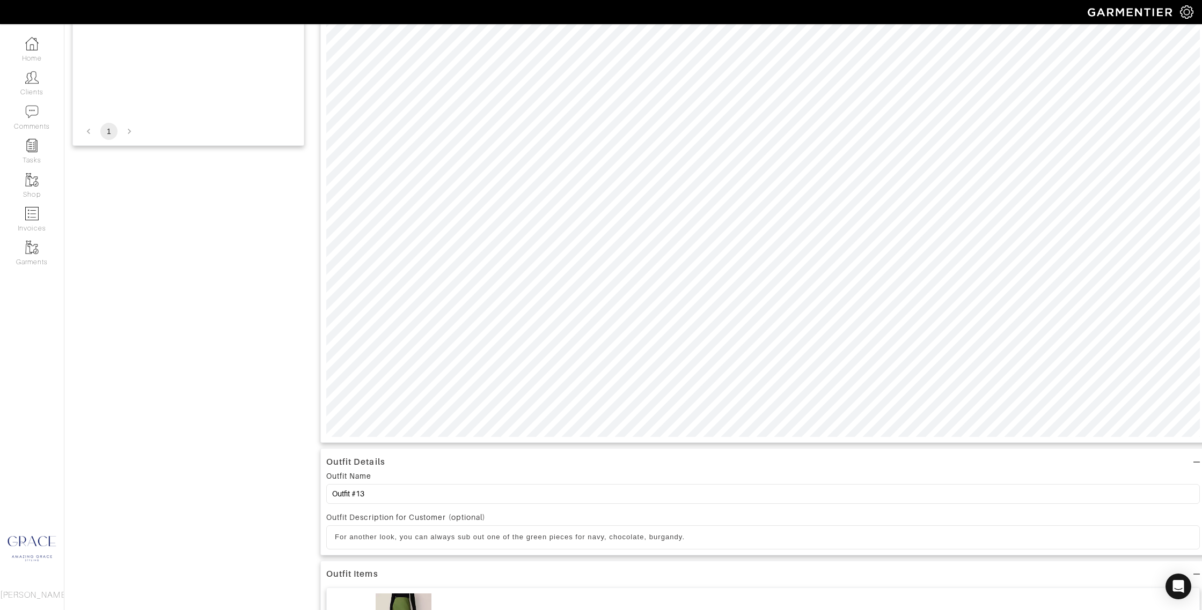
scroll to position [0, 0]
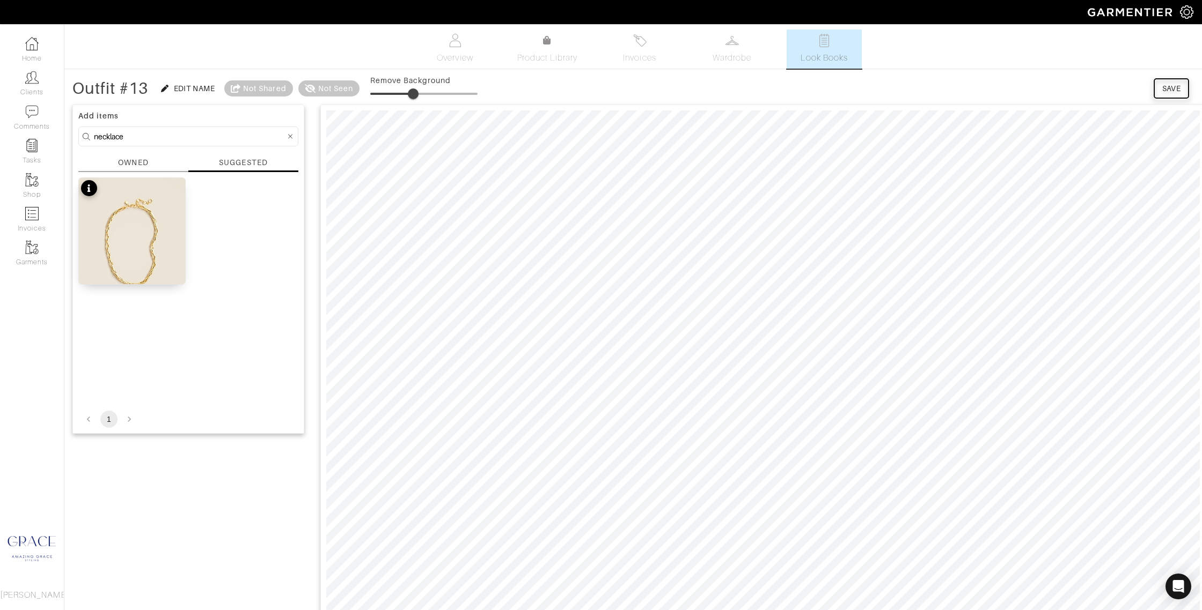
click at [1165, 89] on div "Save" at bounding box center [1171, 88] width 19 height 11
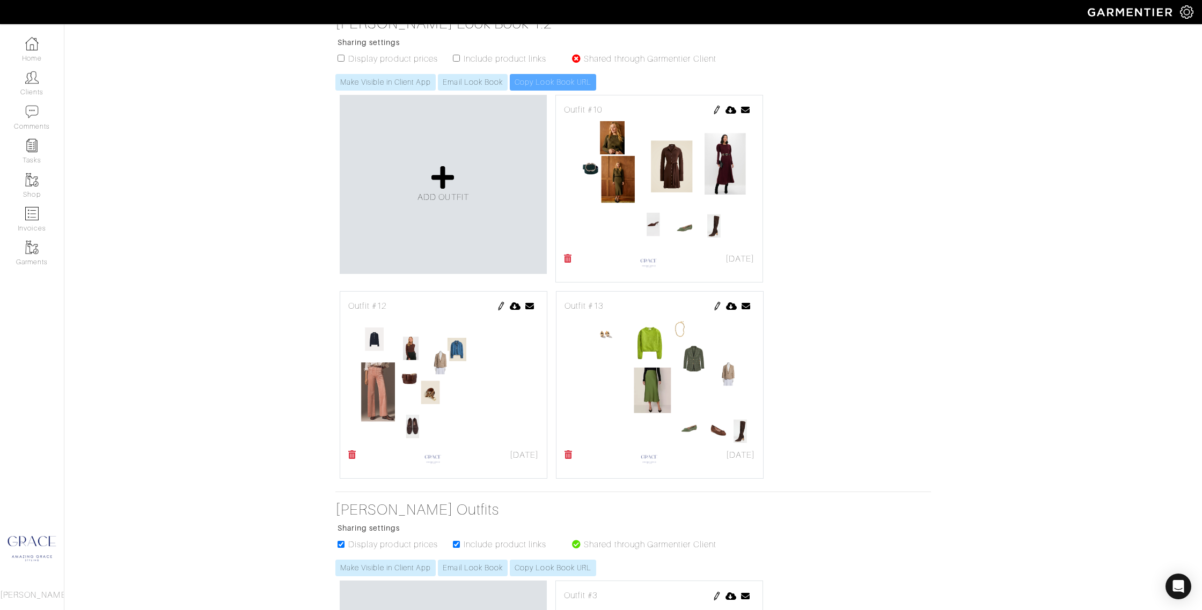
scroll to position [149, 0]
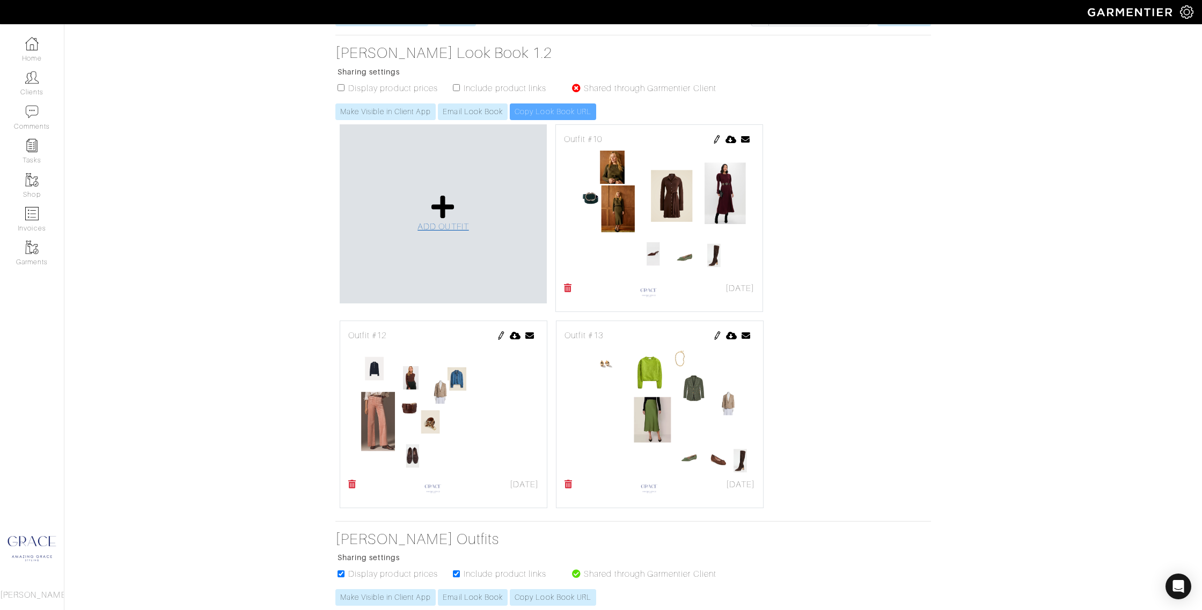
click at [445, 227] on span "ADD OUTFIT" at bounding box center [442, 227] width 51 height 10
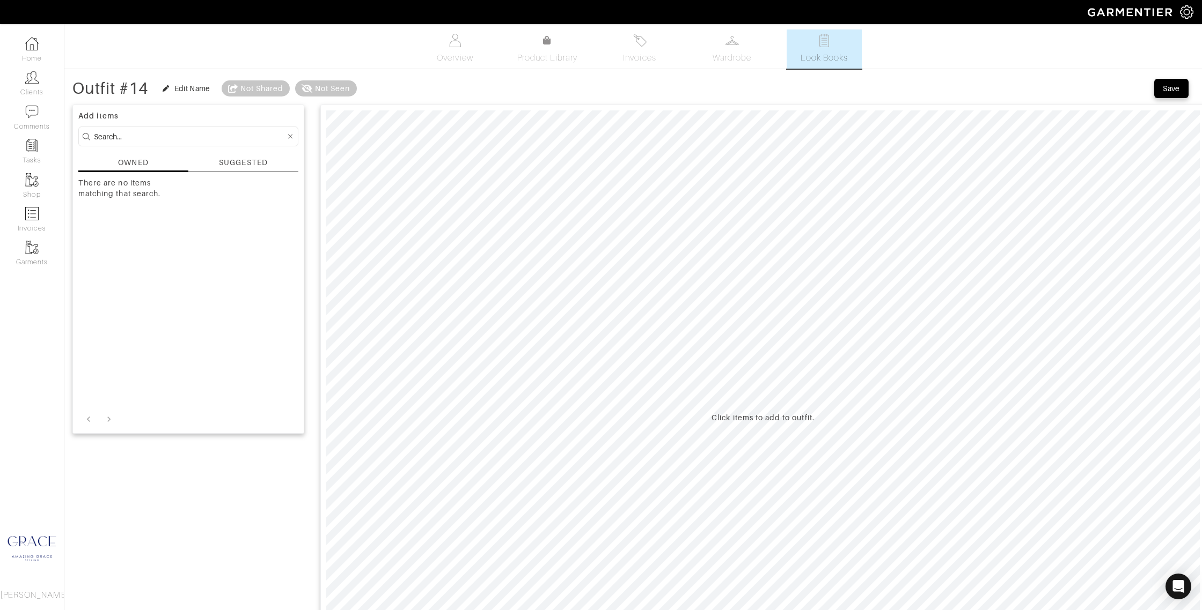
click at [229, 162] on div "SUGGESTED" at bounding box center [243, 162] width 48 height 11
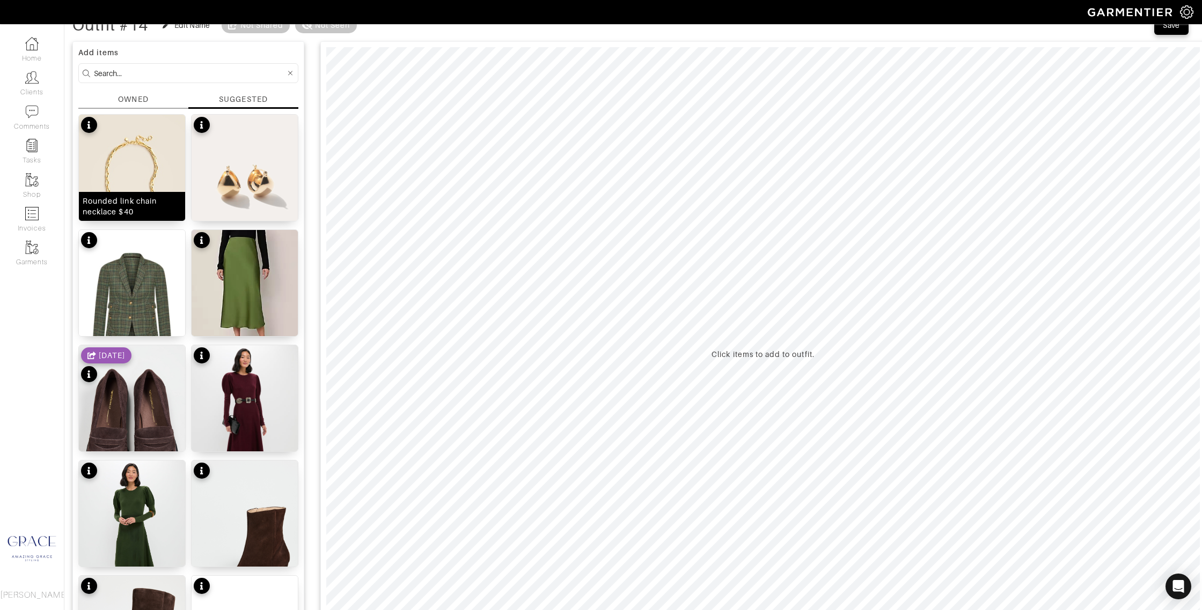
scroll to position [66, 0]
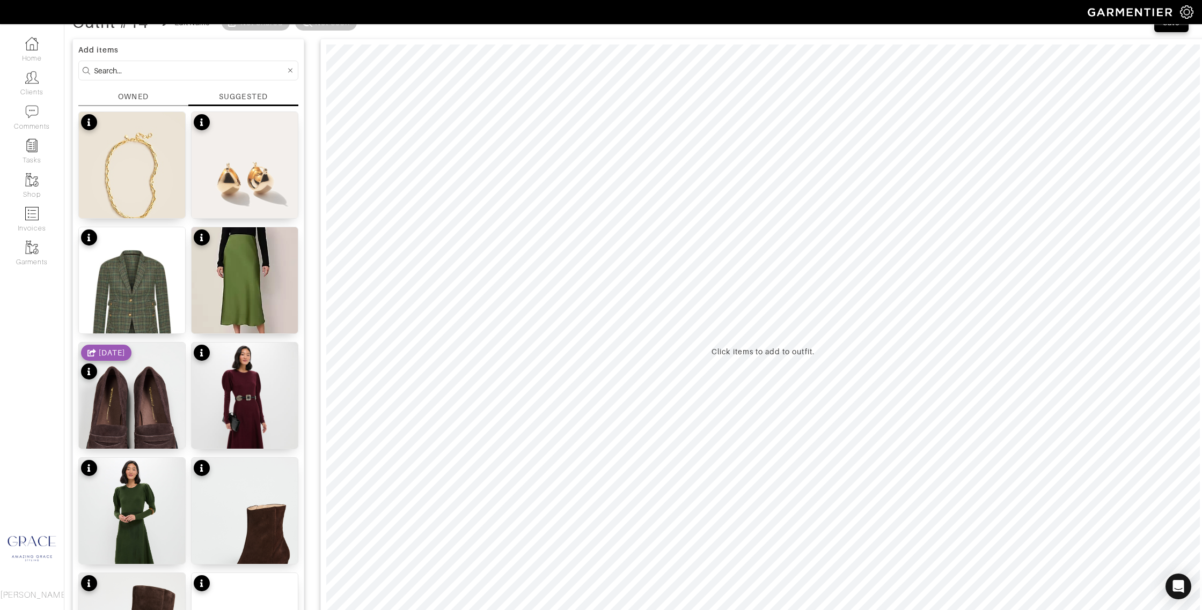
click at [145, 70] on input at bounding box center [190, 70] width 192 height 13
type input "skirt"
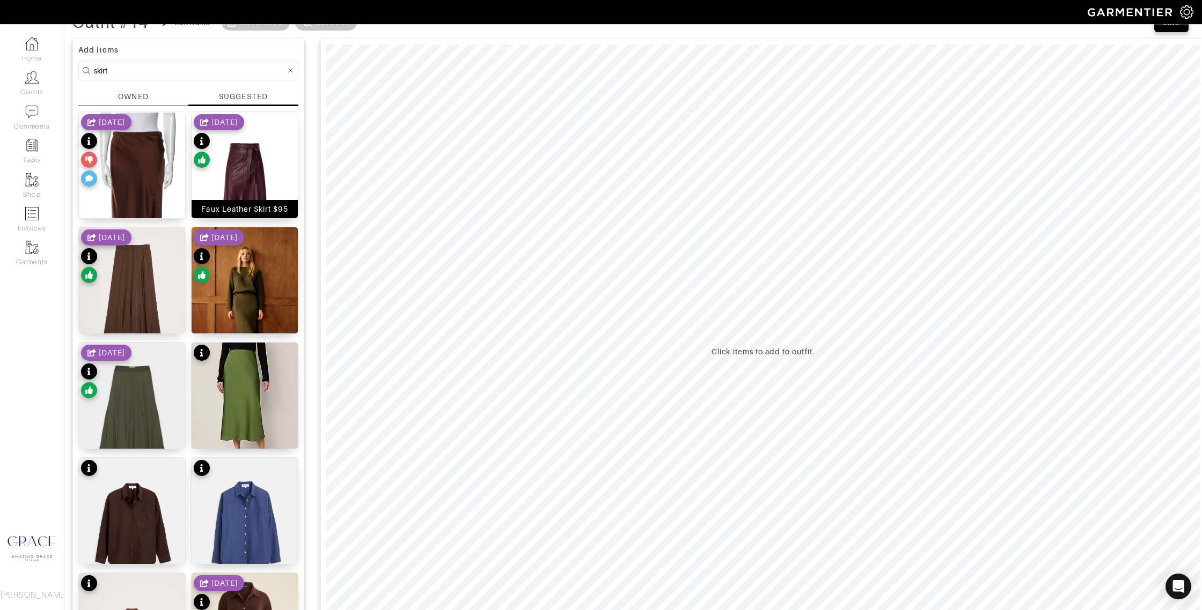
drag, startPoint x: 242, startPoint y: 206, endPoint x: 255, endPoint y: 202, distance: 13.4
click at [242, 206] on div "Faux Leather Skirt $95" at bounding box center [244, 209] width 86 height 11
click at [137, 210] on div "Silk Midi Length Skirt $185" at bounding box center [132, 203] width 99 height 21
drag, startPoint x: 137, startPoint y: 321, endPoint x: 158, endPoint y: 317, distance: 21.9
click at [137, 321] on div "Stretch-Satin Maxi Skirt $148" at bounding box center [132, 318] width 99 height 21
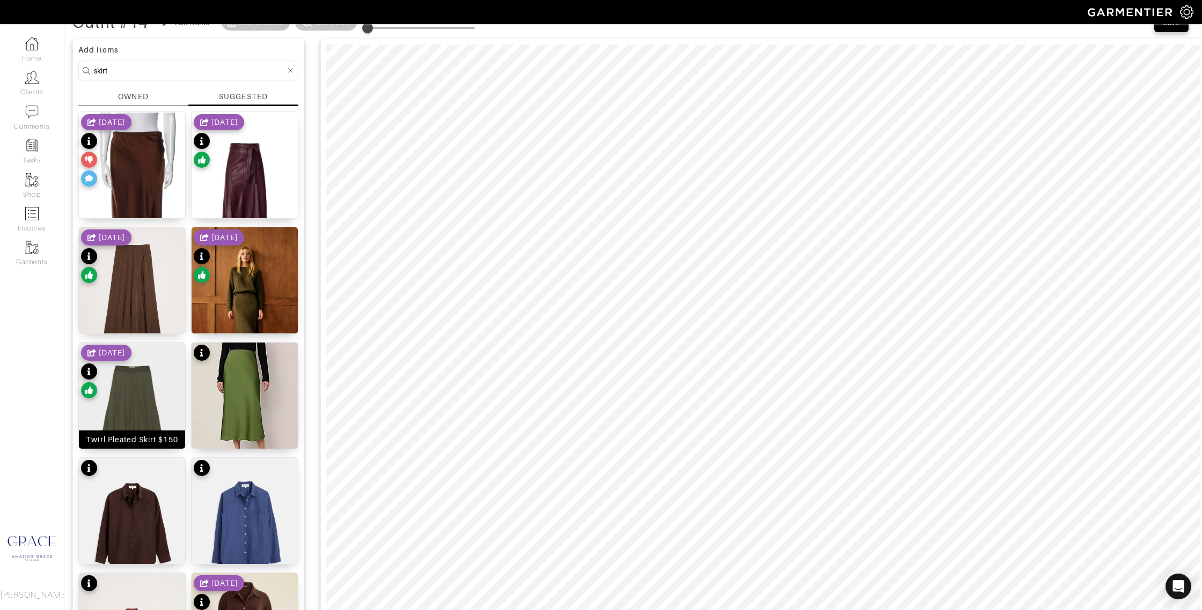
click at [148, 437] on div "Twirl Pleated Skirt $150" at bounding box center [132, 440] width 92 height 11
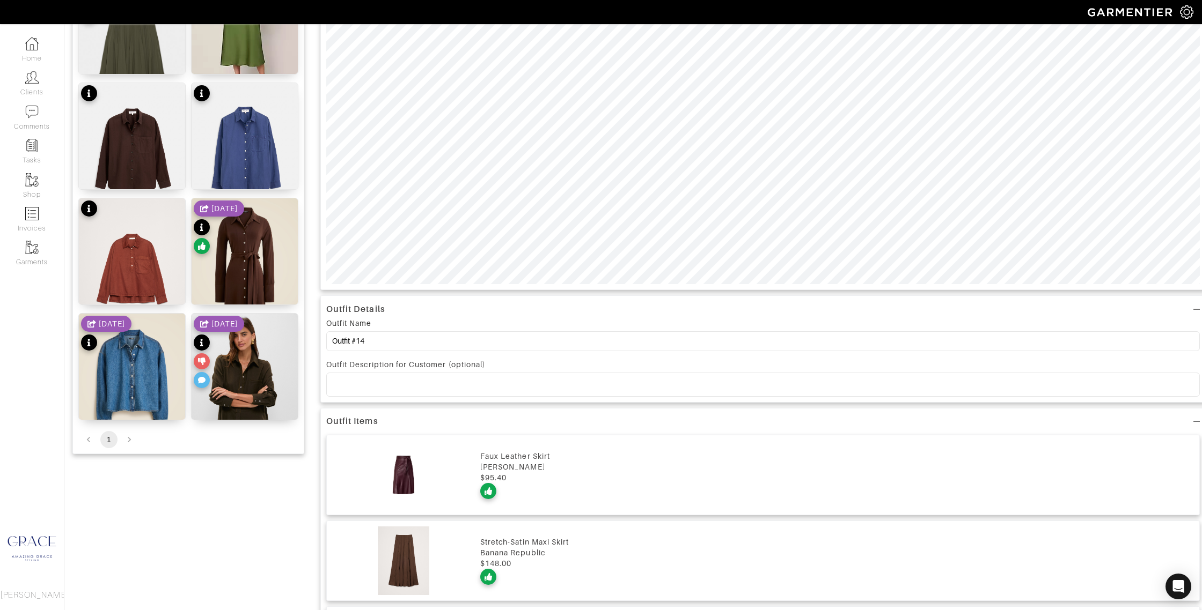
scroll to position [443, 0]
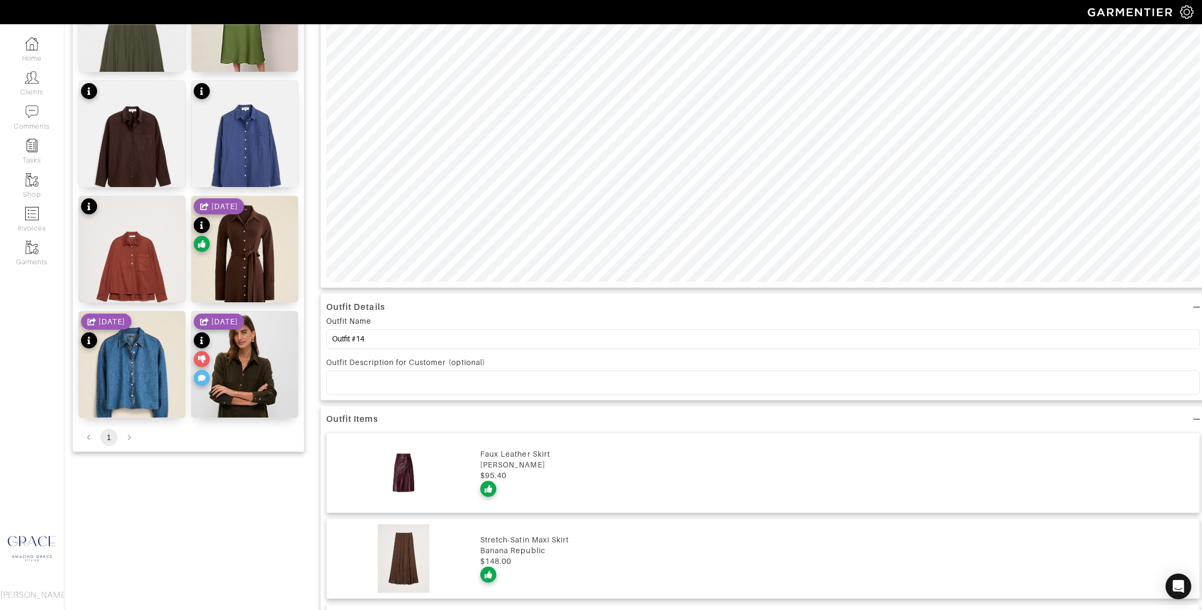
click at [559, 480] on div "$95.40" at bounding box center [836, 475] width 713 height 11
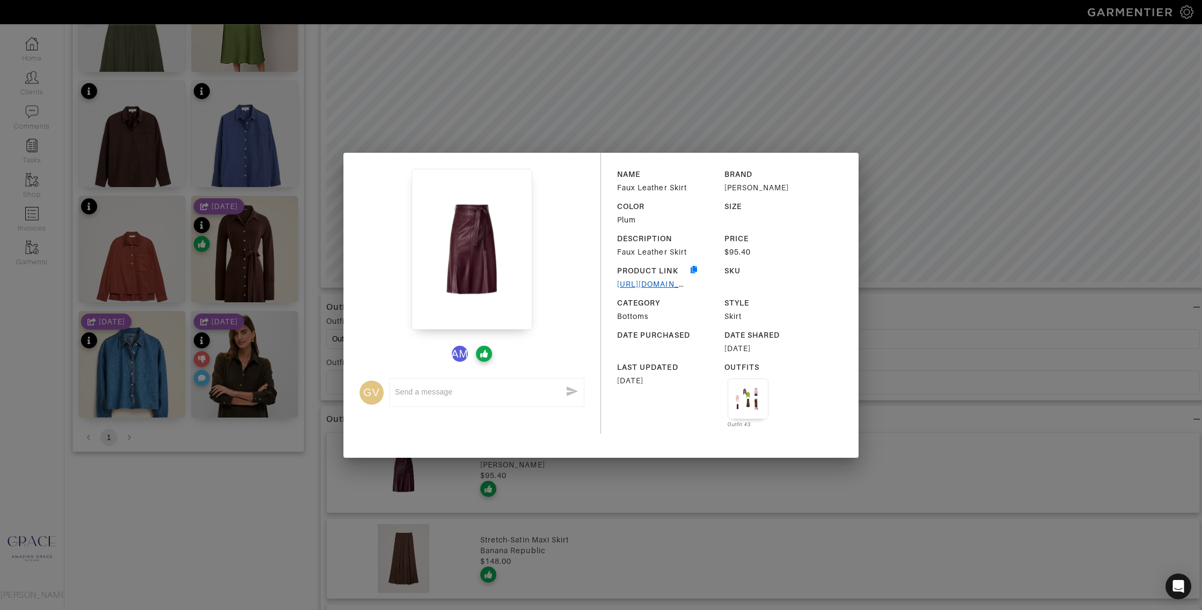
click at [660, 285] on link "[URL][DOMAIN_NAME]" at bounding box center [660, 284] width 87 height 9
click at [895, 164] on div "AM GV x NAME Faux Leather Skirt BRAND [PERSON_NAME] COLOR Plum SIZE DESCRIPTION…" at bounding box center [601, 305] width 1202 height 610
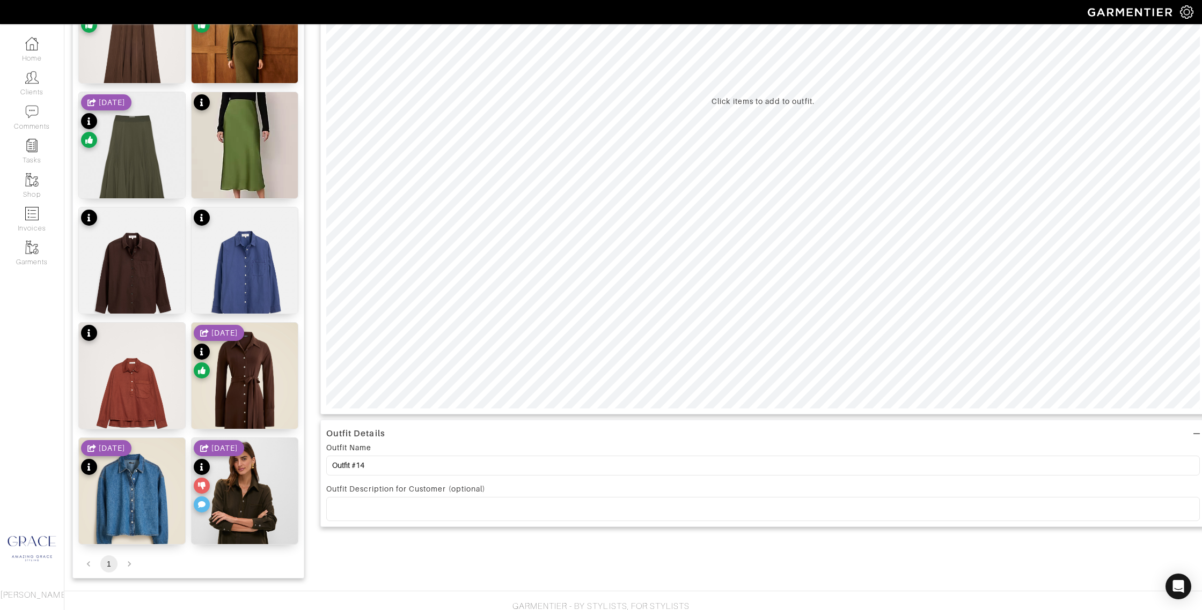
scroll to position [336, 0]
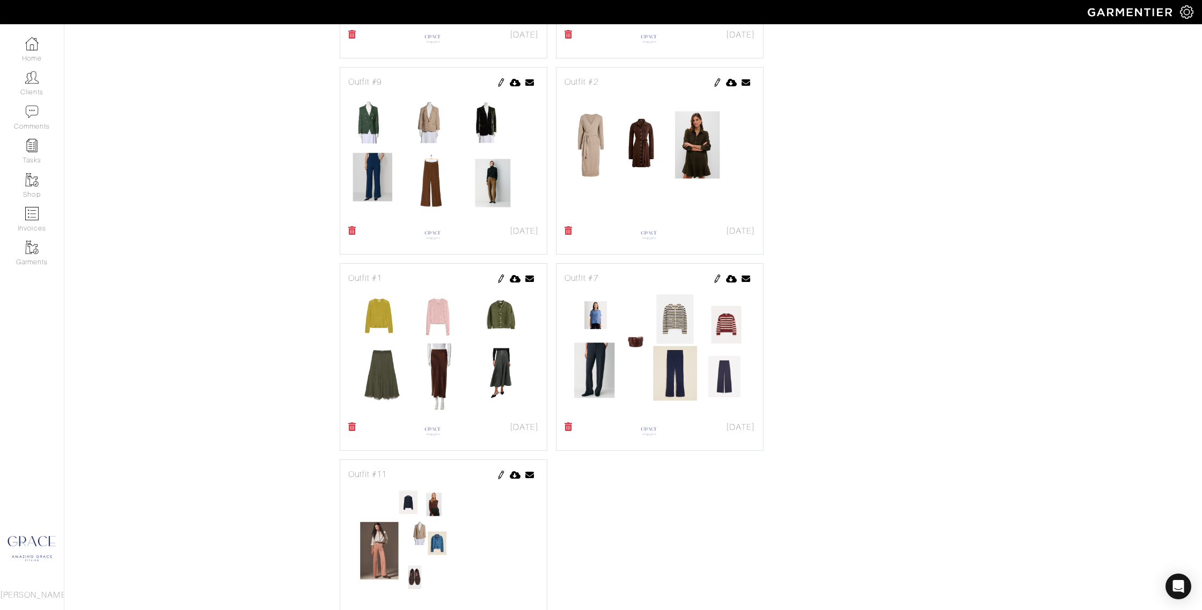
scroll to position [1286, 0]
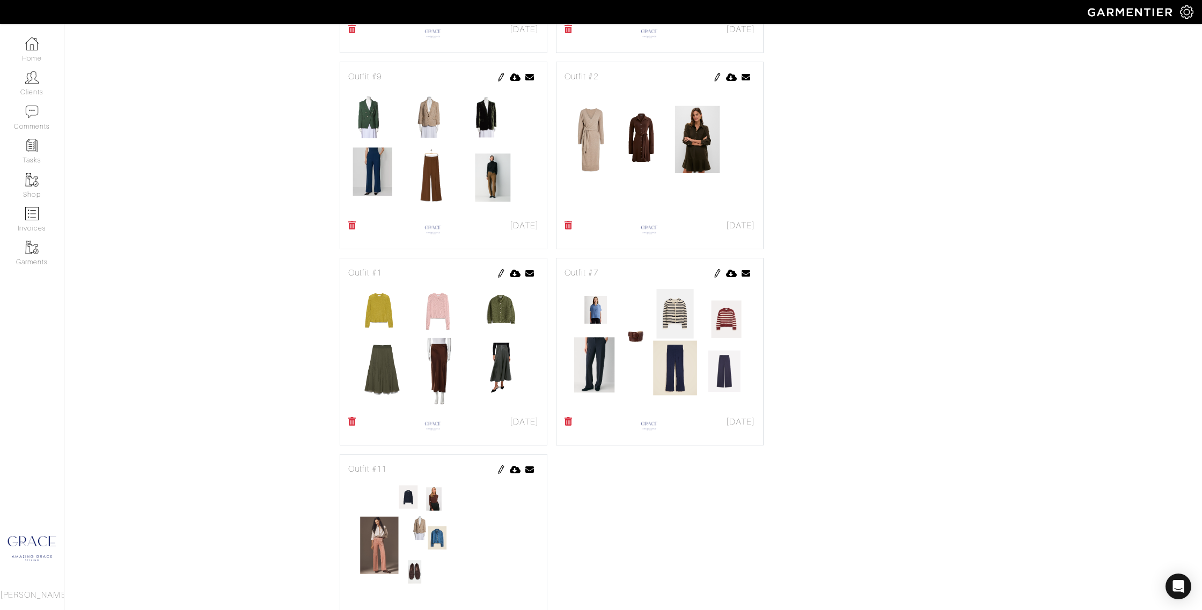
click at [500, 272] on img at bounding box center [501, 273] width 9 height 9
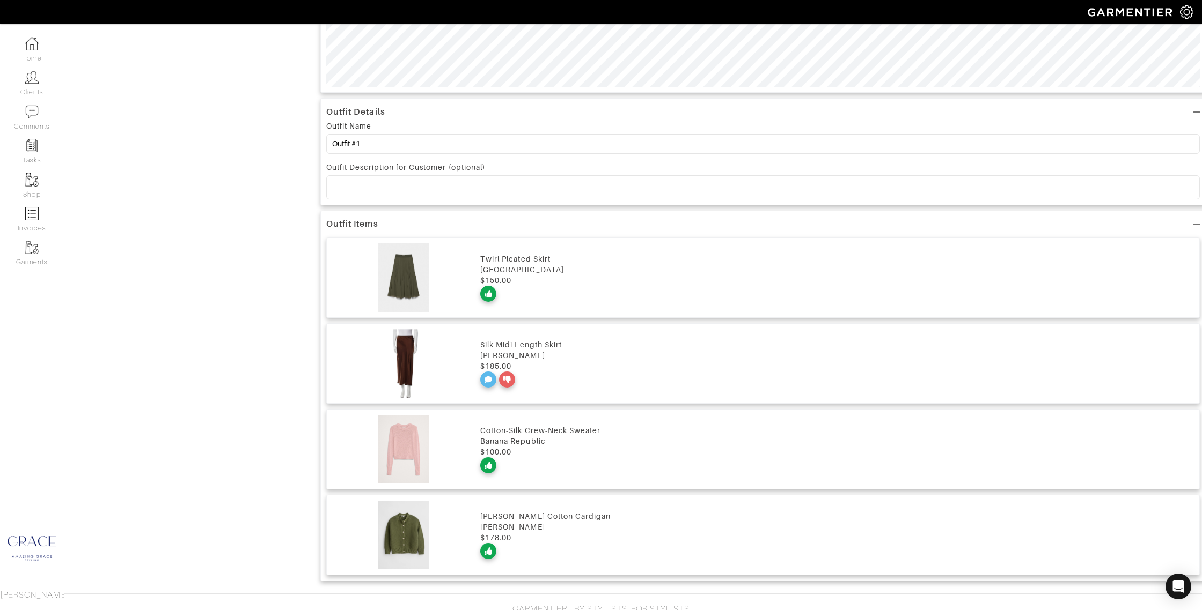
scroll to position [661, 0]
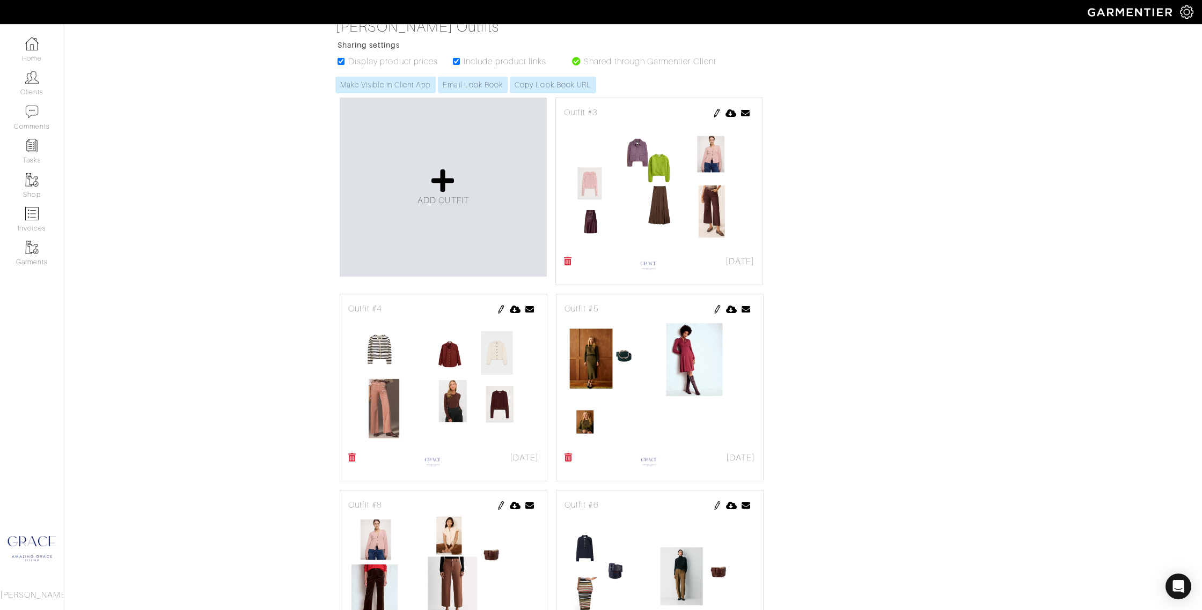
scroll to position [1286, 0]
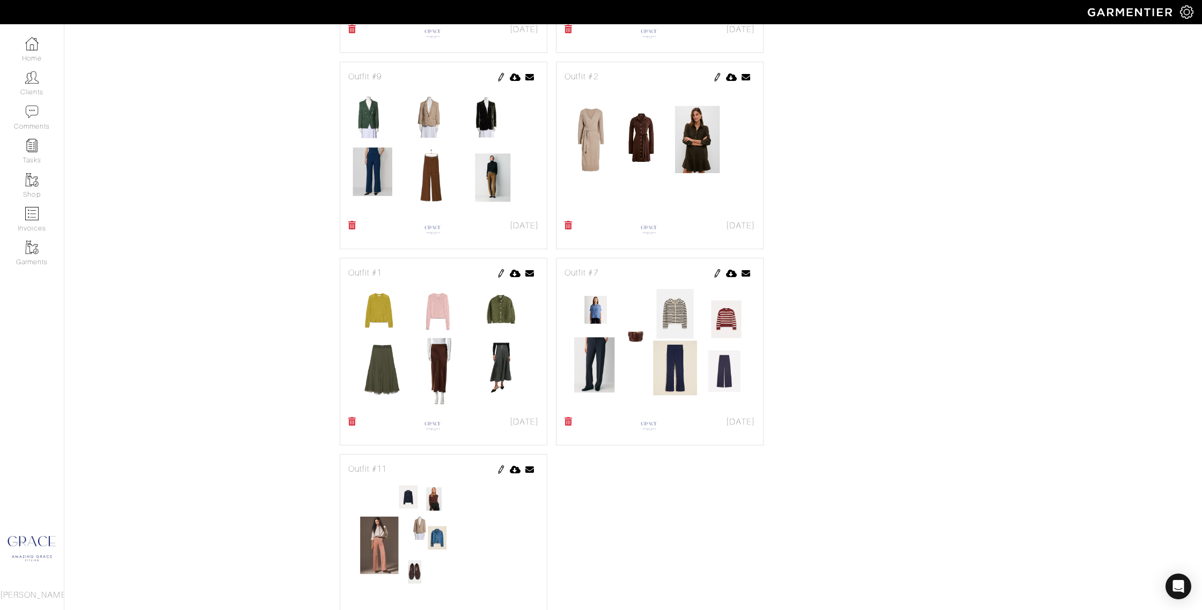
click at [501, 271] on img at bounding box center [501, 273] width 9 height 9
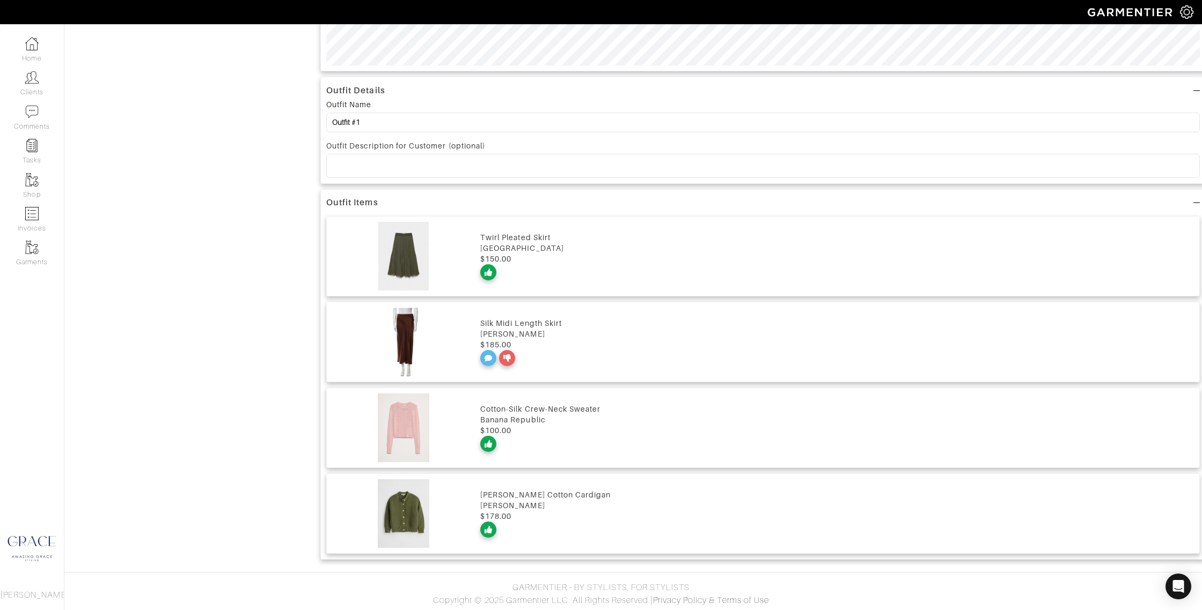
scroll to position [661, 0]
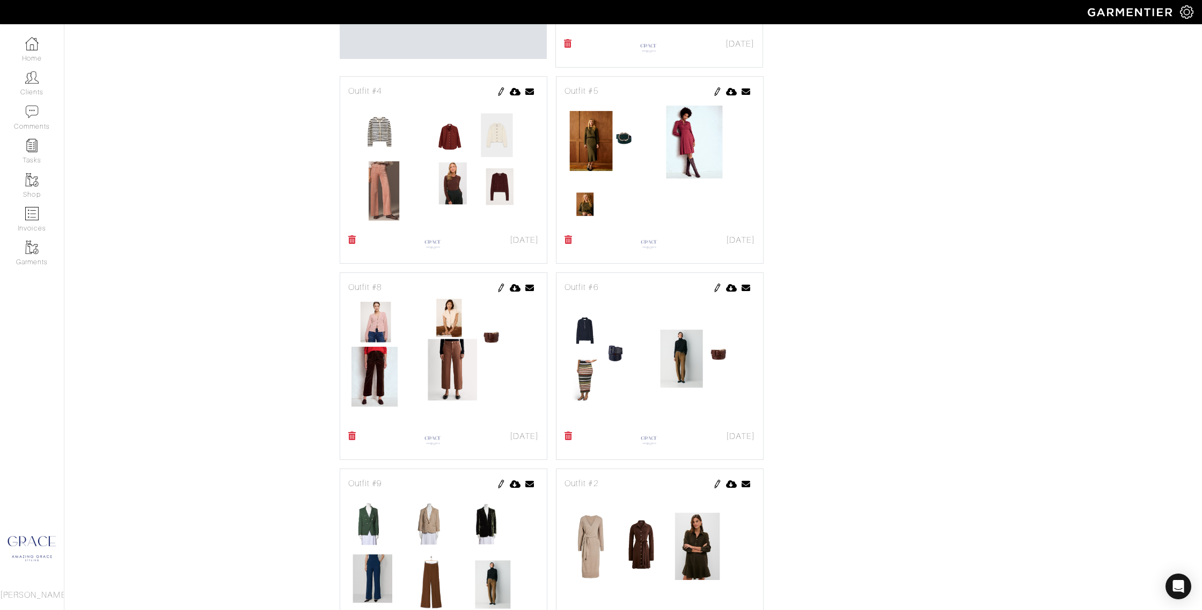
scroll to position [1017, 0]
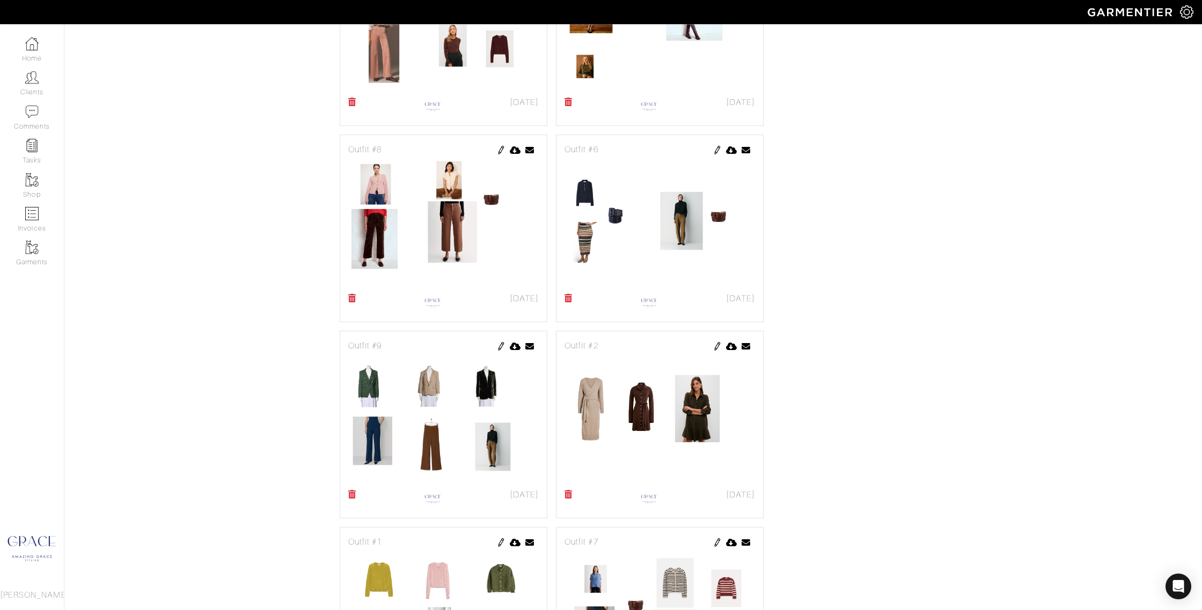
click at [501, 151] on img at bounding box center [501, 150] width 9 height 9
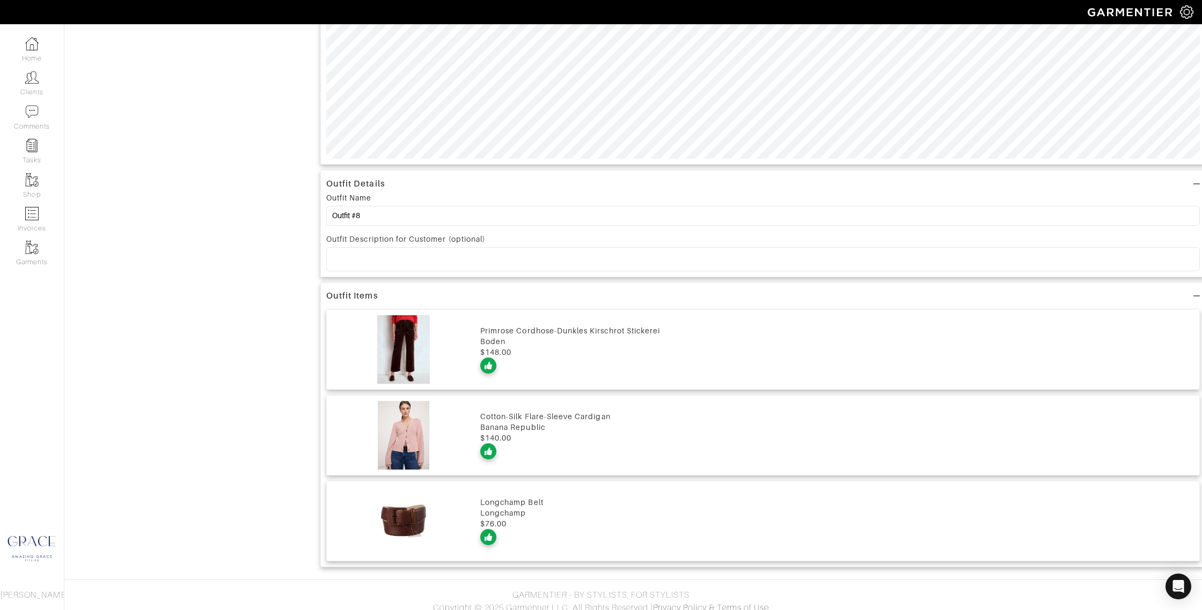
scroll to position [576, 0]
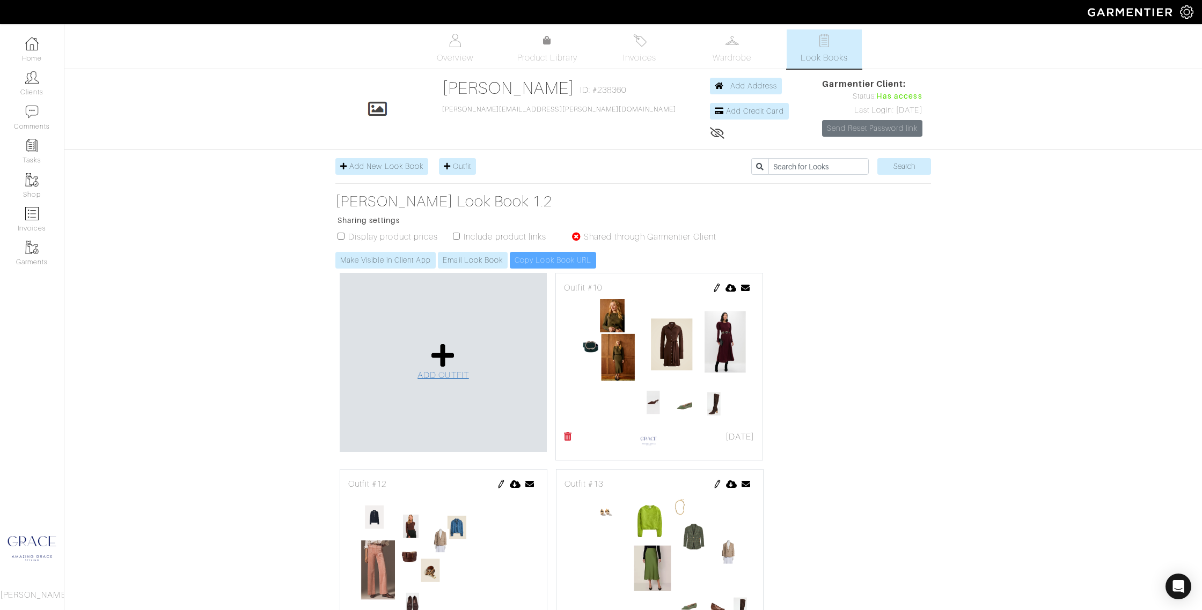
click at [450, 358] on icon at bounding box center [442, 356] width 23 height 26
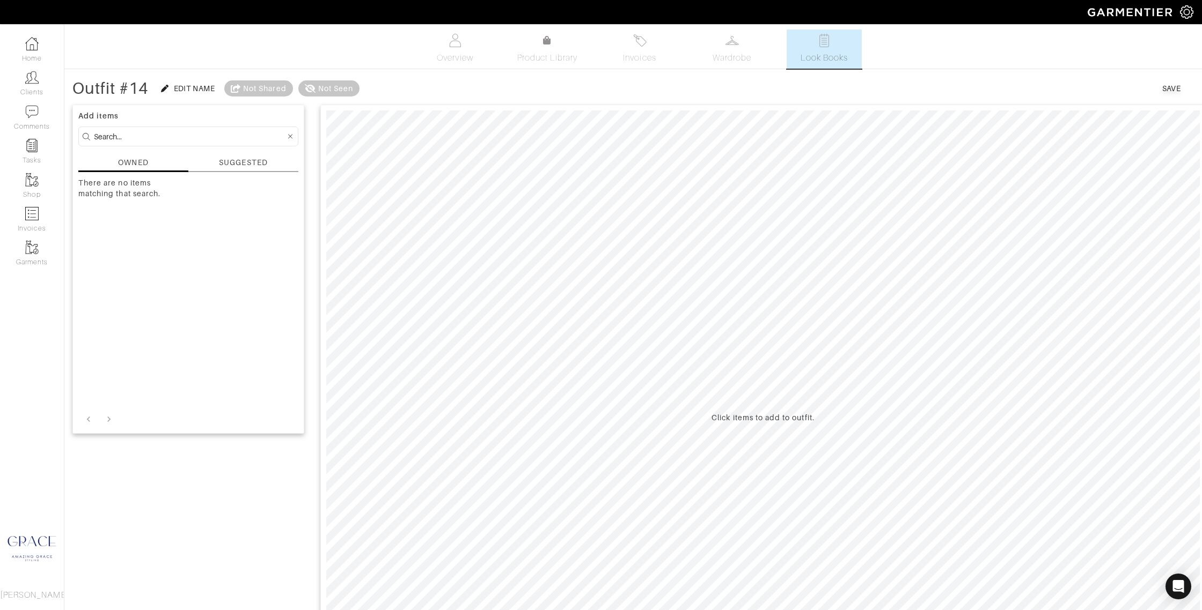
click at [238, 165] on div "SUGGESTED" at bounding box center [243, 162] width 48 height 11
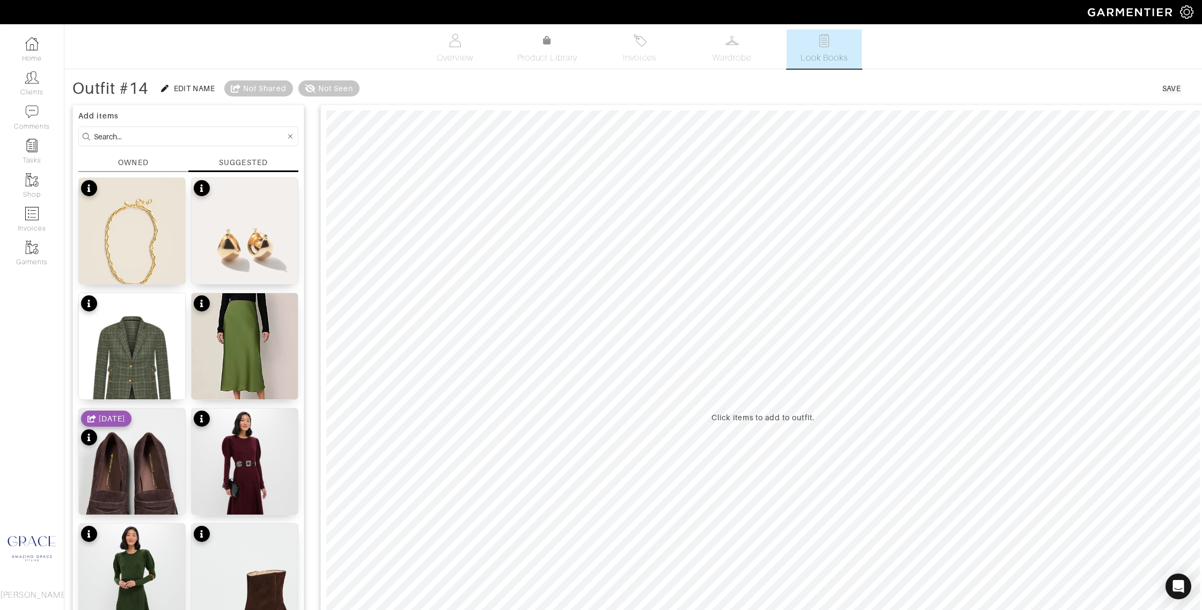
click at [197, 134] on input at bounding box center [190, 136] width 192 height 13
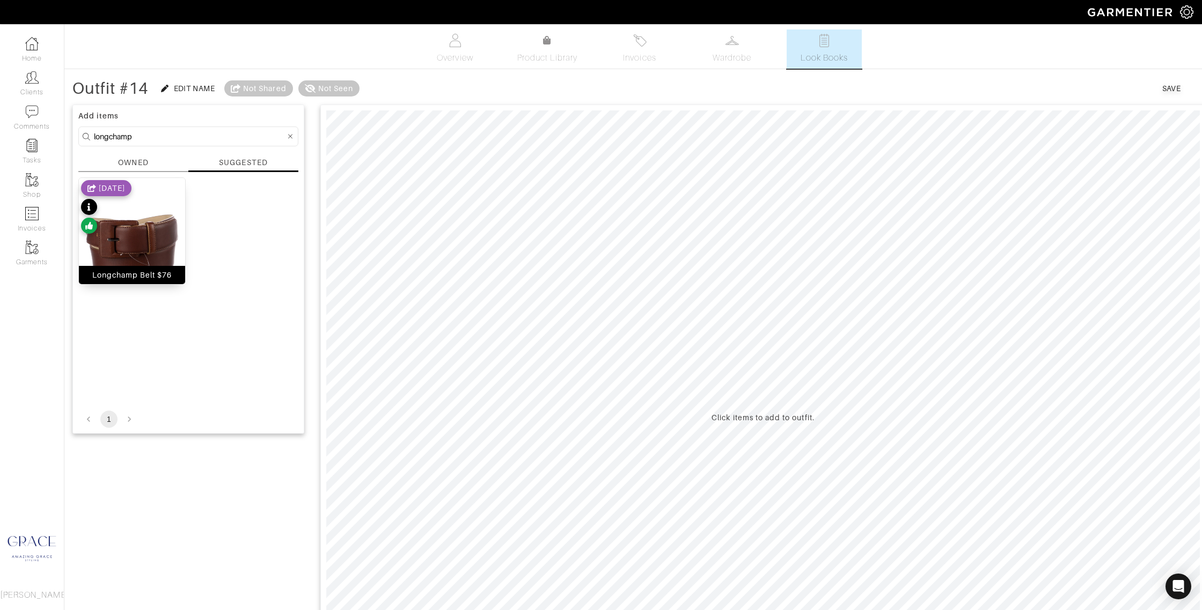
drag, startPoint x: 167, startPoint y: 276, endPoint x: 182, endPoint y: 277, distance: 15.1
click at [167, 276] on div "Longchamp Belt $76" at bounding box center [132, 275] width 80 height 11
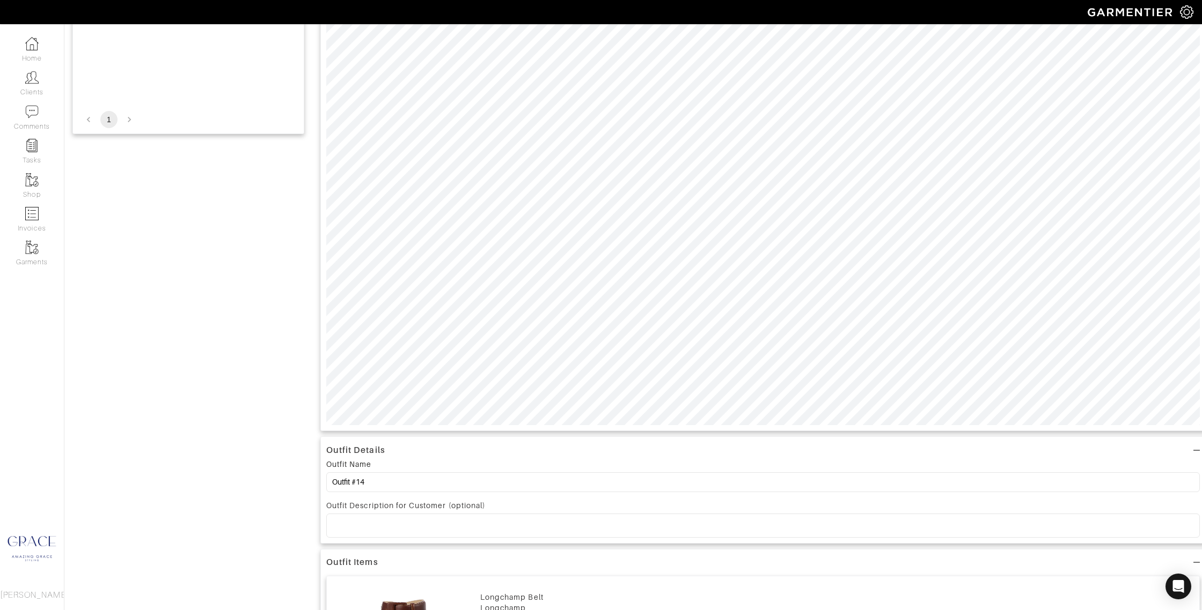
scroll to position [335, 0]
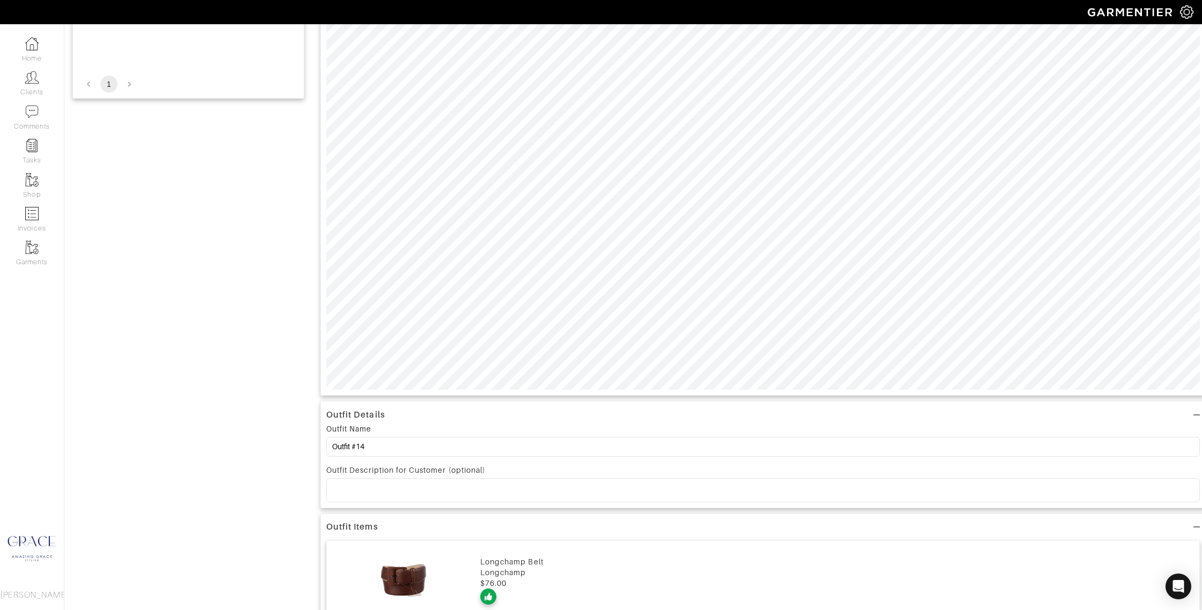
click at [442, 600] on img at bounding box center [403, 581] width 143 height 69
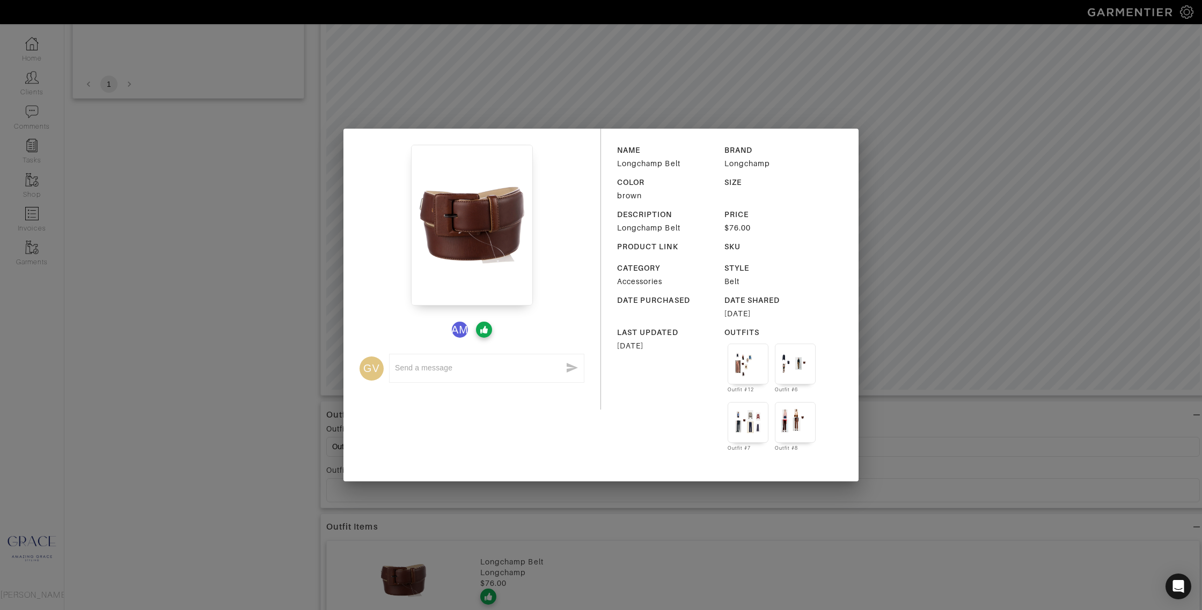
drag, startPoint x: 655, startPoint y: 245, endPoint x: 669, endPoint y: 247, distance: 14.1
click at [655, 245] on div "PRODUCT LINK" at bounding box center [652, 246] width 71 height 11
drag, startPoint x: 943, startPoint y: 64, endPoint x: 945, endPoint y: 73, distance: 9.4
click at [943, 64] on div "AM GV x NAME Longchamp Belt BRAND Longchamp COLOR brown SIZE DESCRIPTION Longch…" at bounding box center [601, 305] width 1202 height 610
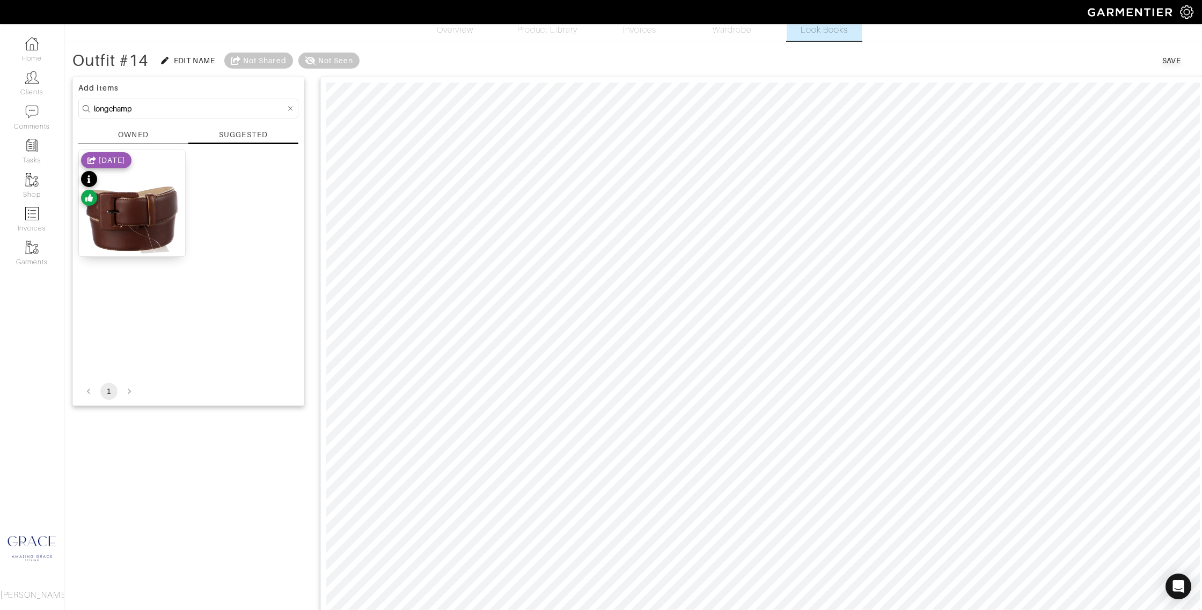
scroll to position [0, 0]
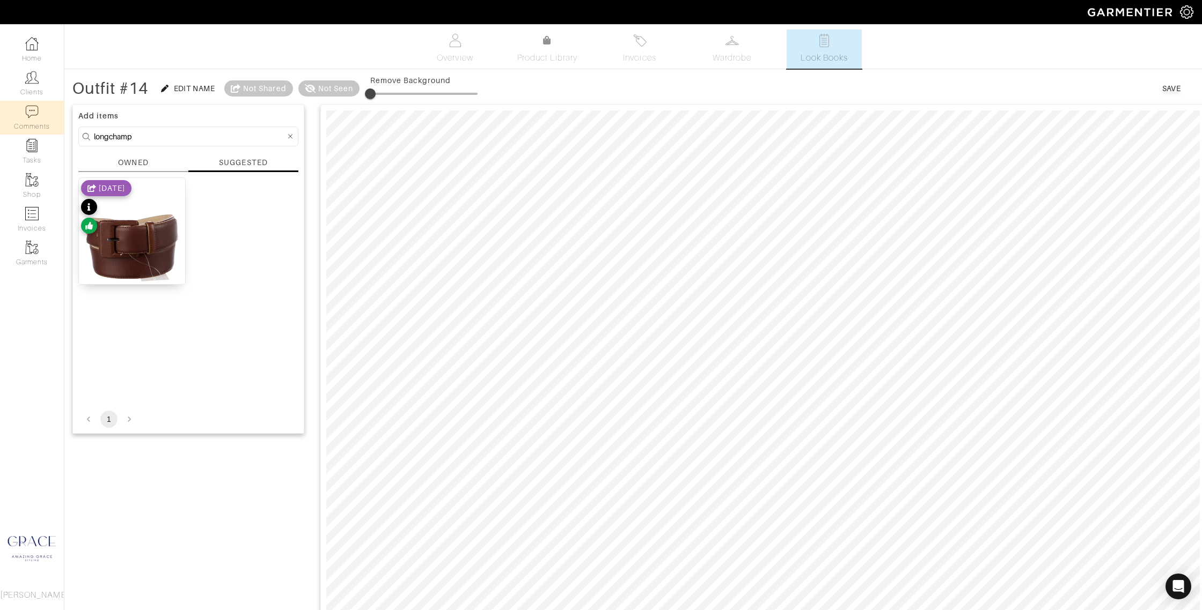
drag, startPoint x: 116, startPoint y: 141, endPoint x: 36, endPoint y: 134, distance: 80.3
click at [35, 135] on div "Company Settings Manage Subscription My Profile Stylists Sign Out Home Clients …" at bounding box center [601, 481] width 1202 height 962
type input "pants"
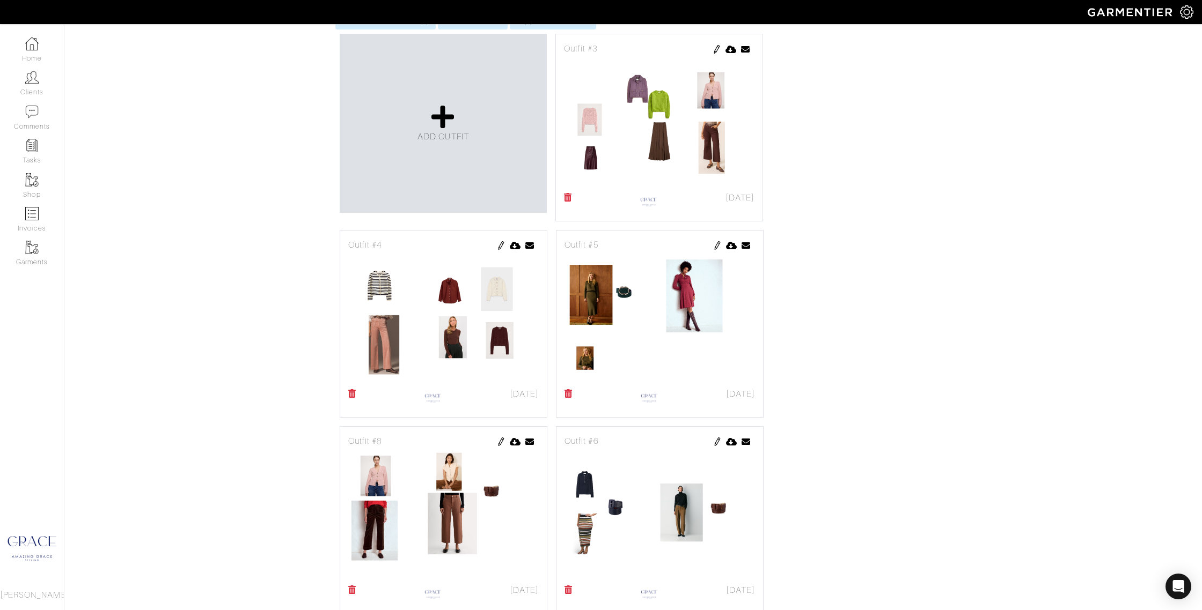
scroll to position [726, 0]
click at [499, 442] on img at bounding box center [501, 441] width 9 height 9
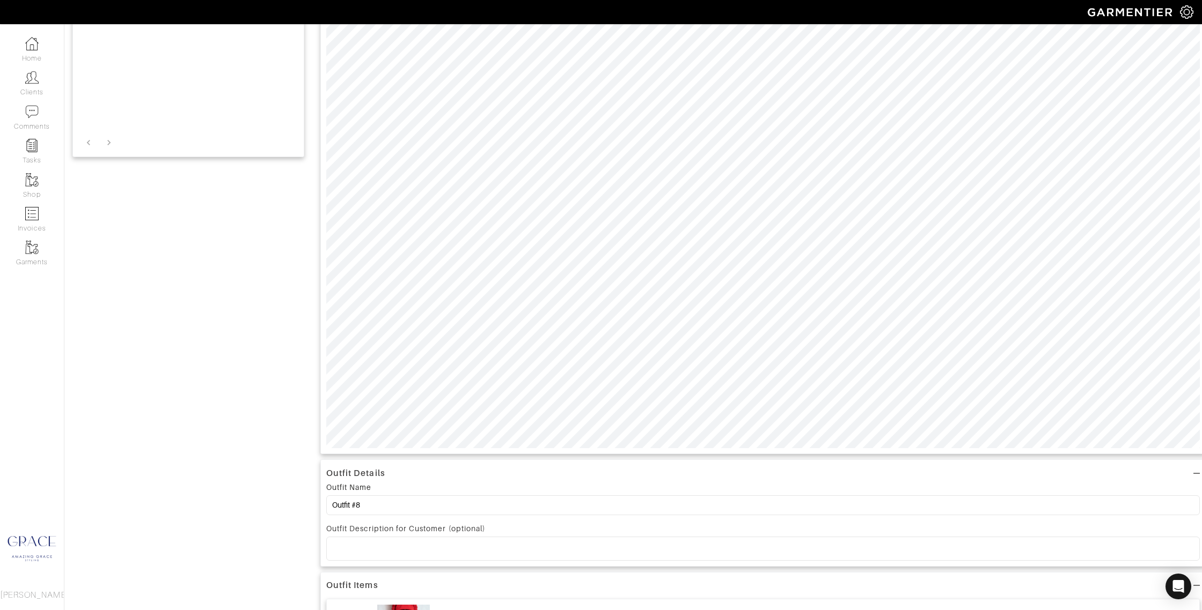
scroll to position [576, 0]
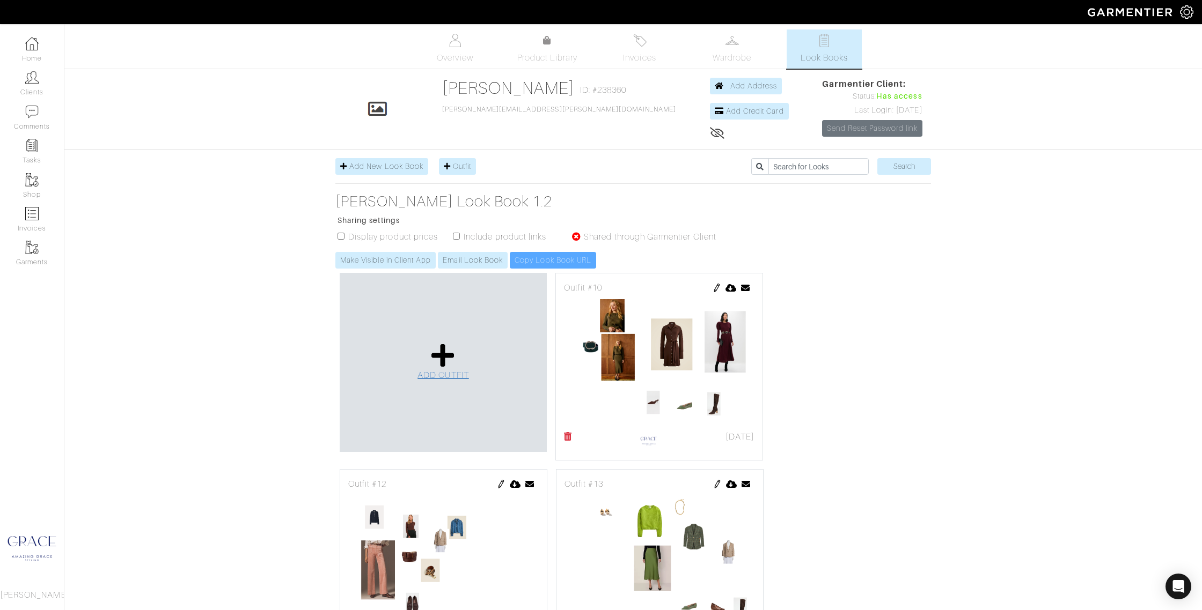
click at [420, 344] on link "ADD OUTFIT" at bounding box center [442, 362] width 51 height 39
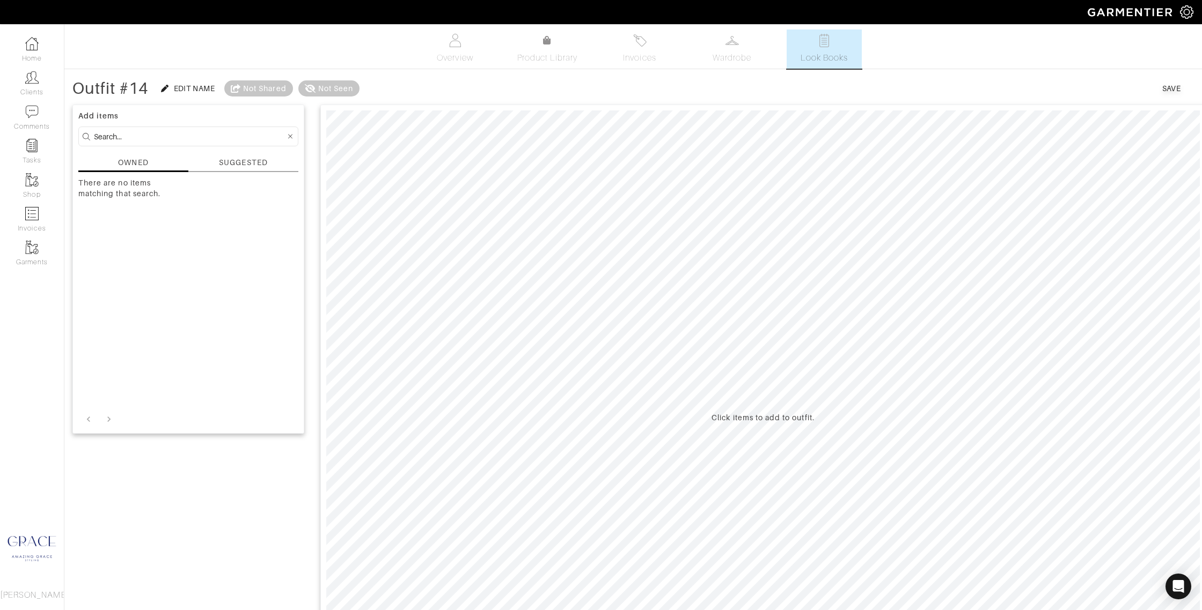
click at [109, 136] on input at bounding box center [190, 136] width 192 height 13
click at [254, 166] on div "SUGGESTED" at bounding box center [243, 162] width 48 height 11
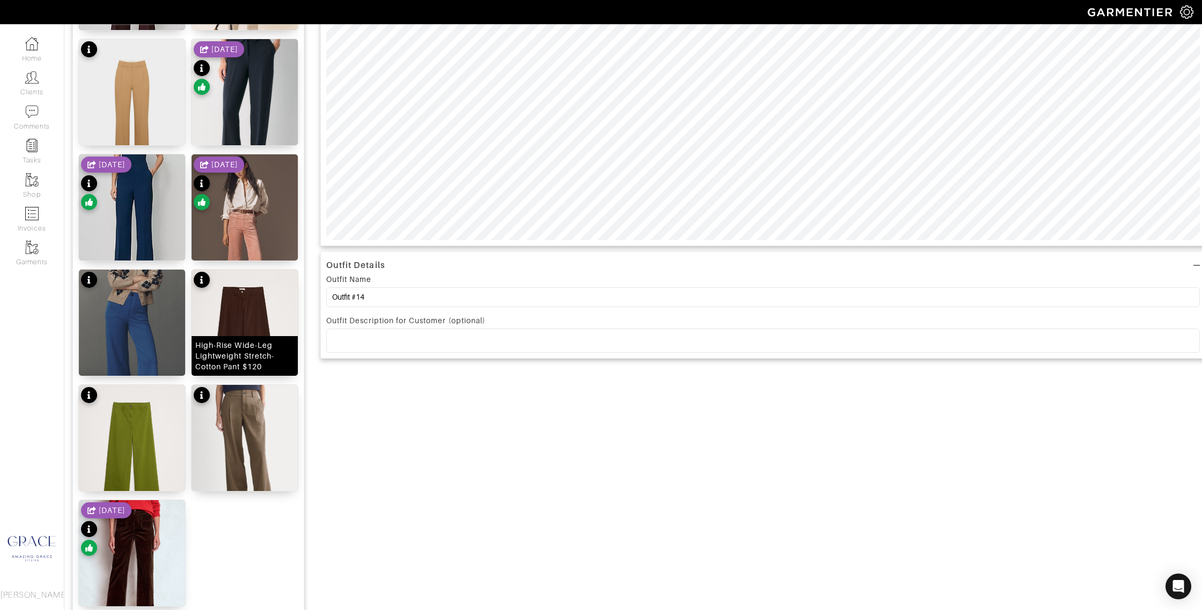
scroll to position [501, 0]
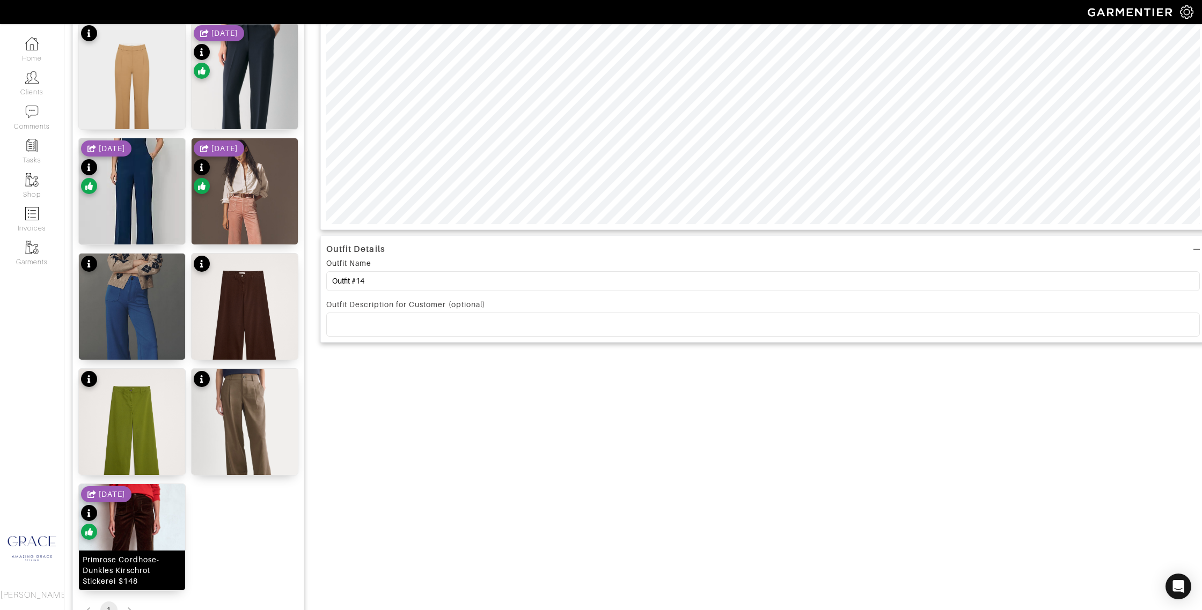
click at [123, 579] on div "Primrose Cordhose-Dunkles Kirschrot Stickerei $148" at bounding box center [132, 571] width 99 height 32
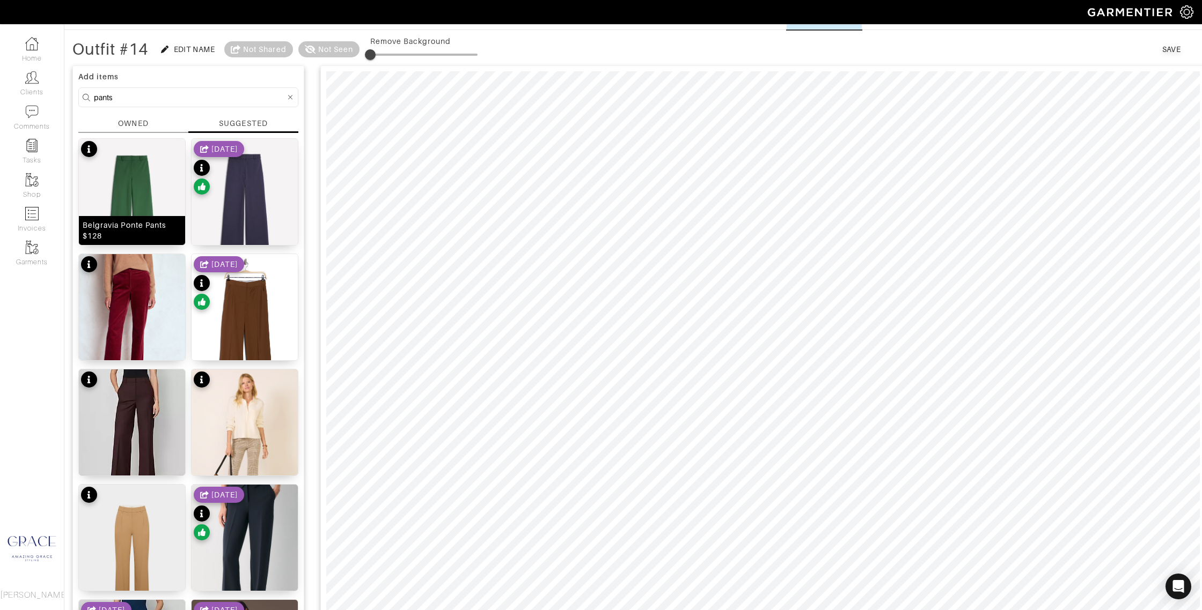
scroll to position [0, 0]
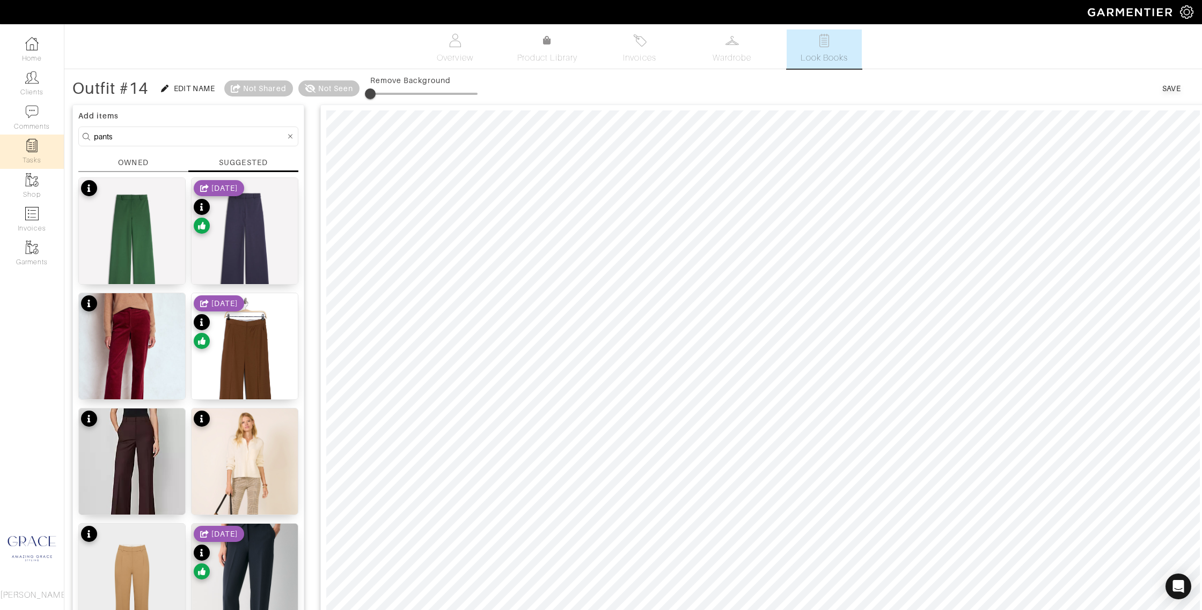
drag, startPoint x: 129, startPoint y: 139, endPoint x: 61, endPoint y: 135, distance: 68.8
click at [61, 135] on div "Company Settings Manage Subscription My Profile Stylists Sign Out Home Clients …" at bounding box center [601, 563] width 1202 height 1126
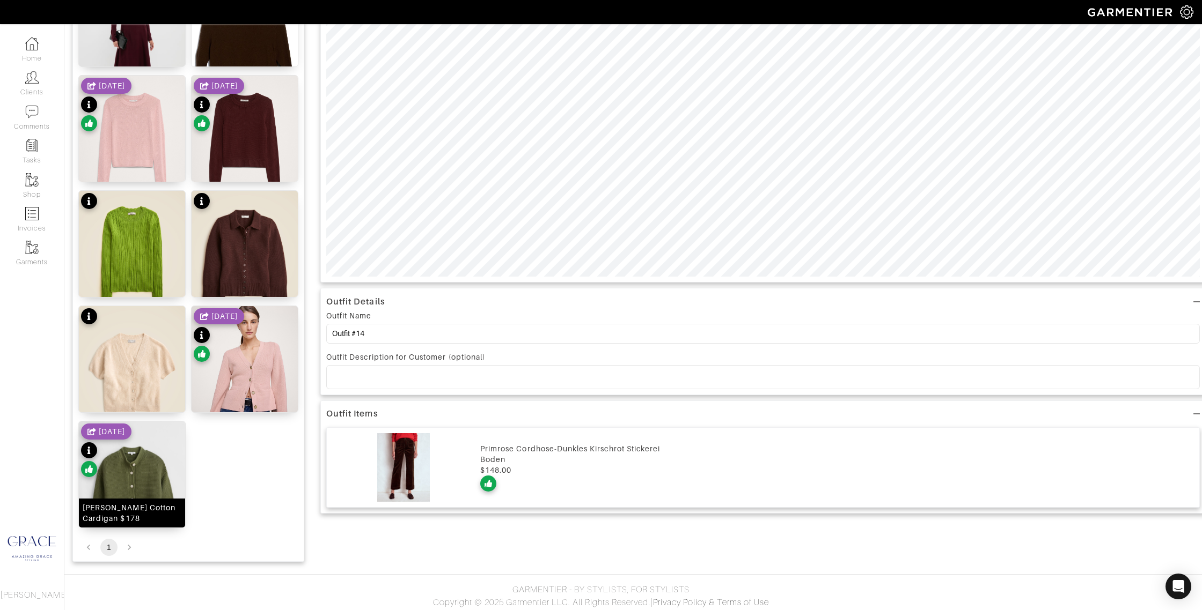
scroll to position [452, 0]
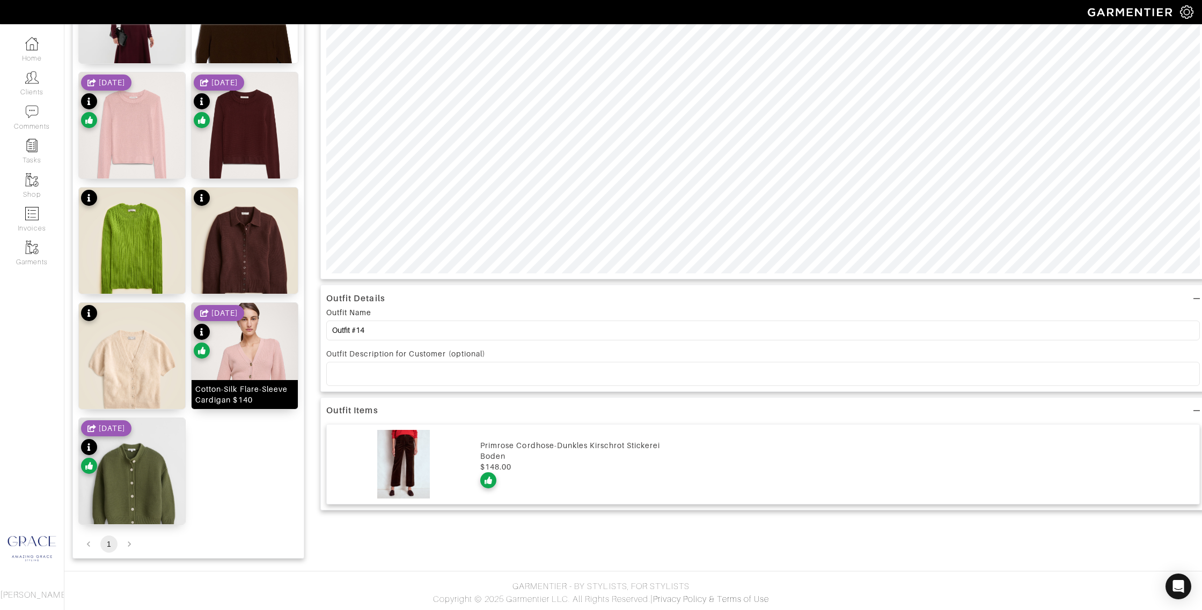
click at [246, 393] on div "Cotton-Silk Flare-Sleeve Cardigan $140" at bounding box center [244, 394] width 99 height 21
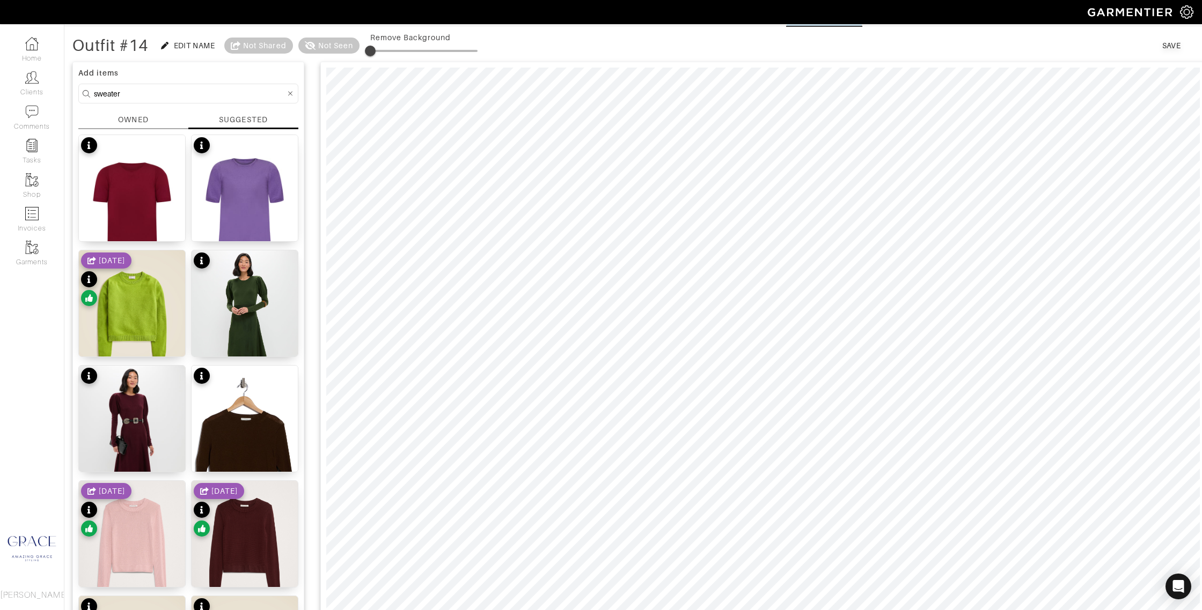
scroll to position [0, 0]
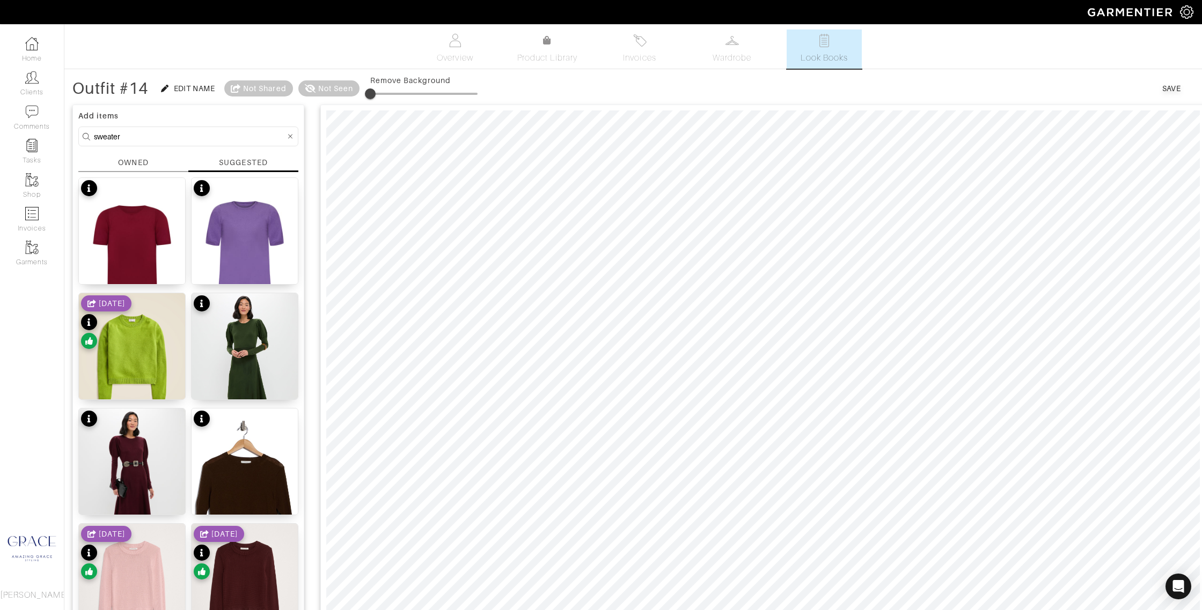
drag, startPoint x: 121, startPoint y: 136, endPoint x: 73, endPoint y: 138, distance: 47.3
click at [73, 138] on div "Add items sweater OWNED SUGGESTED Easy Sweater Tee $47 Easy Sweater Tee $47 Per…" at bounding box center [188, 558] width 232 height 906
type input "pants"
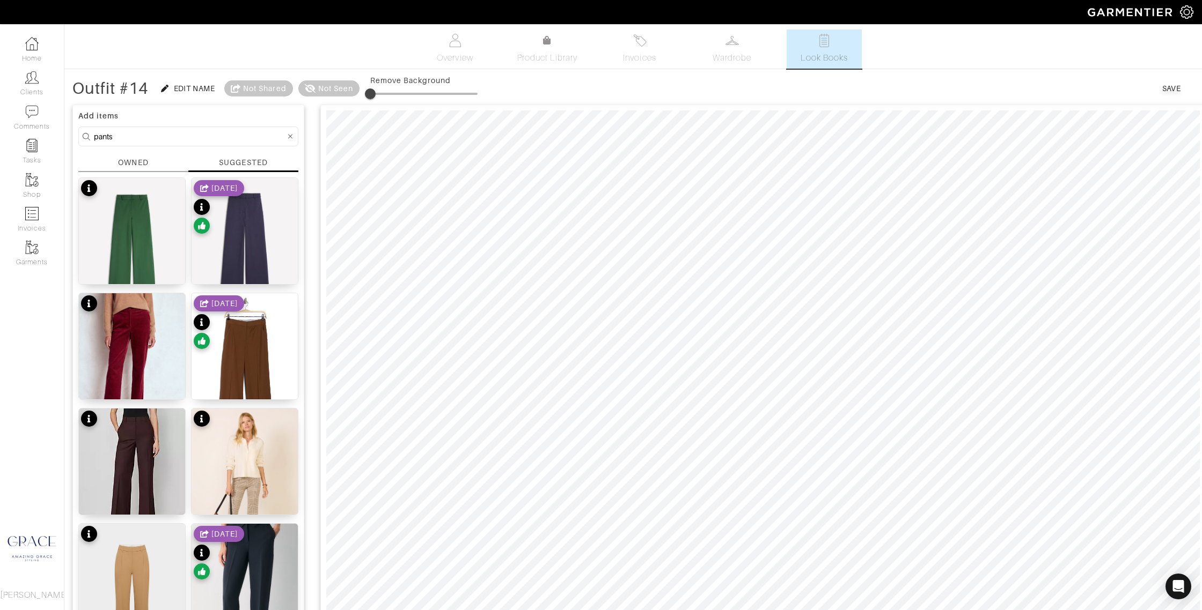
scroll to position [18, 0]
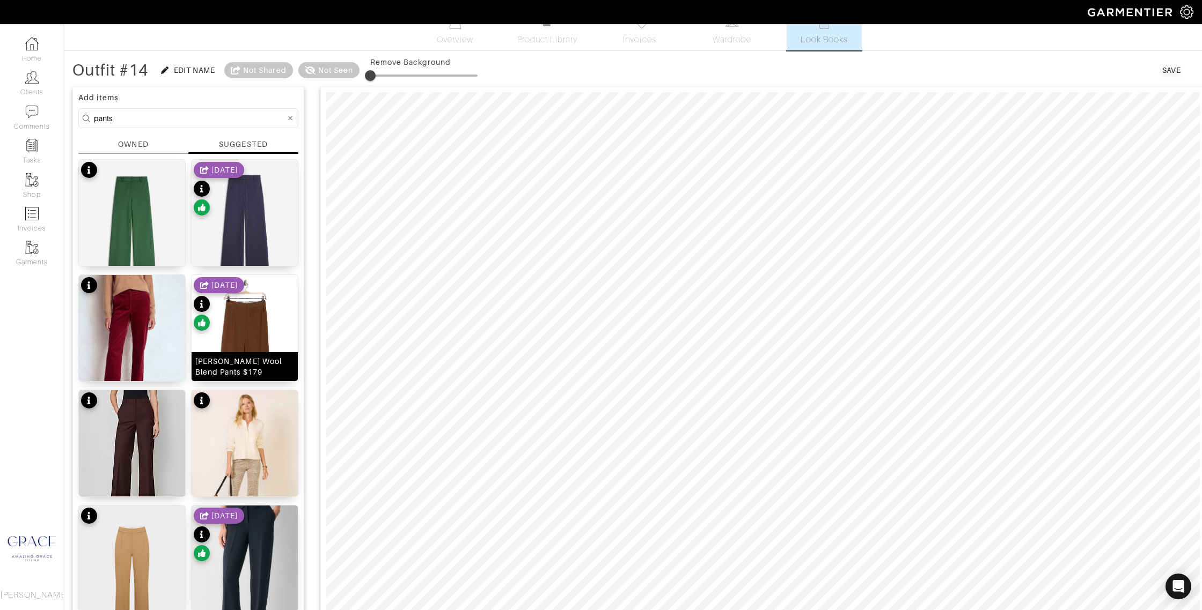
click at [247, 363] on div "[PERSON_NAME] Wool Blend Pants $179" at bounding box center [244, 366] width 99 height 21
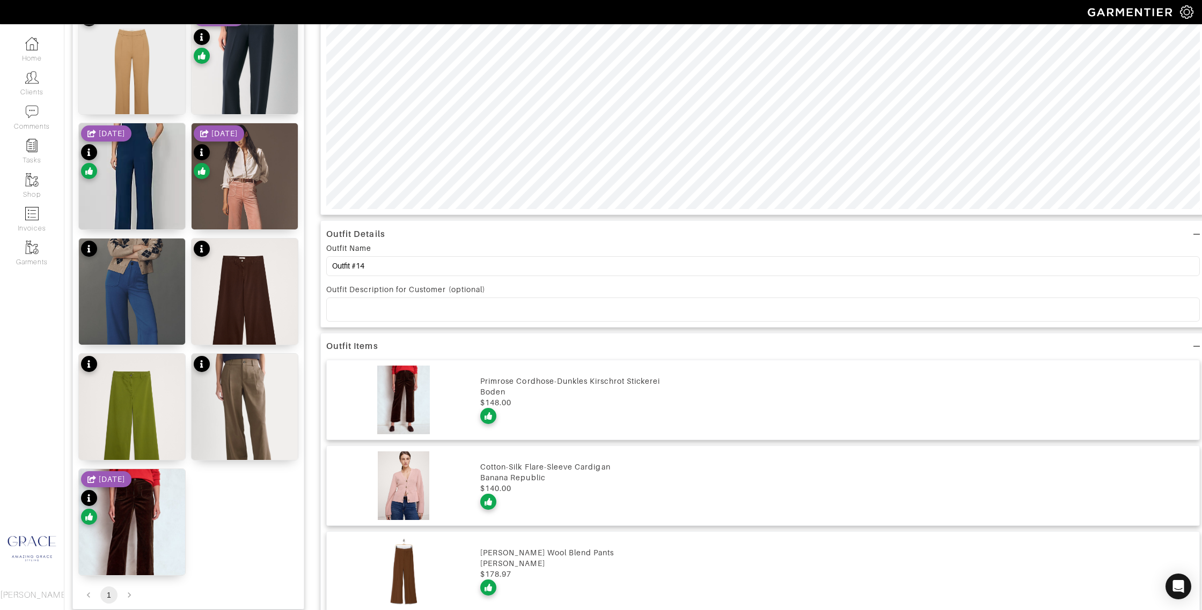
scroll to position [576, 0]
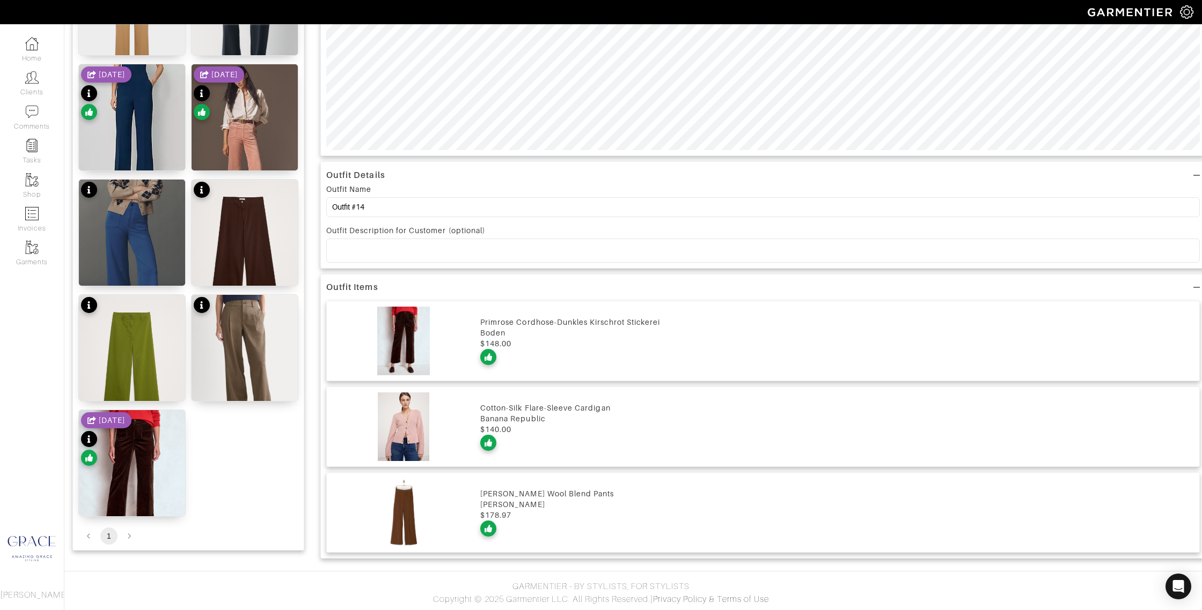
click at [518, 502] on div "[PERSON_NAME]" at bounding box center [836, 504] width 713 height 11
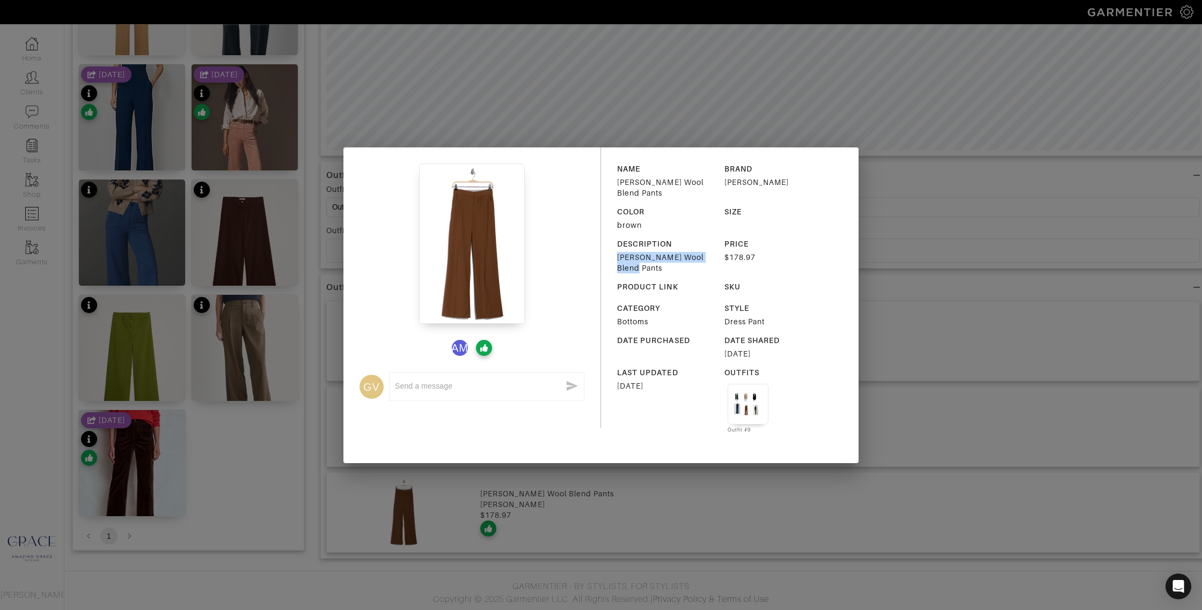
drag, startPoint x: 715, startPoint y: 257, endPoint x: 609, endPoint y: 256, distance: 105.7
click at [608, 255] on div "NAME [PERSON_NAME] Wool Blend Pants BRAND [PERSON_NAME] COLOR brown SIZE DESCRI…" at bounding box center [729, 306] width 257 height 316
copy div "[PERSON_NAME] Wool Blend Pants"
